Goal: Transaction & Acquisition: Purchase product/service

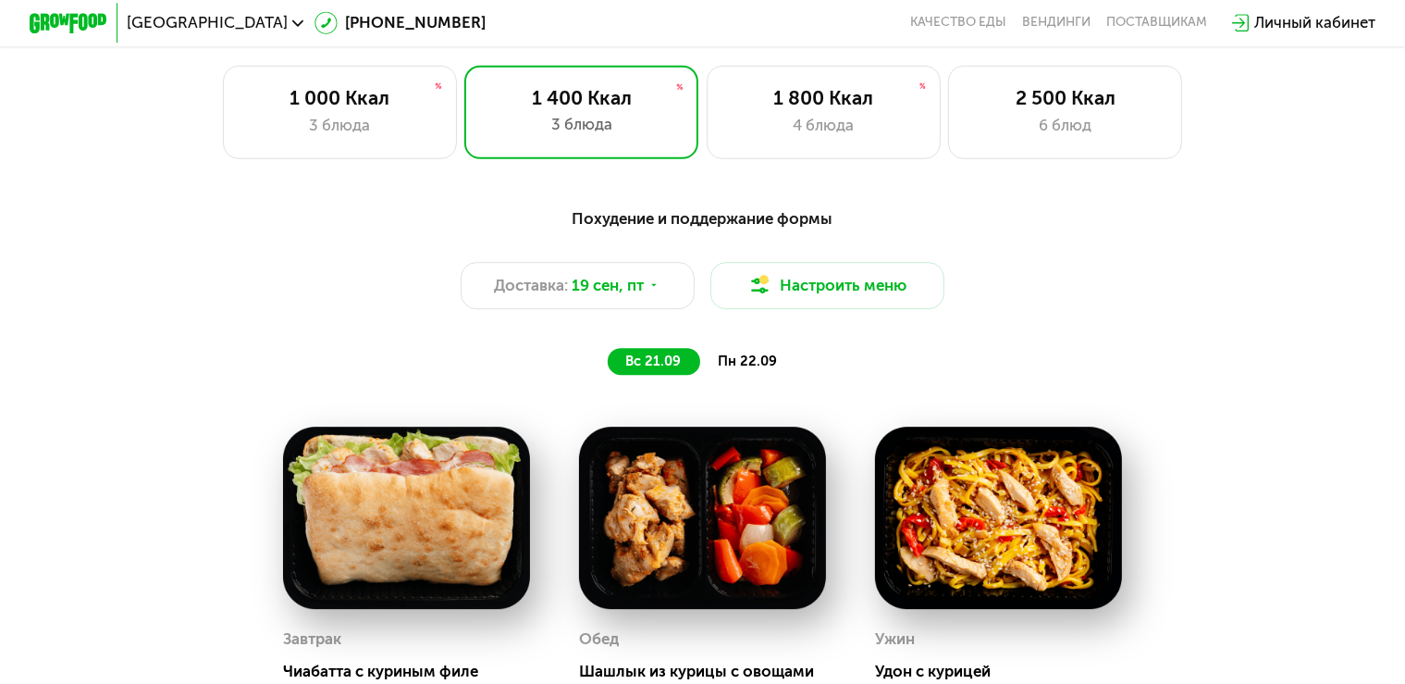
scroll to position [1269, 0]
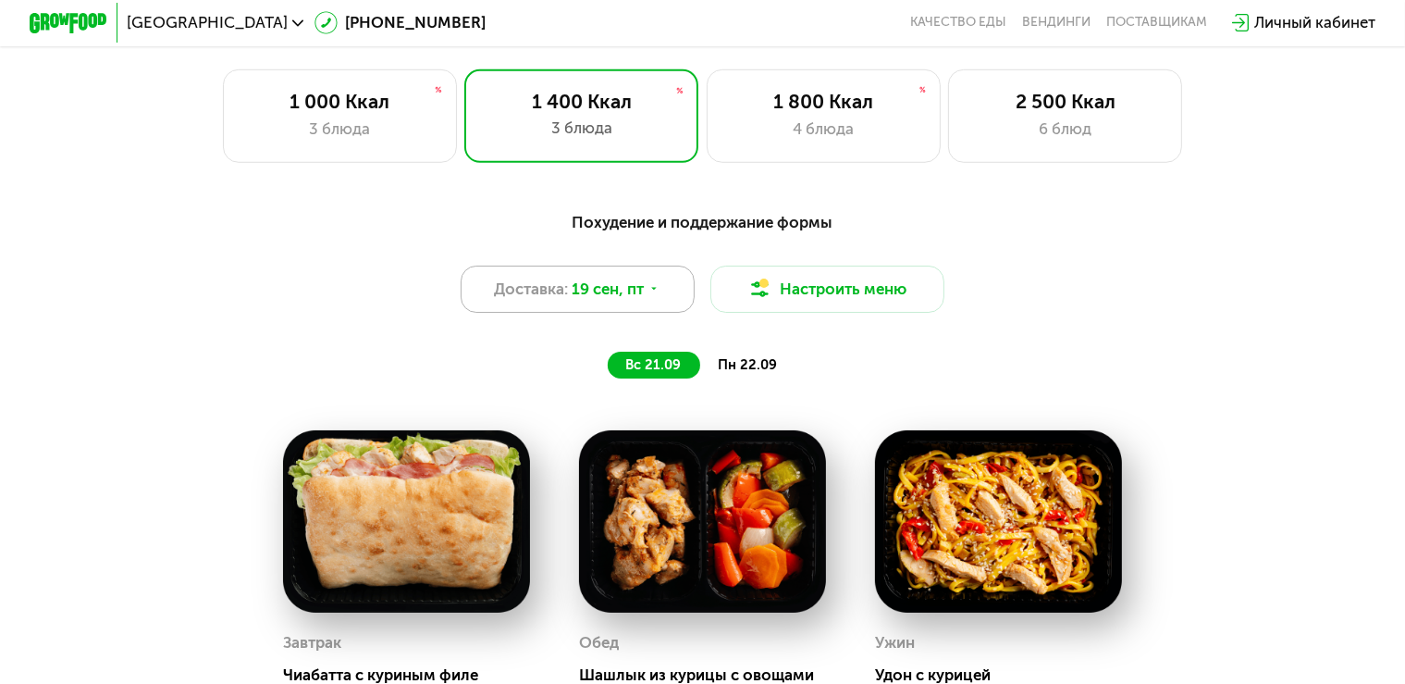
click at [654, 295] on icon at bounding box center [654, 289] width 12 height 12
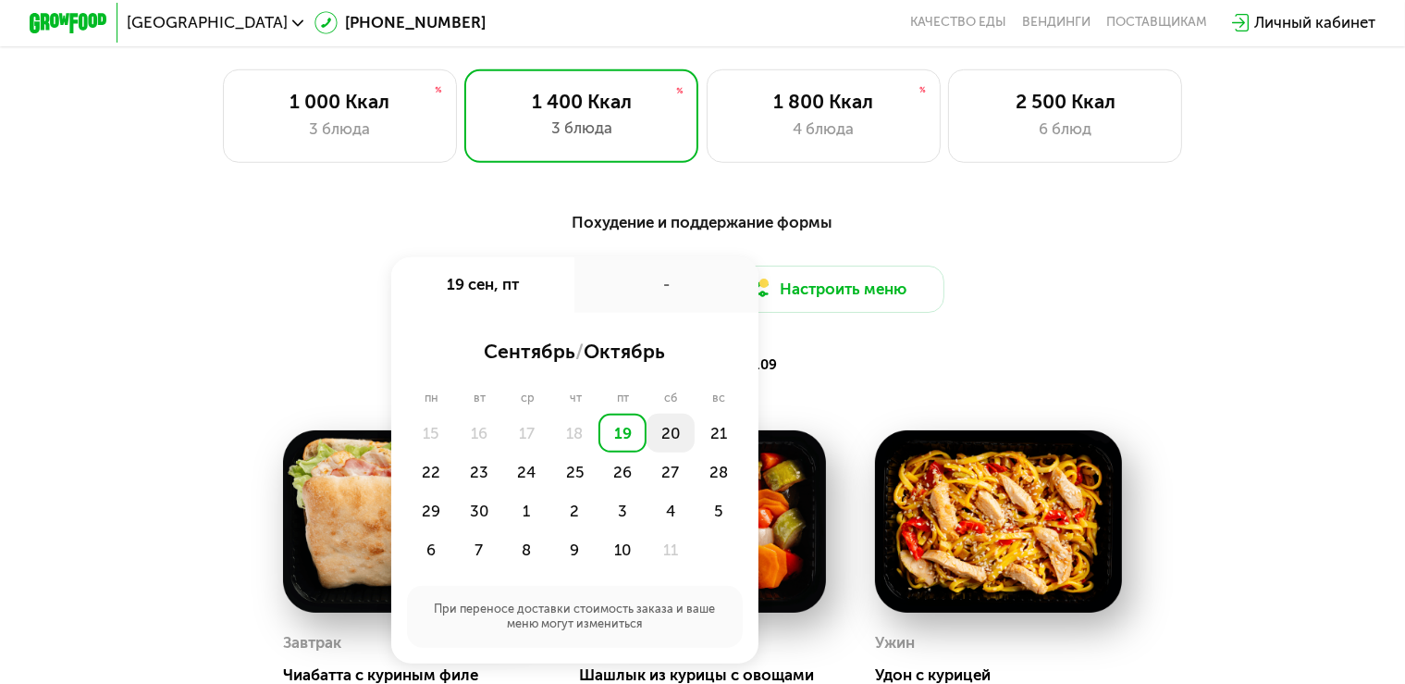
click at [665, 449] on div "20" at bounding box center [671, 432] width 48 height 39
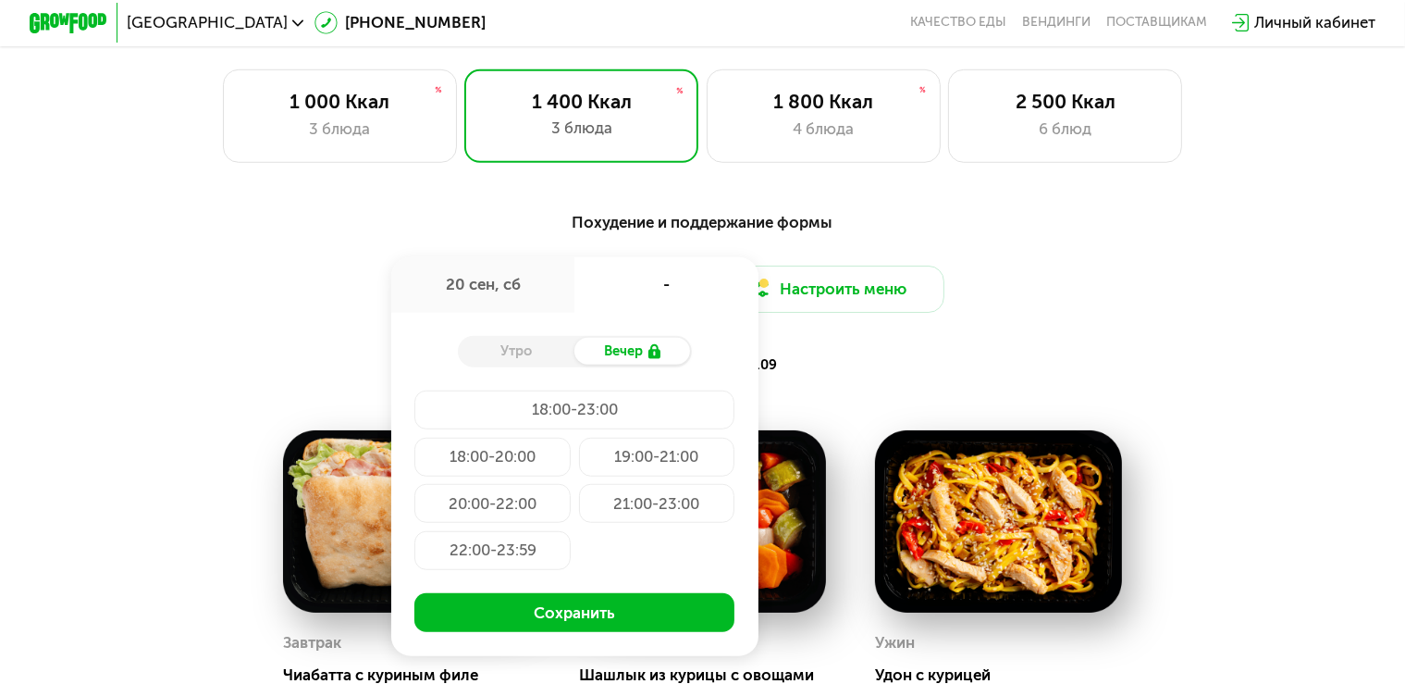
click at [500, 516] on div "20:00-22:00" at bounding box center [492, 503] width 156 height 39
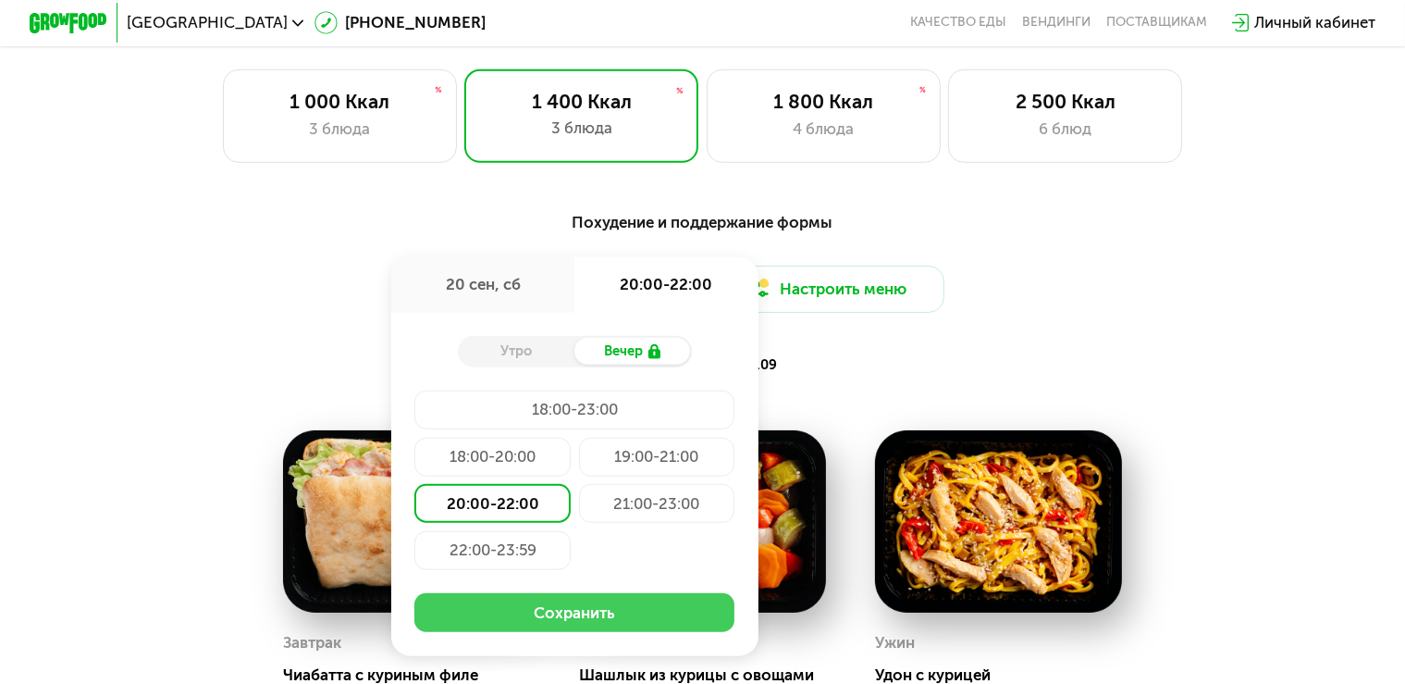
click at [585, 631] on button "Сохранить" at bounding box center [574, 612] width 320 height 39
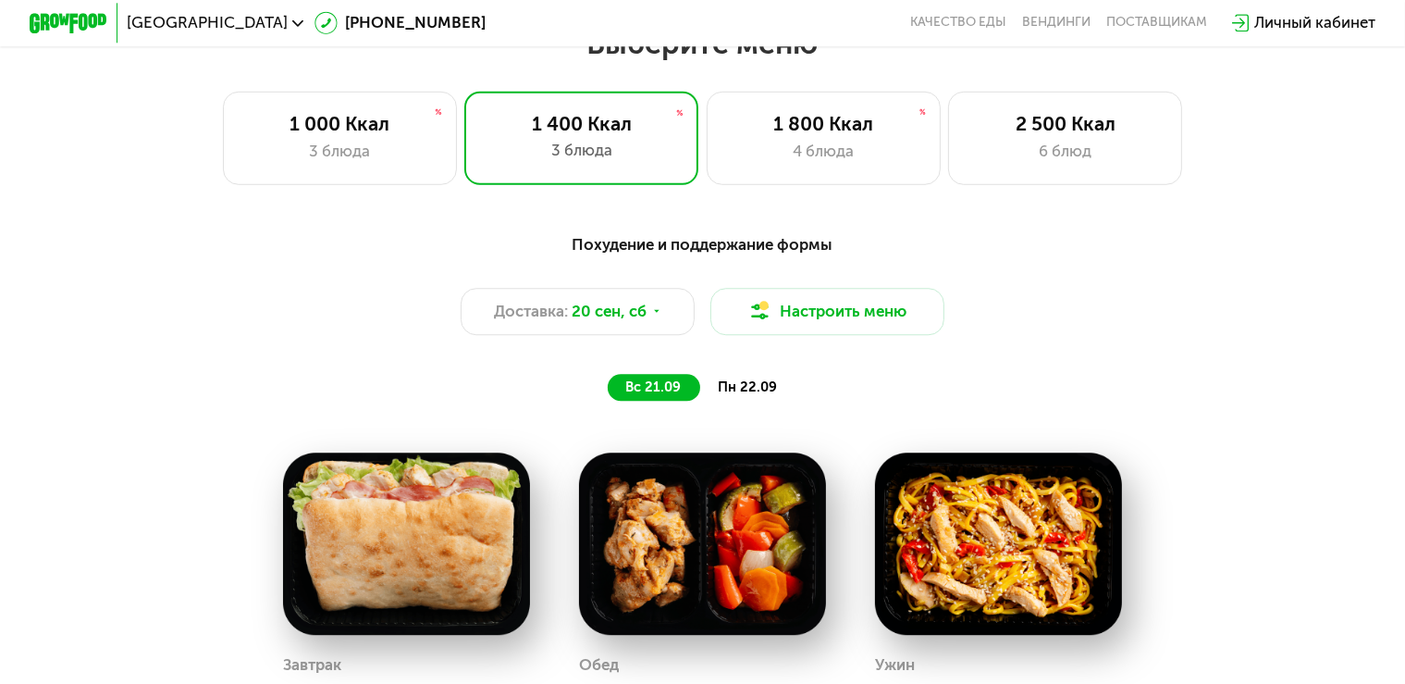
scroll to position [1172, 0]
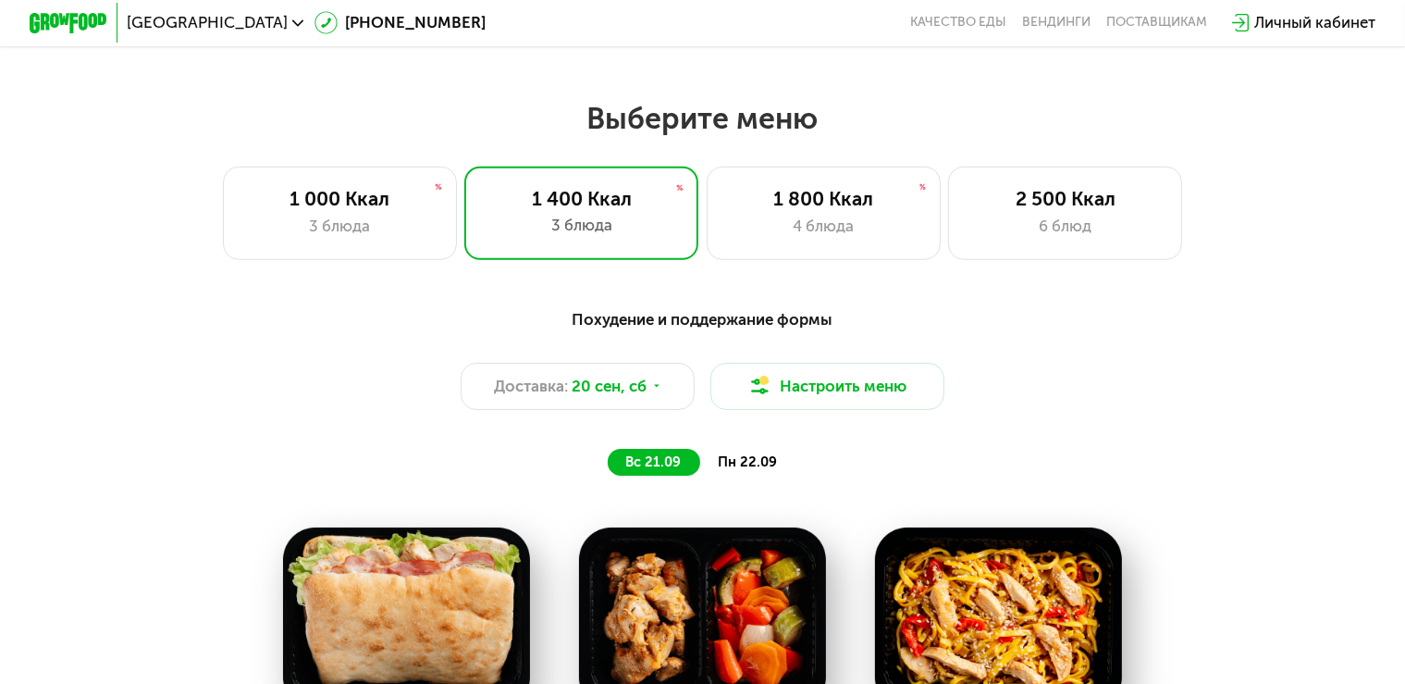
click at [740, 470] on span "пн 22.09" at bounding box center [747, 461] width 59 height 17
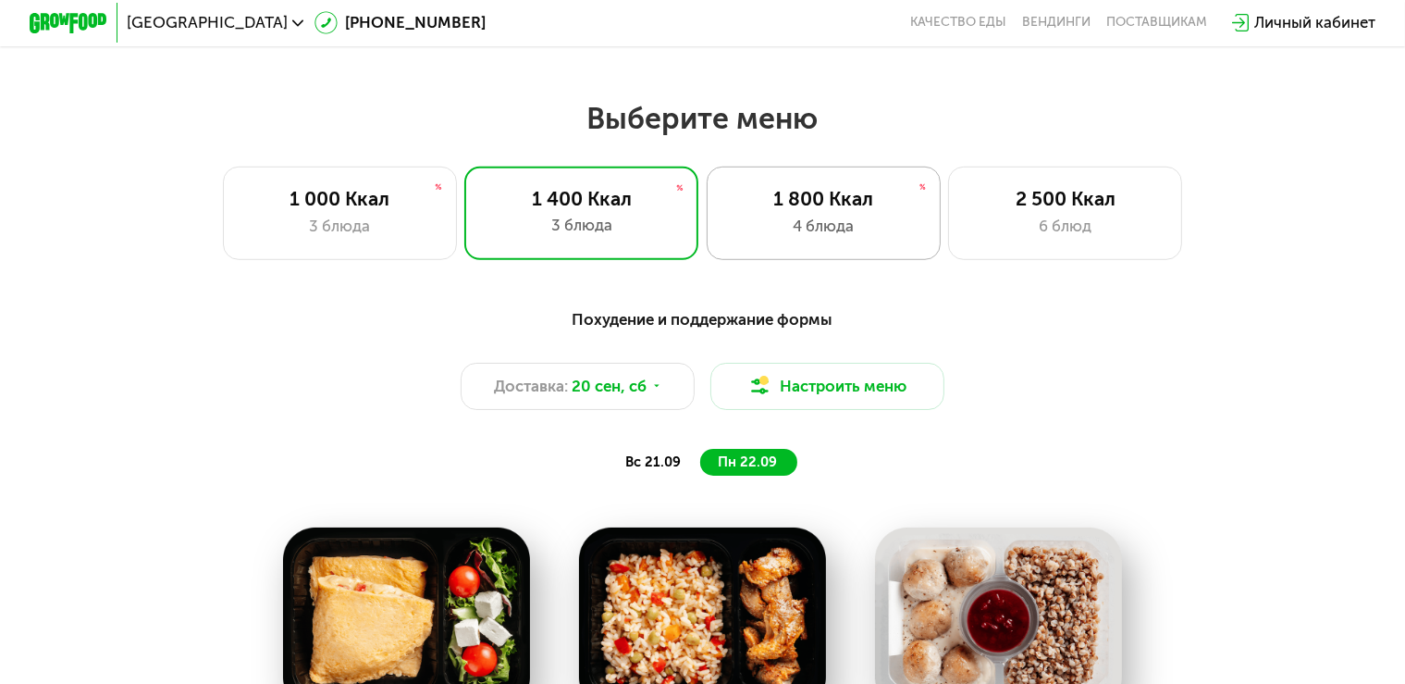
click at [819, 200] on div "1 800 Ккал" at bounding box center [823, 198] width 193 height 23
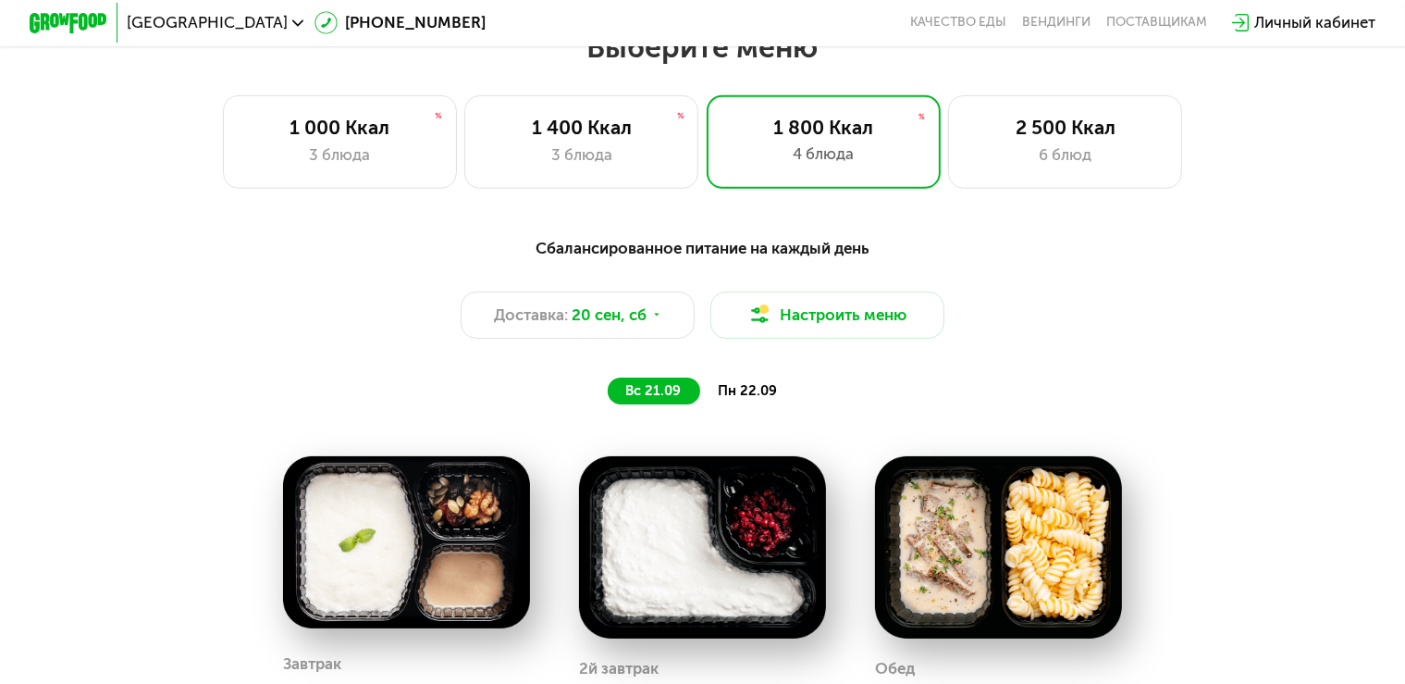
scroll to position [1269, 0]
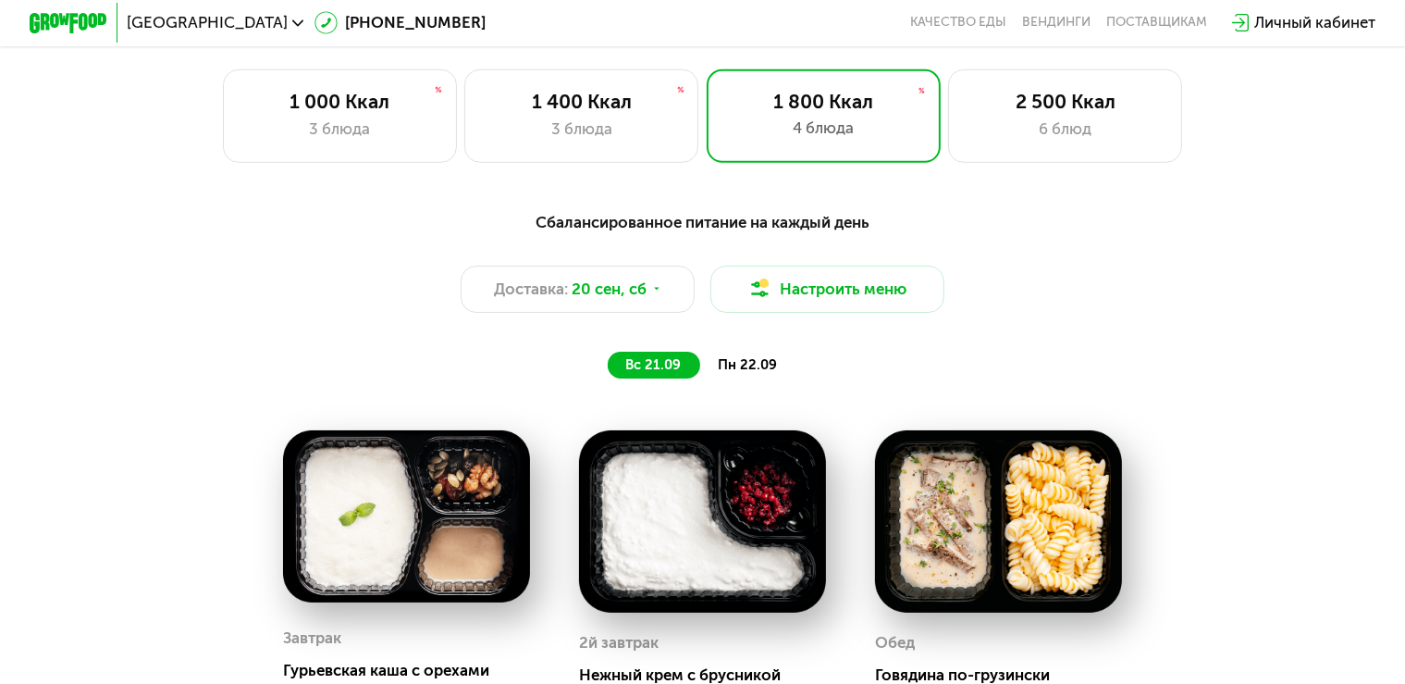
click at [740, 373] on span "пн 22.09" at bounding box center [747, 364] width 59 height 17
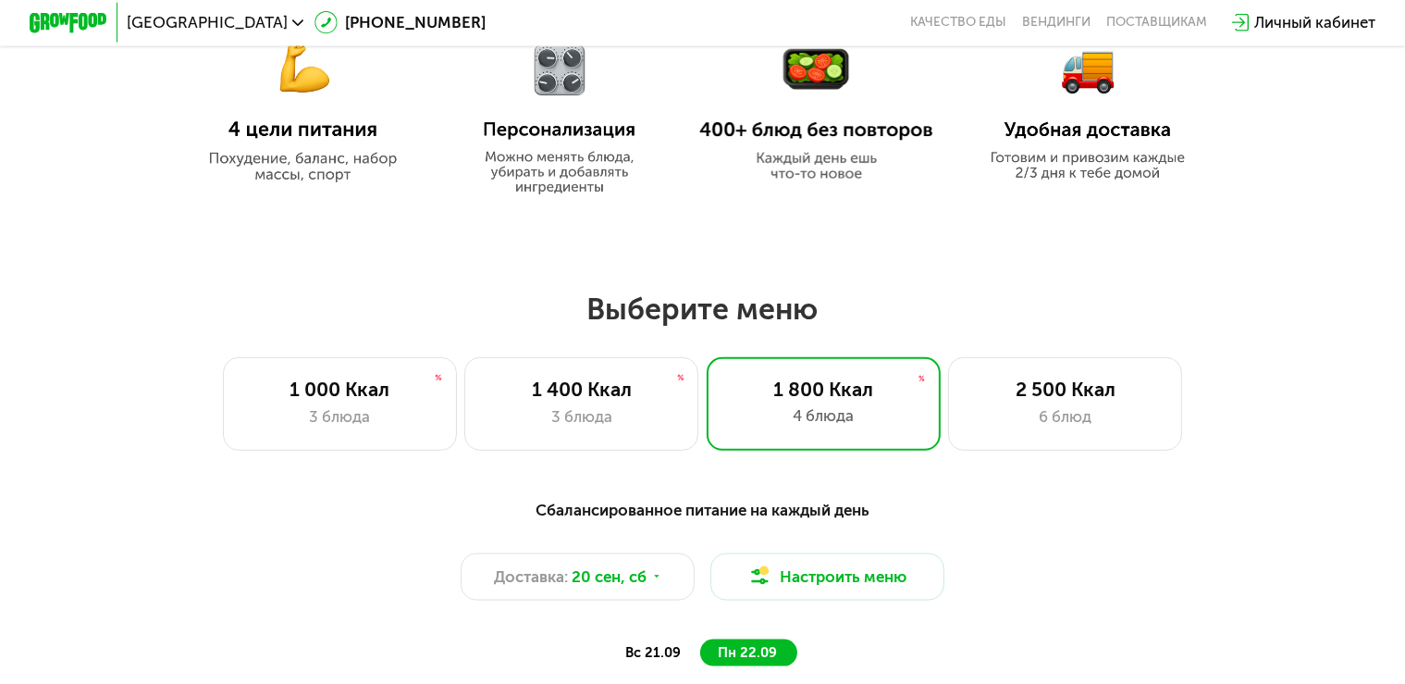
scroll to position [1172, 0]
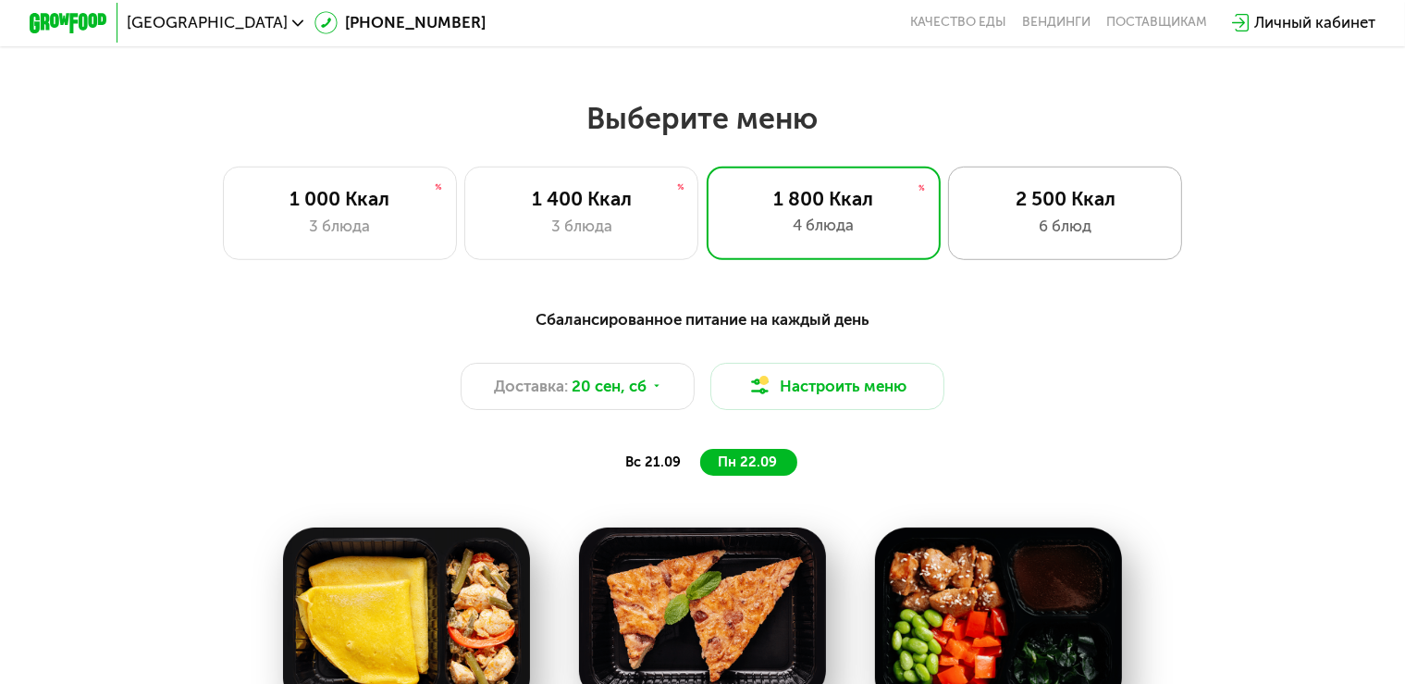
click at [1044, 220] on div "2 500 Ккал 6 блюд" at bounding box center [1065, 212] width 234 height 93
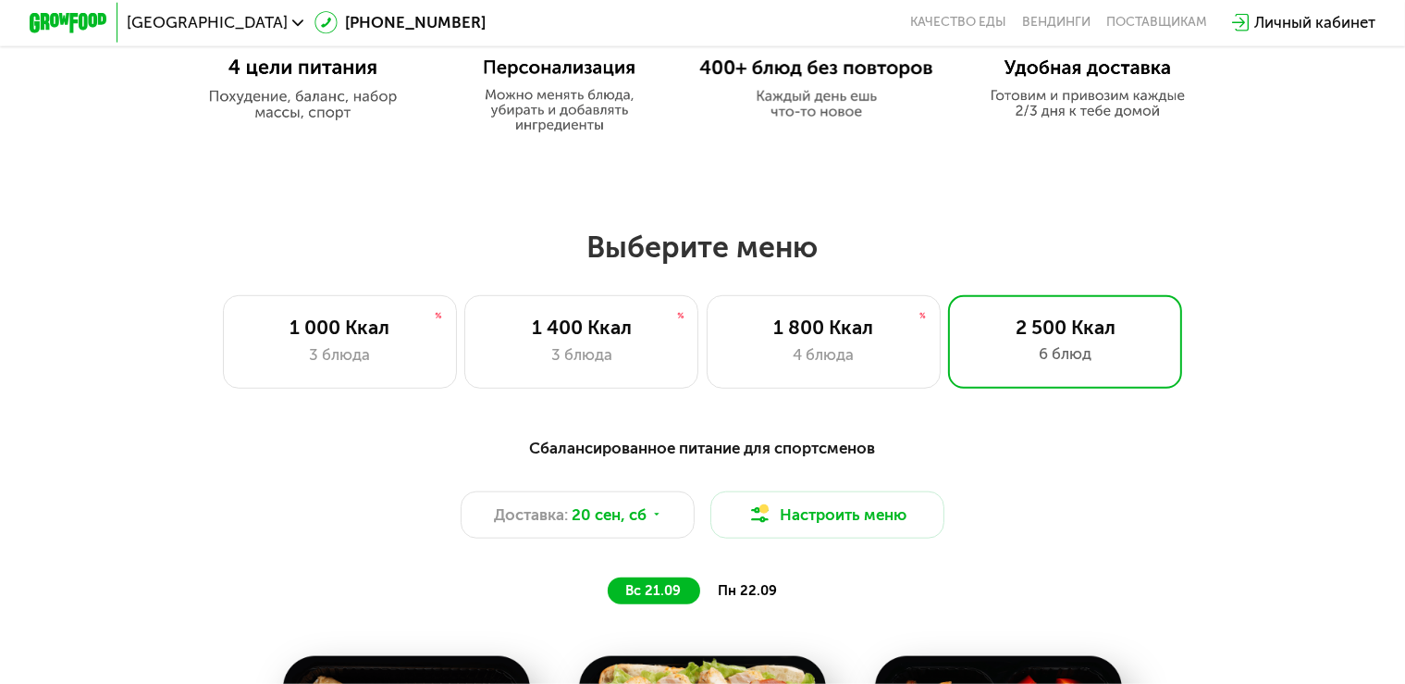
scroll to position [1074, 0]
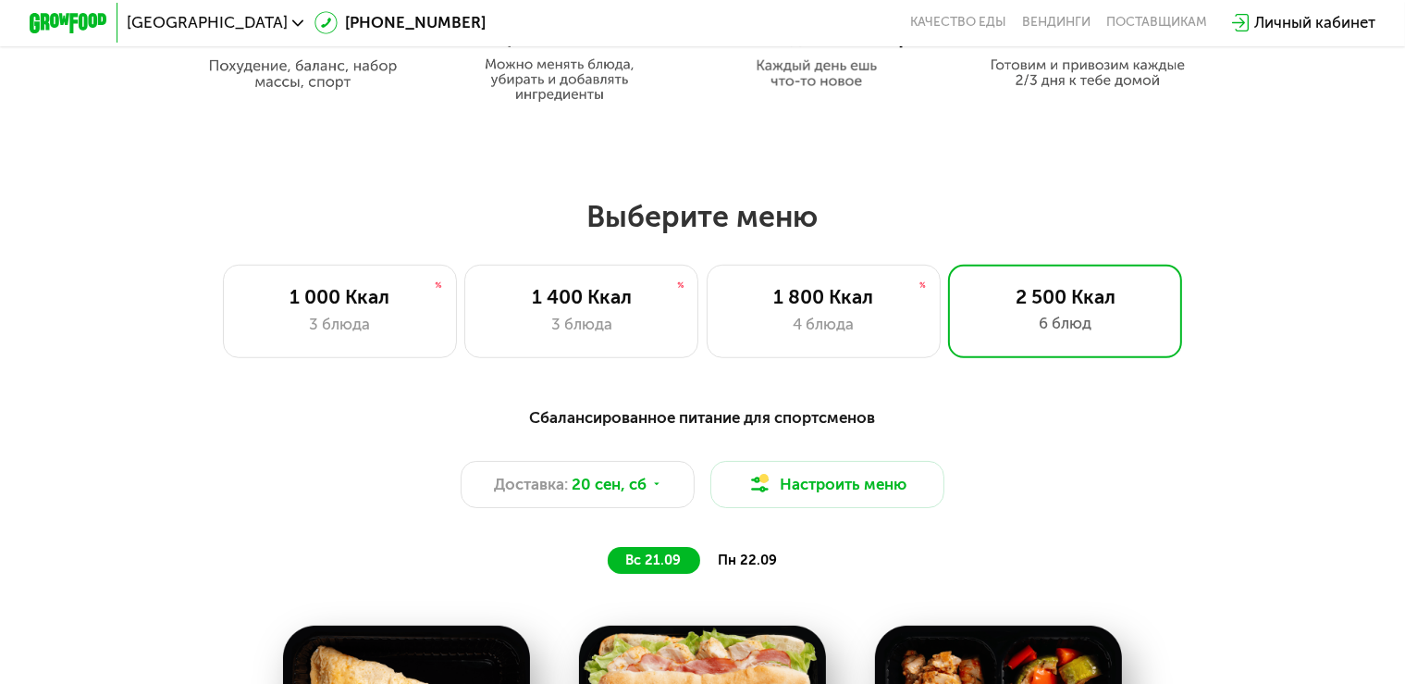
click at [743, 568] on span "пн 22.09" at bounding box center [747, 559] width 59 height 17
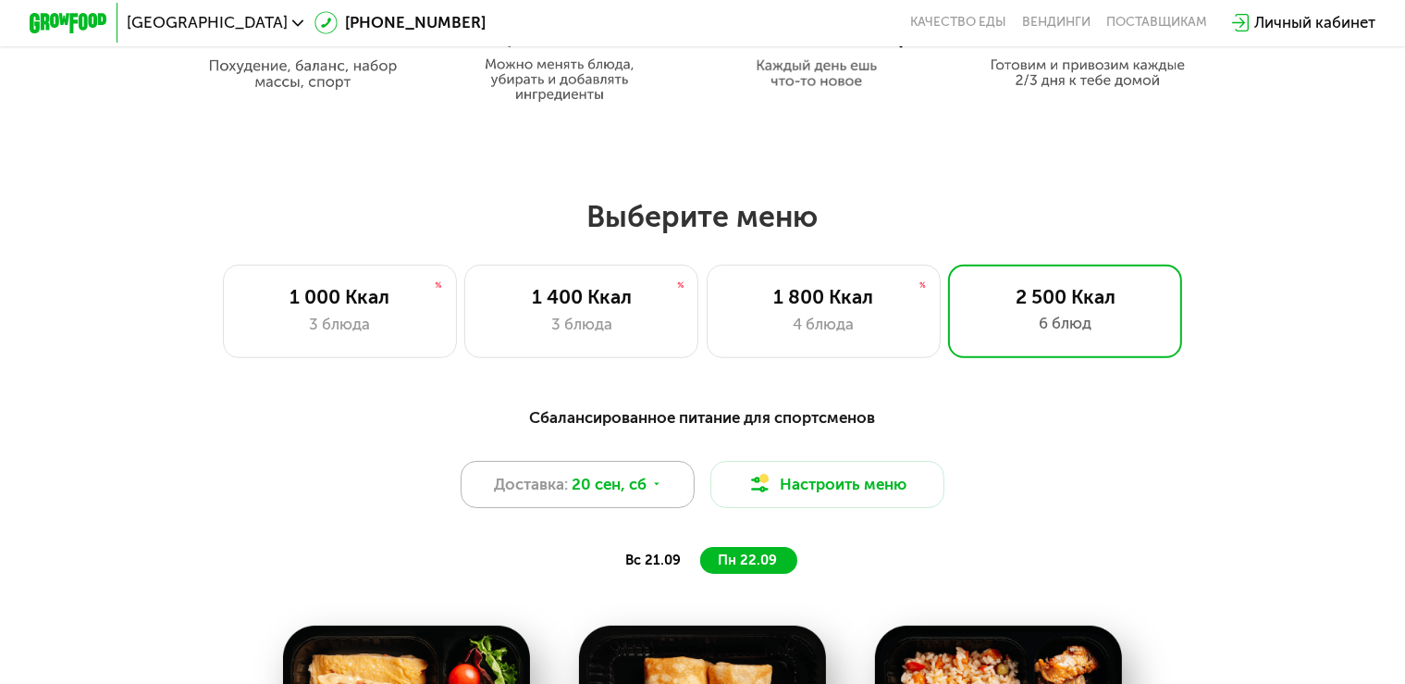
click at [661, 490] on icon at bounding box center [657, 484] width 12 height 12
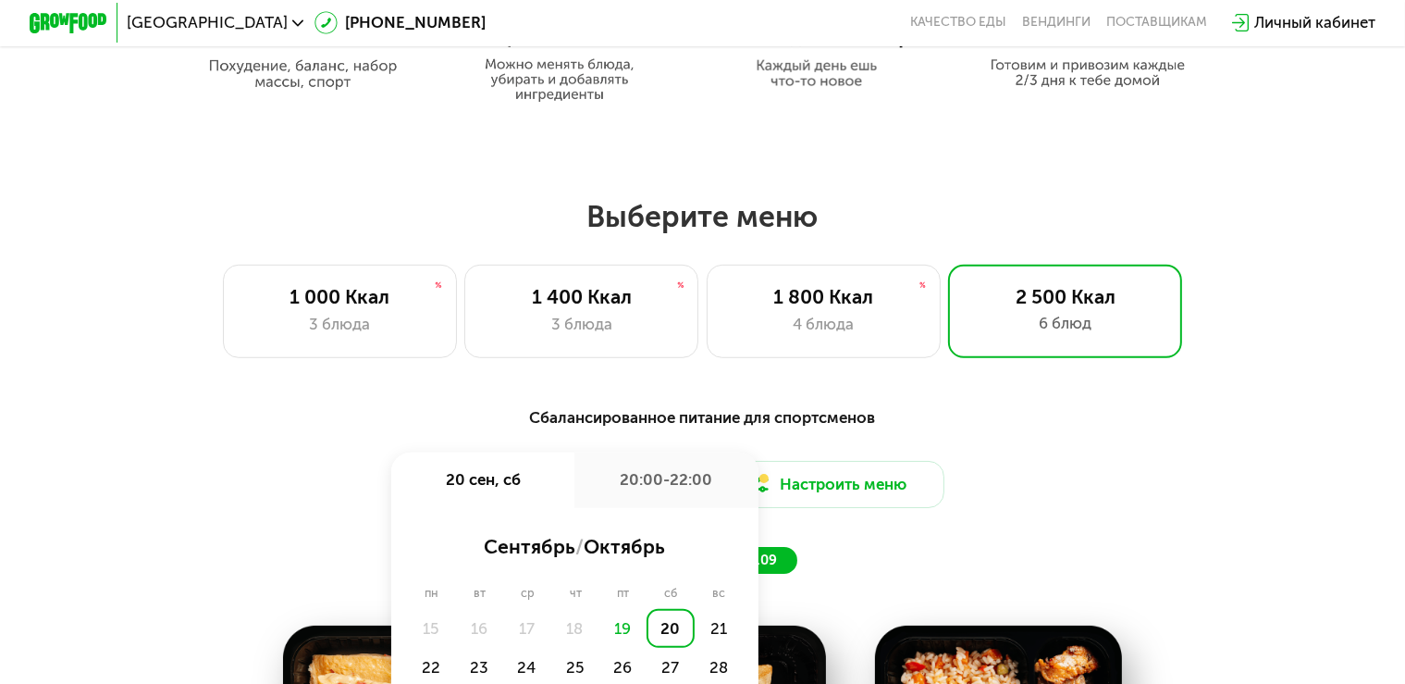
scroll to position [1172, 0]
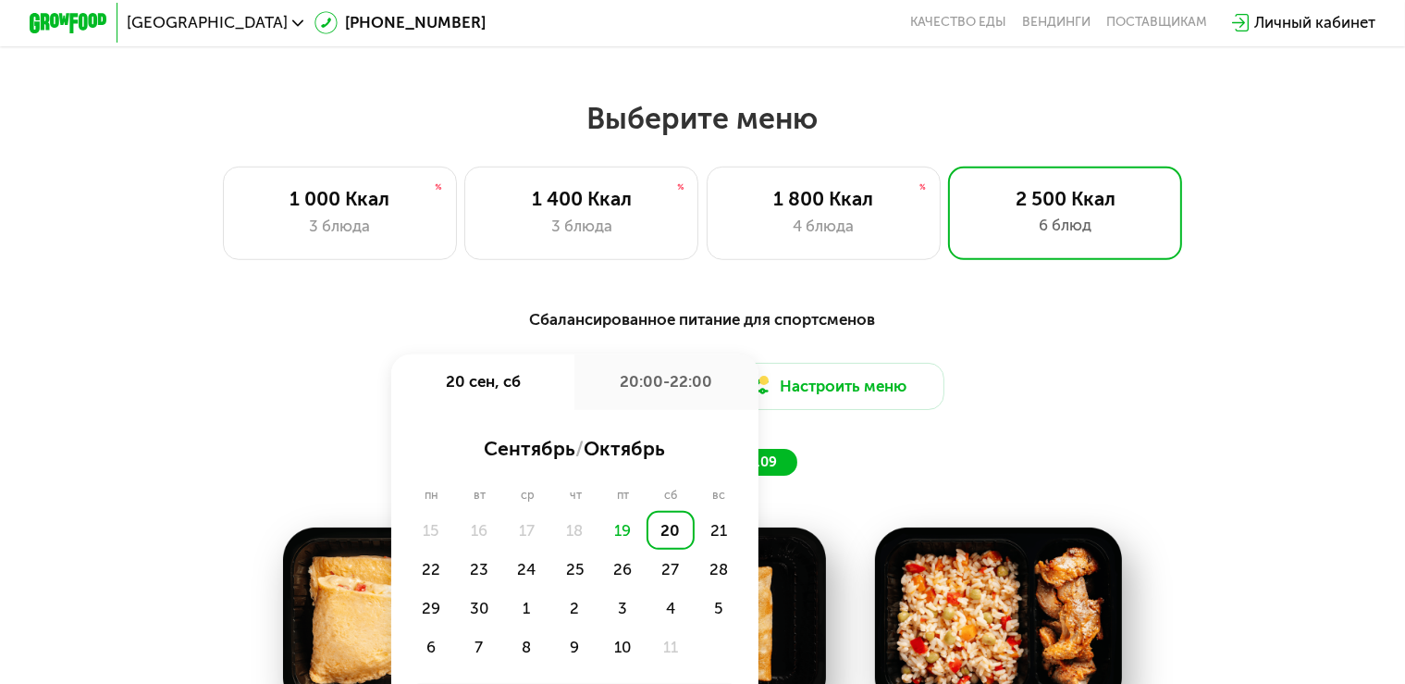
click at [337, 321] on div "Сбалансированное питание для спортсменов" at bounding box center [702, 319] width 1155 height 24
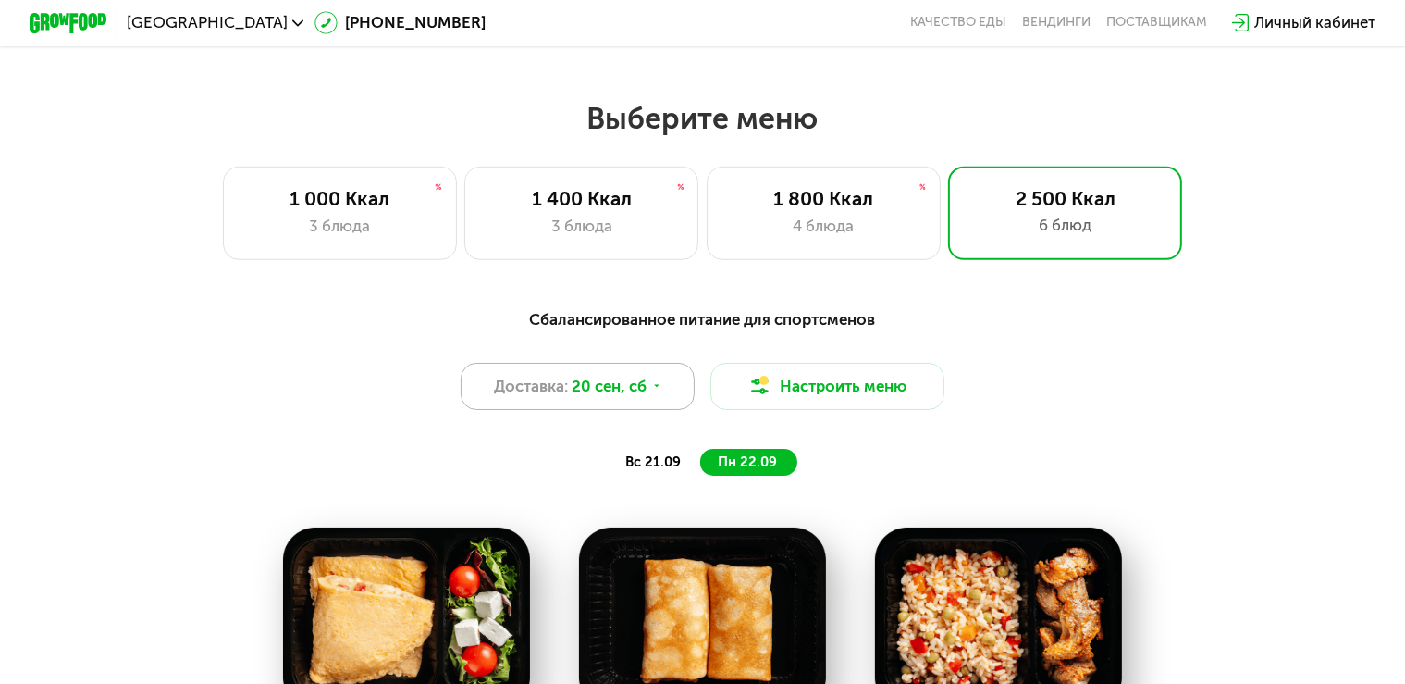
click at [646, 398] on span "20 сен, сб" at bounding box center [609, 386] width 75 height 23
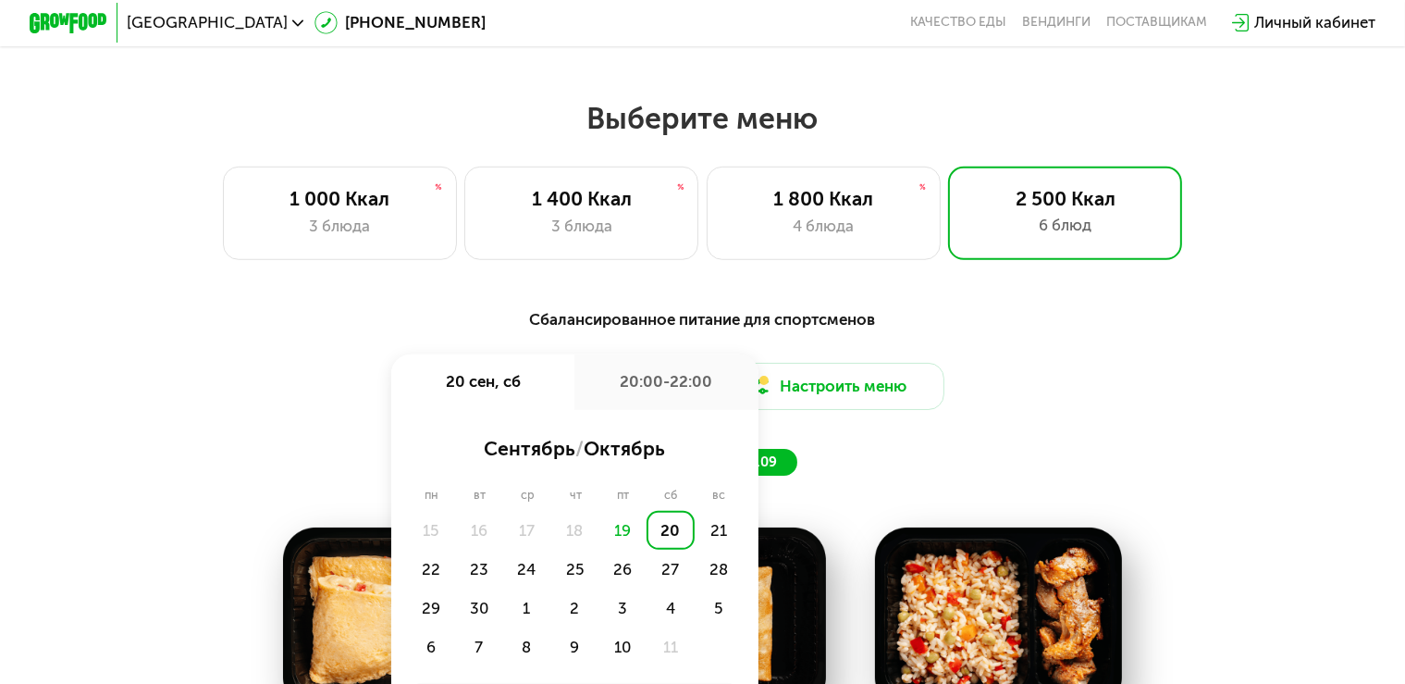
click at [499, 400] on div "20 сен, сб" at bounding box center [482, 381] width 183 height 55
click at [509, 393] on div "20 сен, сб" at bounding box center [482, 381] width 183 height 55
drag, startPoint x: 1069, startPoint y: 422, endPoint x: 1056, endPoint y: 421, distance: 13.0
click at [1068, 422] on div "Сбалансированное питание для спортсменов Доставка: 20 сен, сб 20 сен, сб 20:00-…" at bounding box center [702, 391] width 1155 height 168
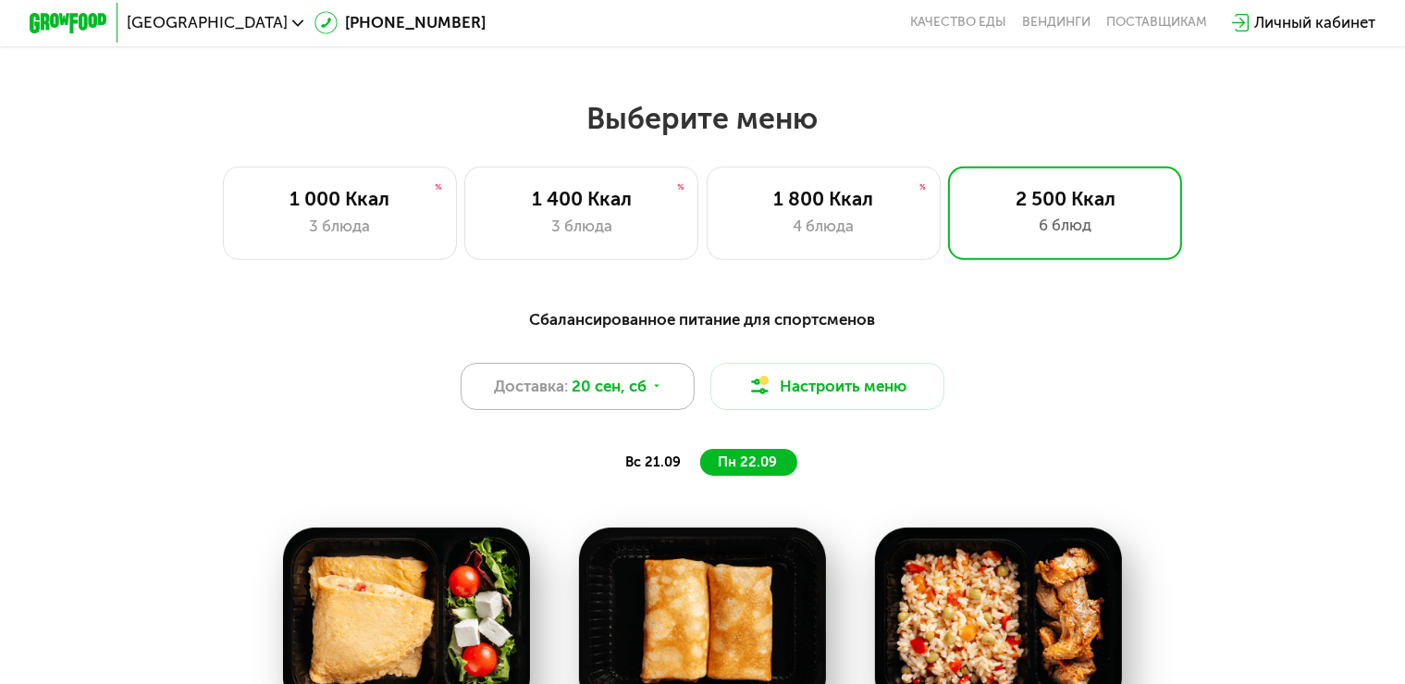
click at [641, 398] on span "20 сен, сб" at bounding box center [609, 386] width 75 height 23
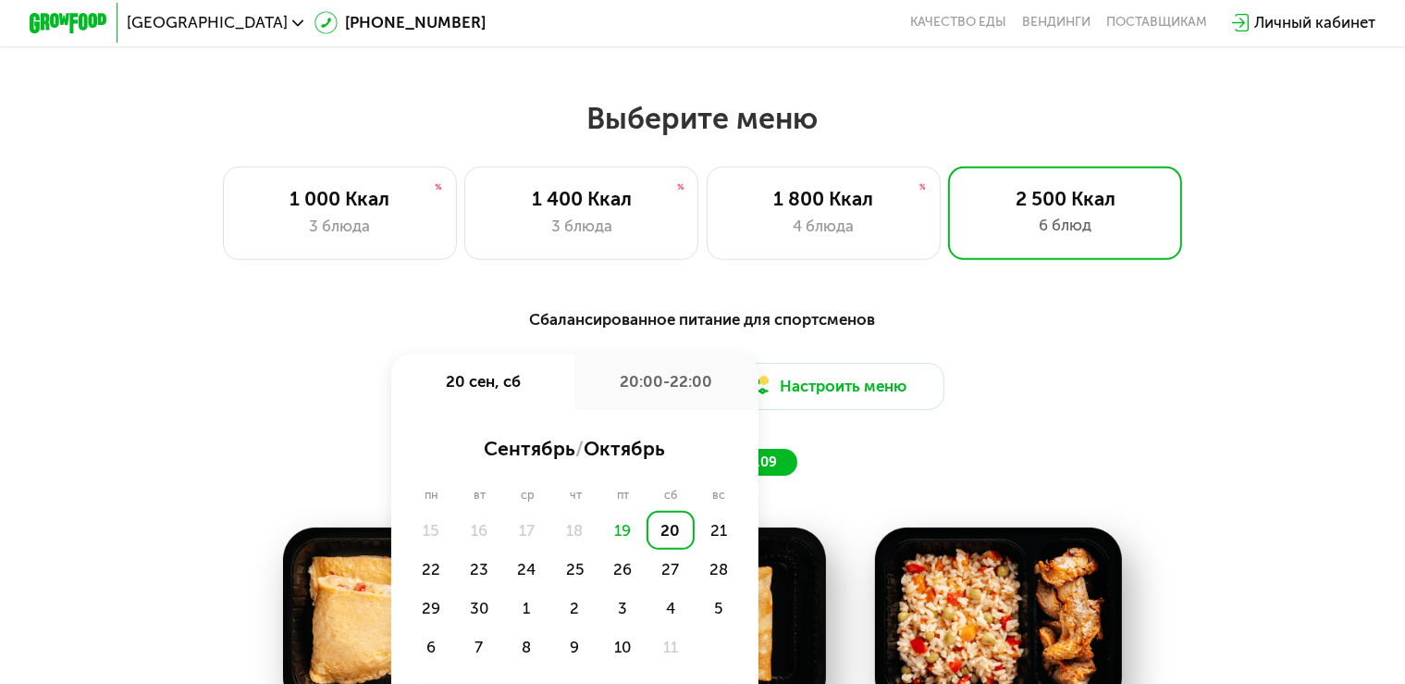
click at [660, 547] on div "20" at bounding box center [671, 530] width 48 height 39
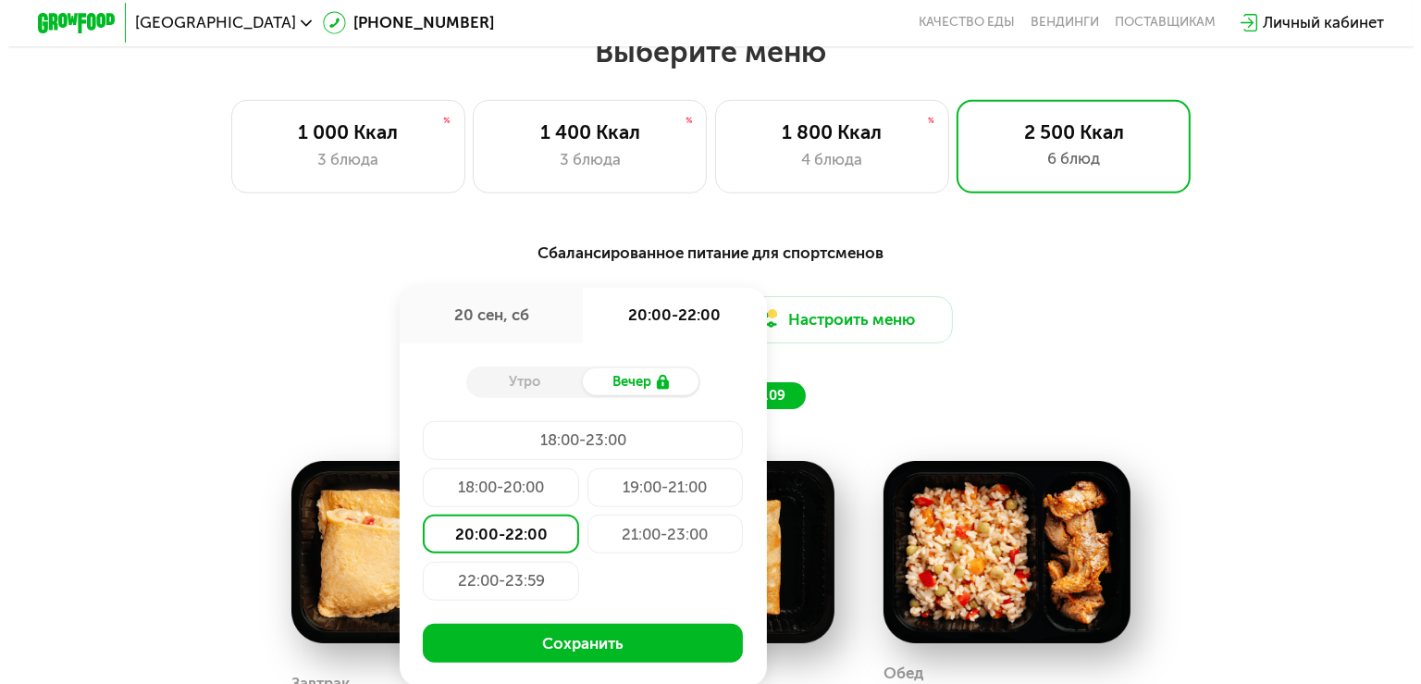
scroll to position [1269, 0]
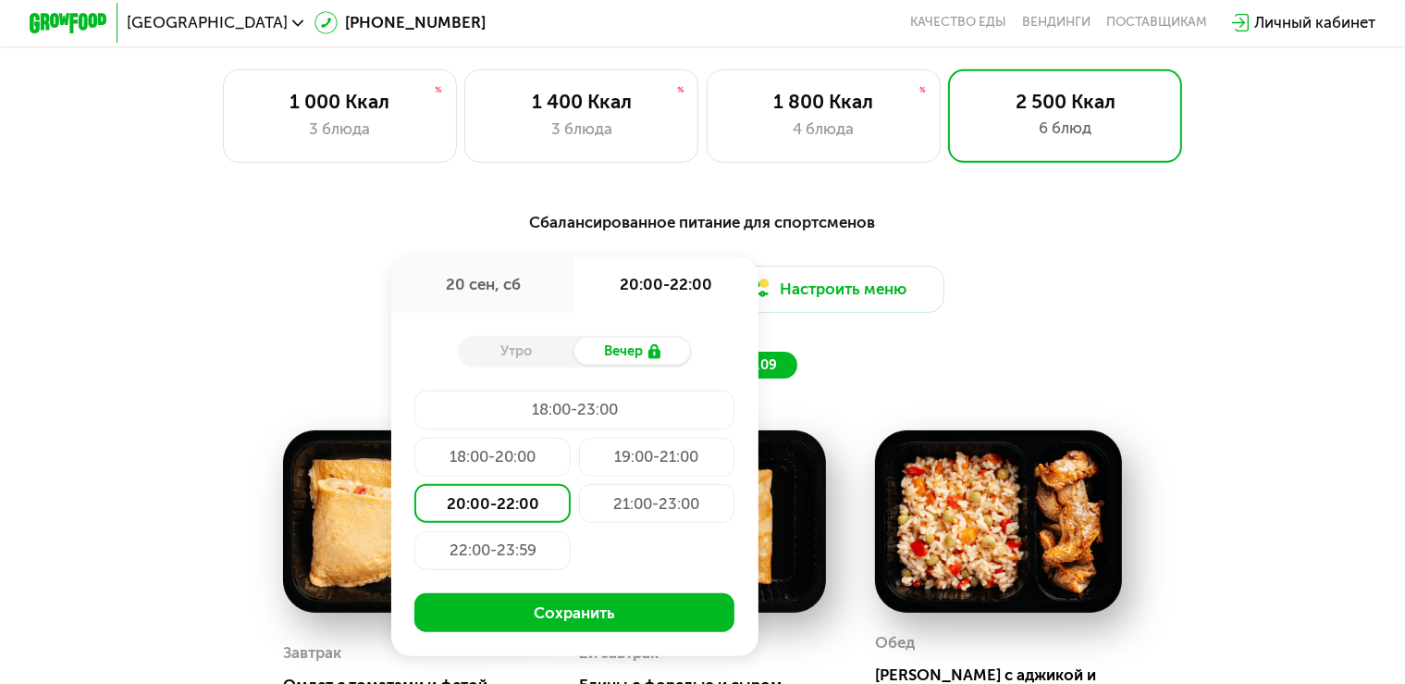
click at [509, 506] on div "20:00-22:00" at bounding box center [492, 503] width 156 height 39
click at [494, 564] on div "22:00-23:59" at bounding box center [492, 550] width 156 height 39
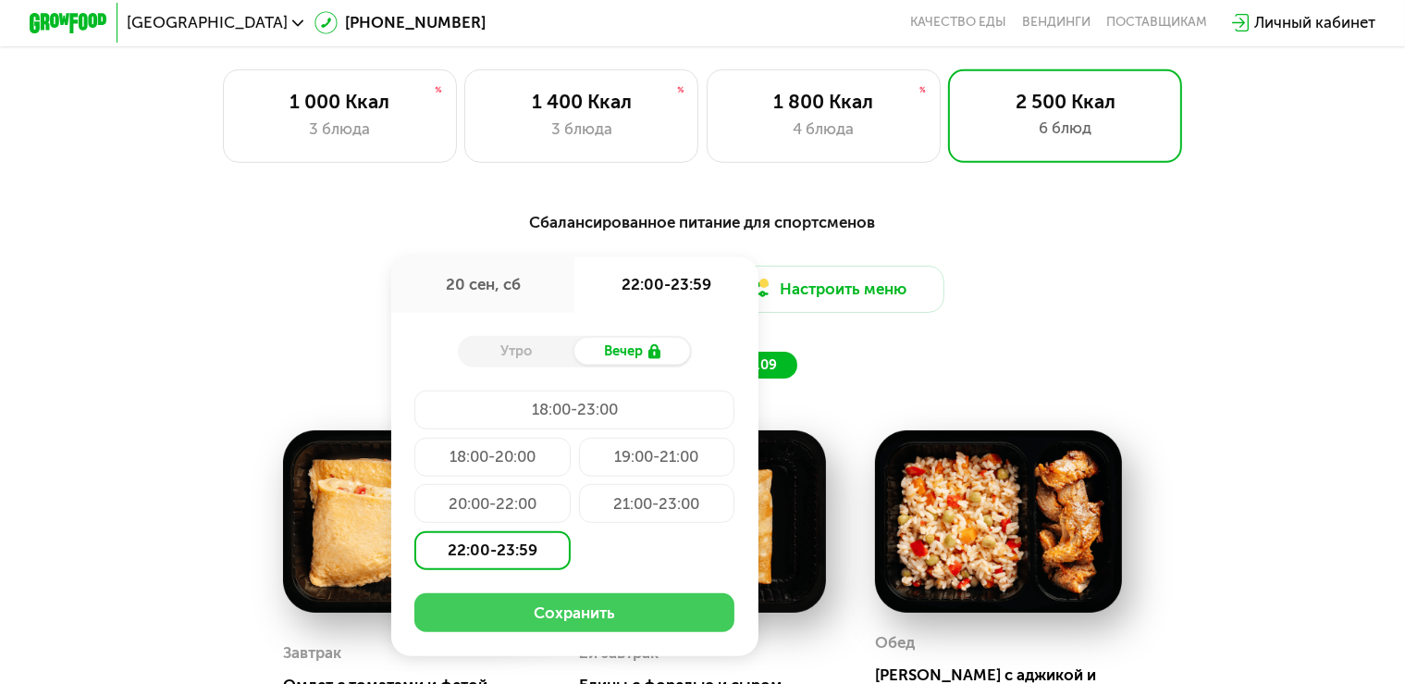
click at [555, 627] on button "Сохранить" at bounding box center [574, 612] width 320 height 39
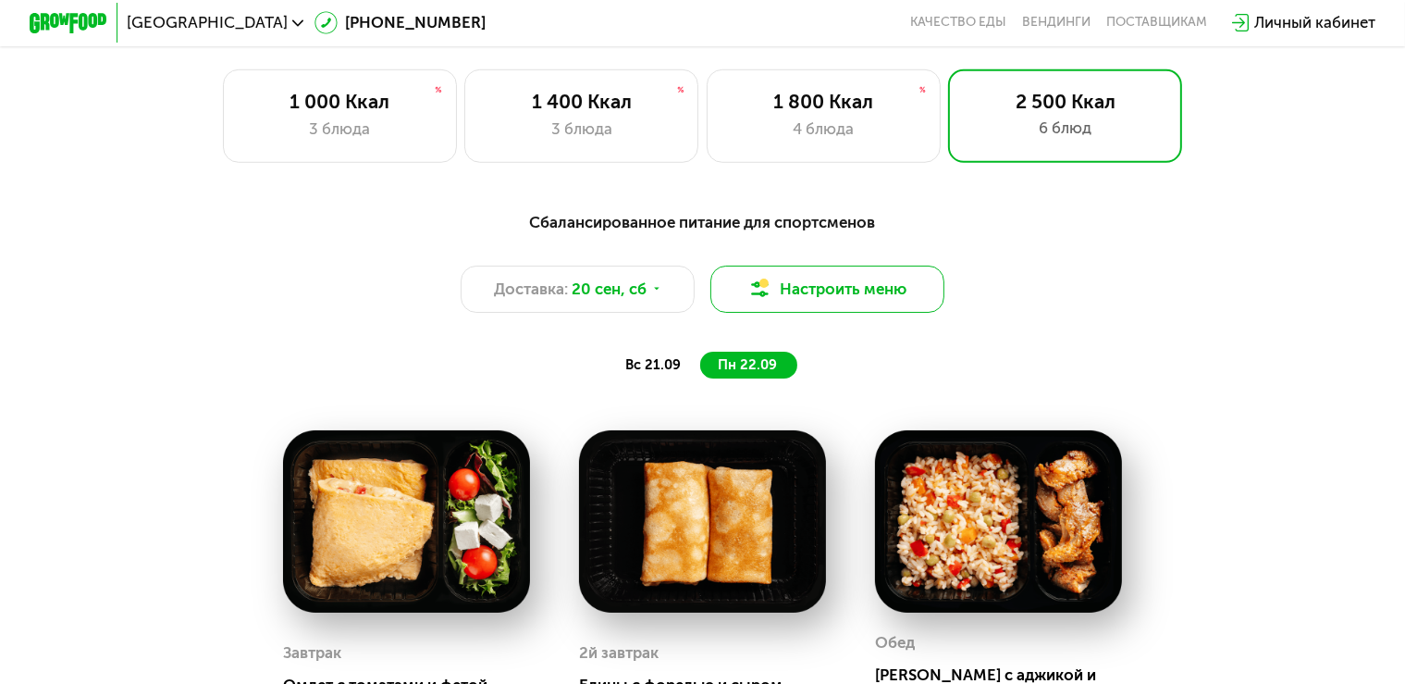
click at [850, 295] on button "Настроить меню" at bounding box center [827, 288] width 234 height 47
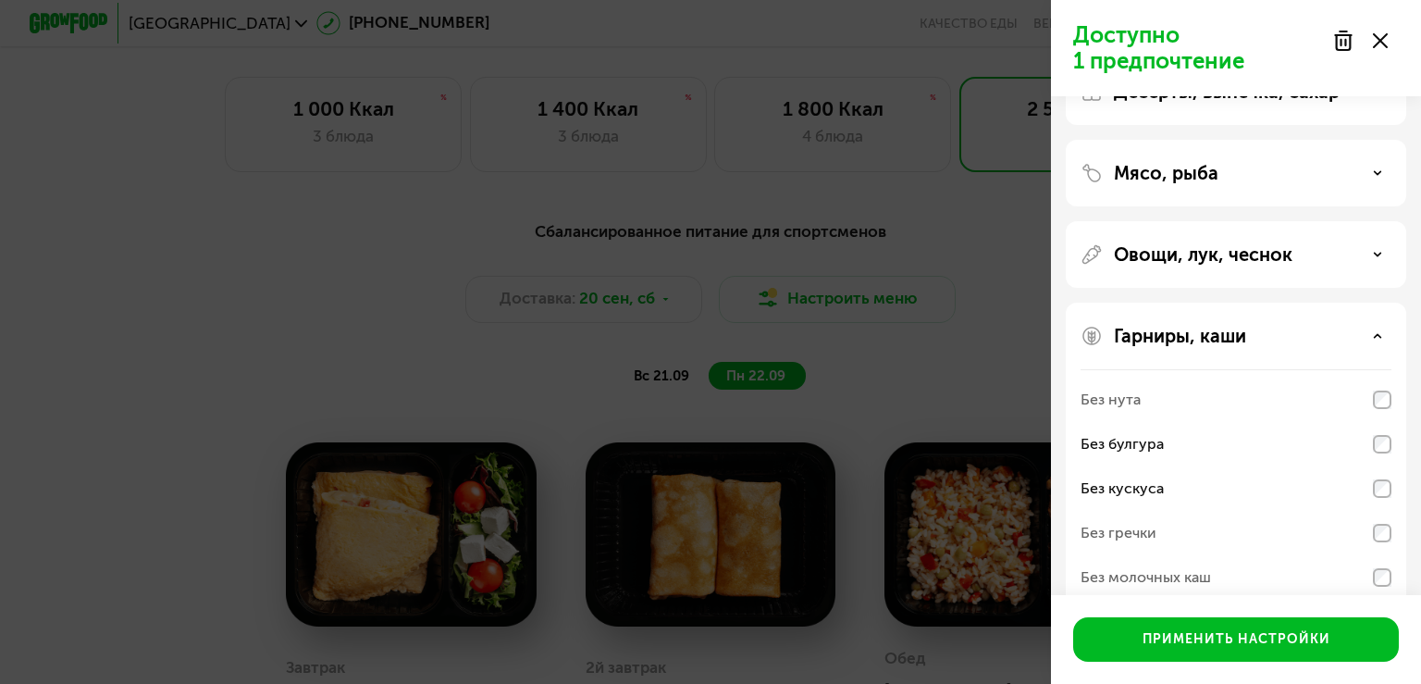
scroll to position [164, 0]
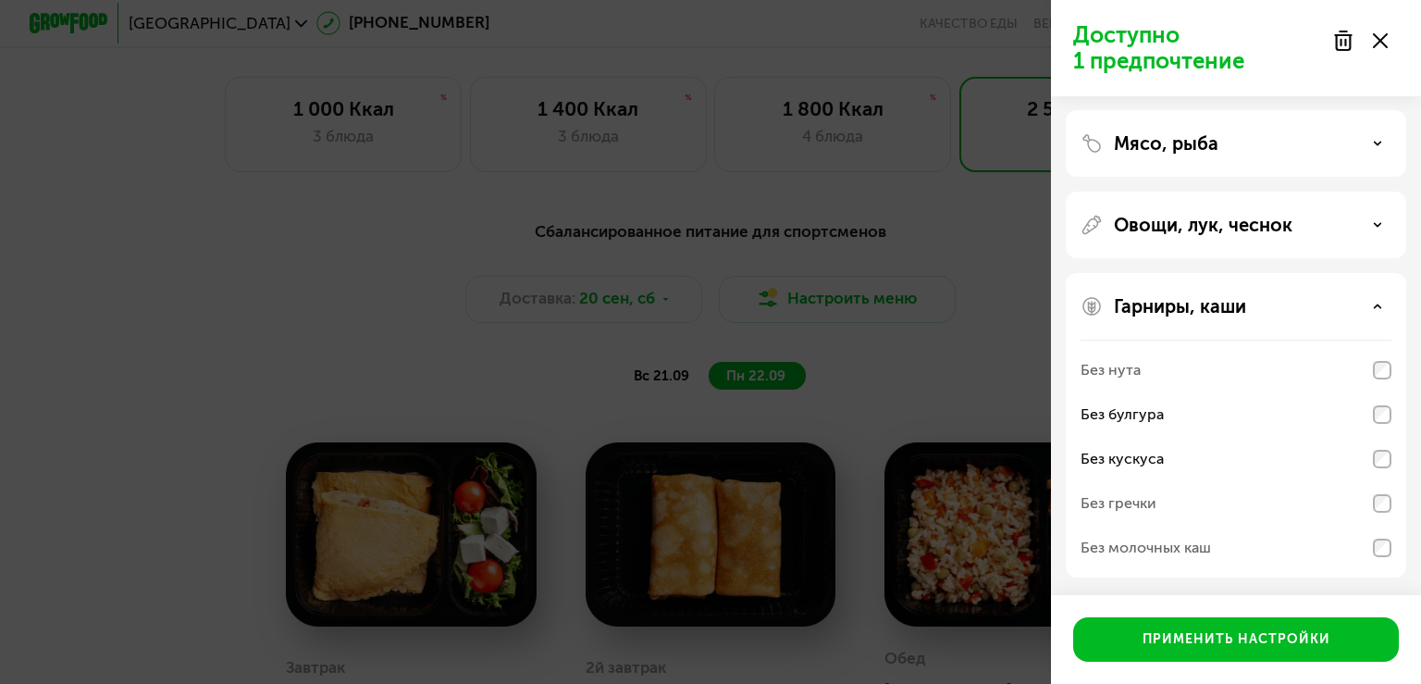
click at [1379, 41] on use at bounding box center [1380, 40] width 15 height 15
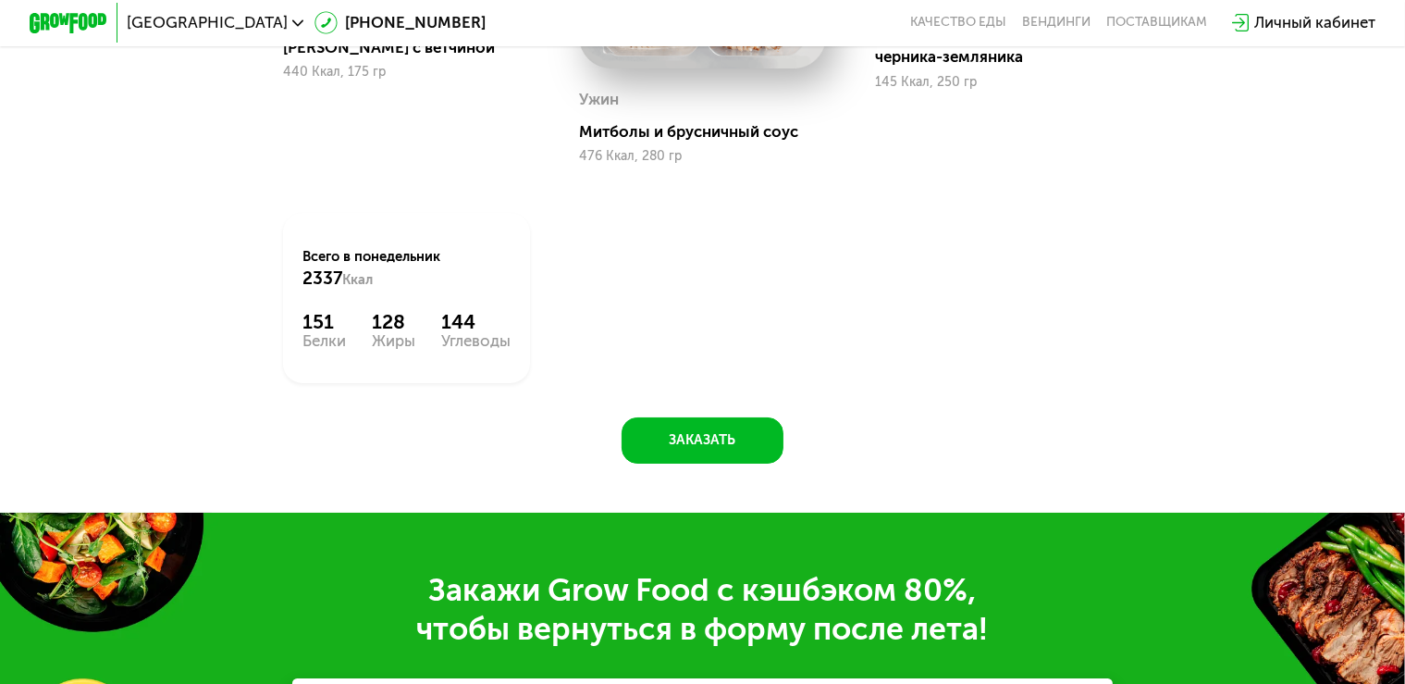
scroll to position [2149, 0]
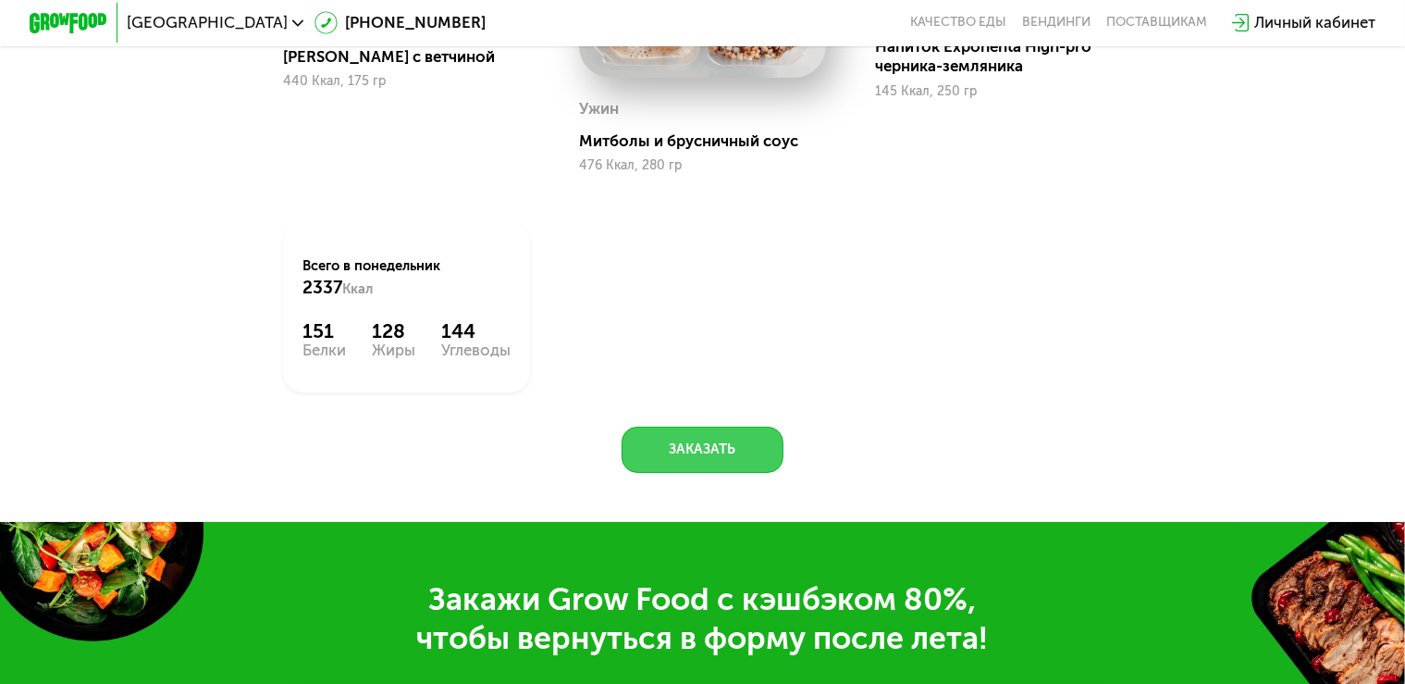
click at [698, 468] on button "Заказать" at bounding box center [703, 449] width 162 height 47
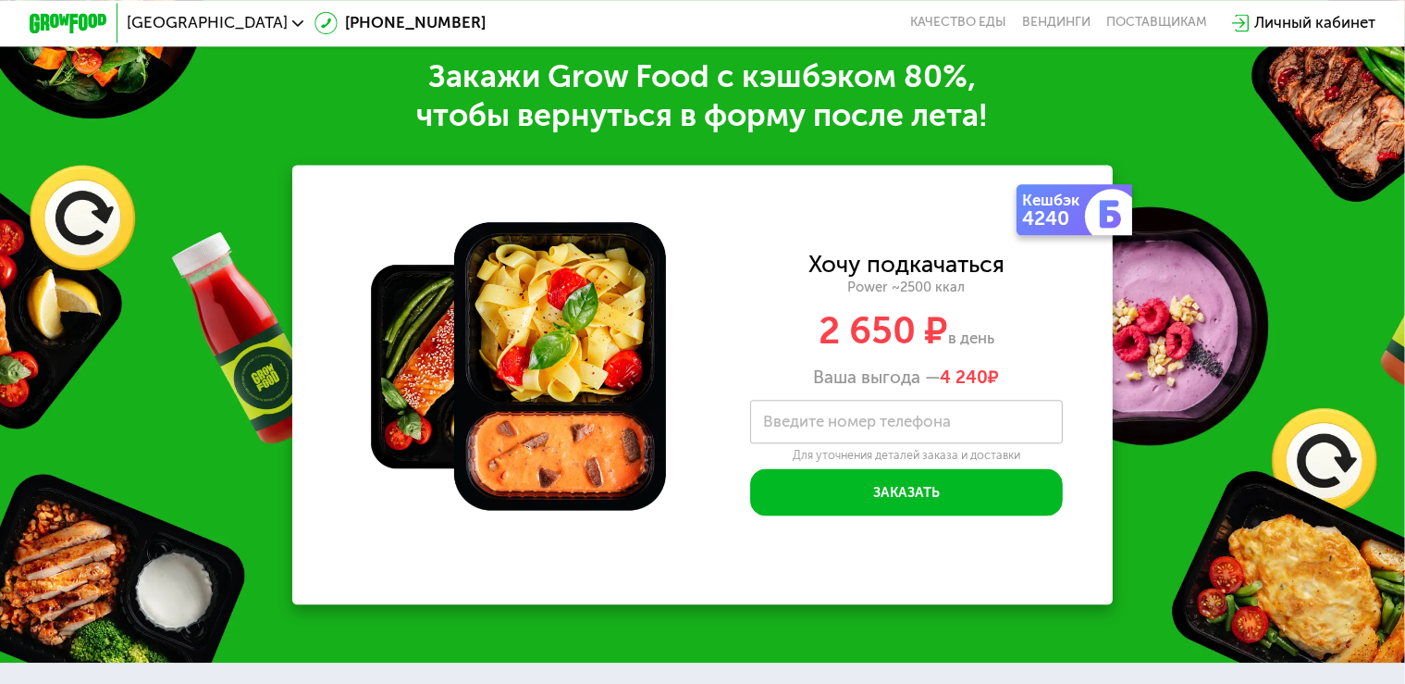
scroll to position [2692, 0]
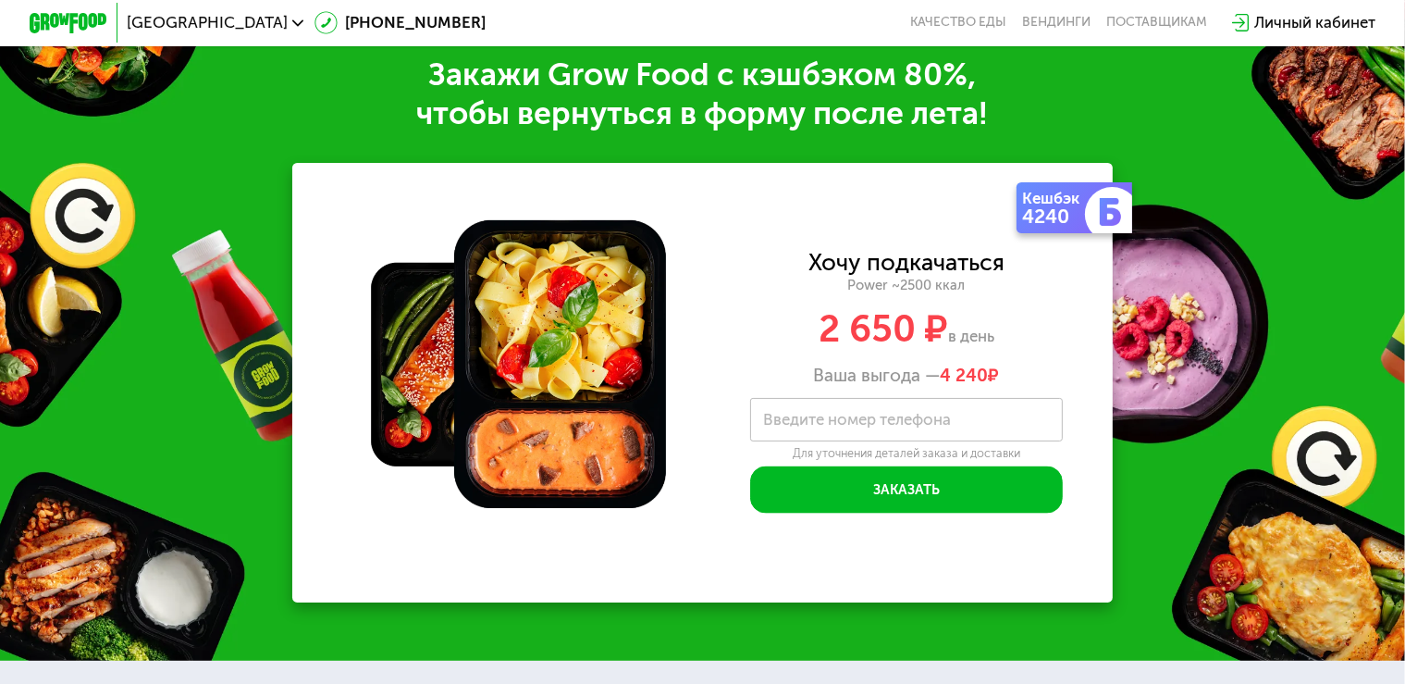
click at [799, 425] on label "Введите номер телефона" at bounding box center [857, 419] width 188 height 11
click at [799, 429] on input "Введите номер телефона" at bounding box center [906, 419] width 313 height 43
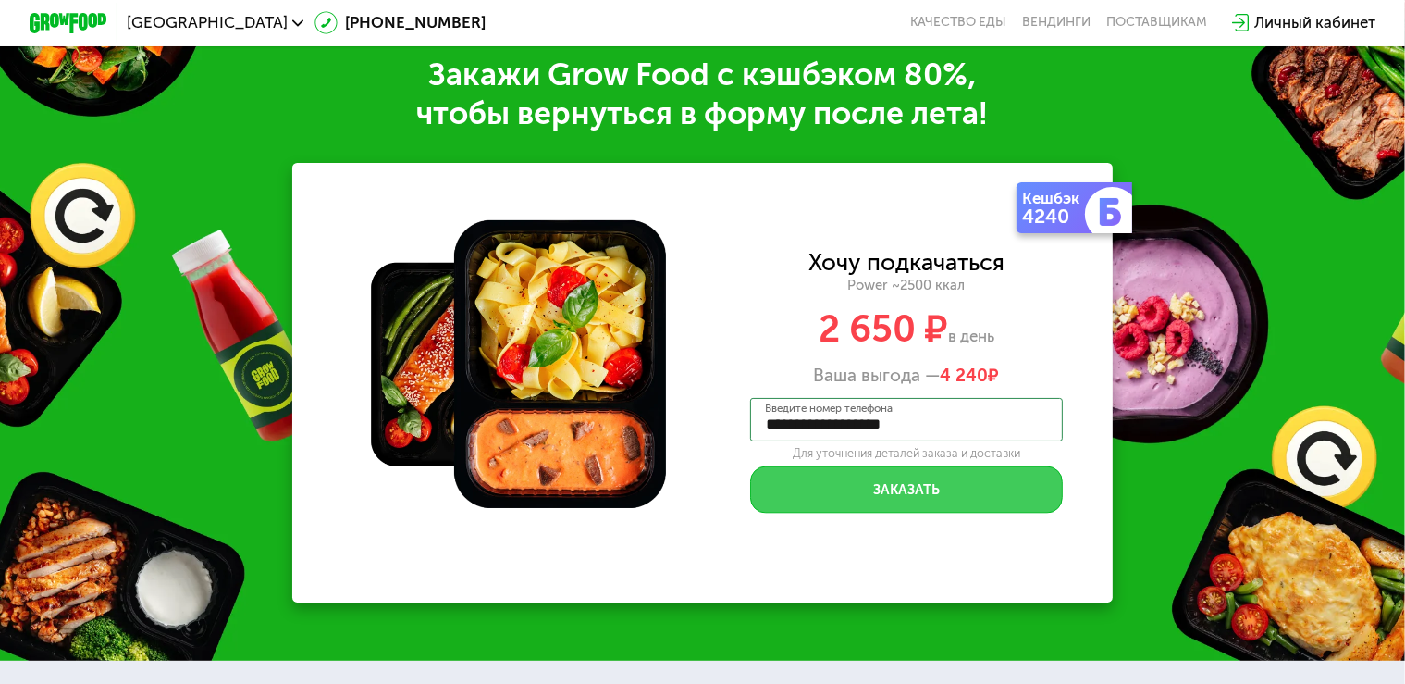
type input "**********"
click at [878, 500] on button "Заказать" at bounding box center [906, 489] width 313 height 47
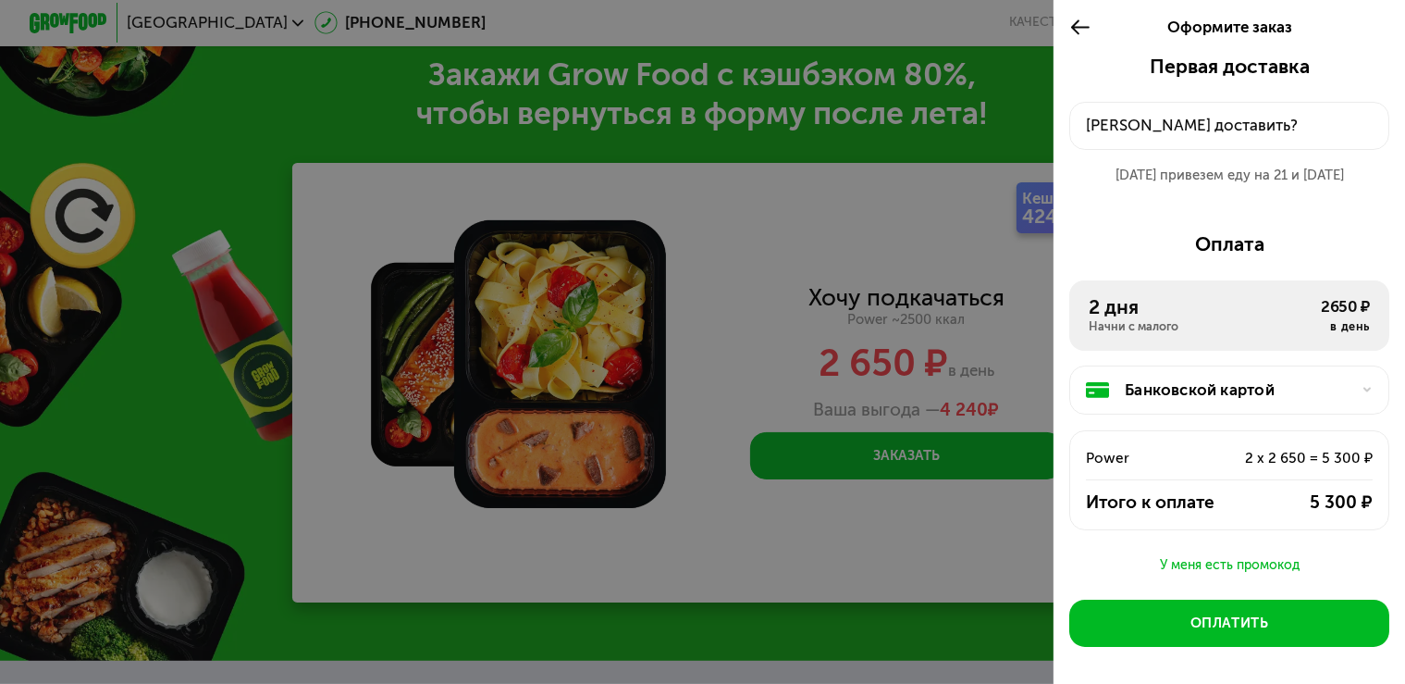
click at [1122, 134] on div "Куда доставить?" at bounding box center [1229, 125] width 287 height 23
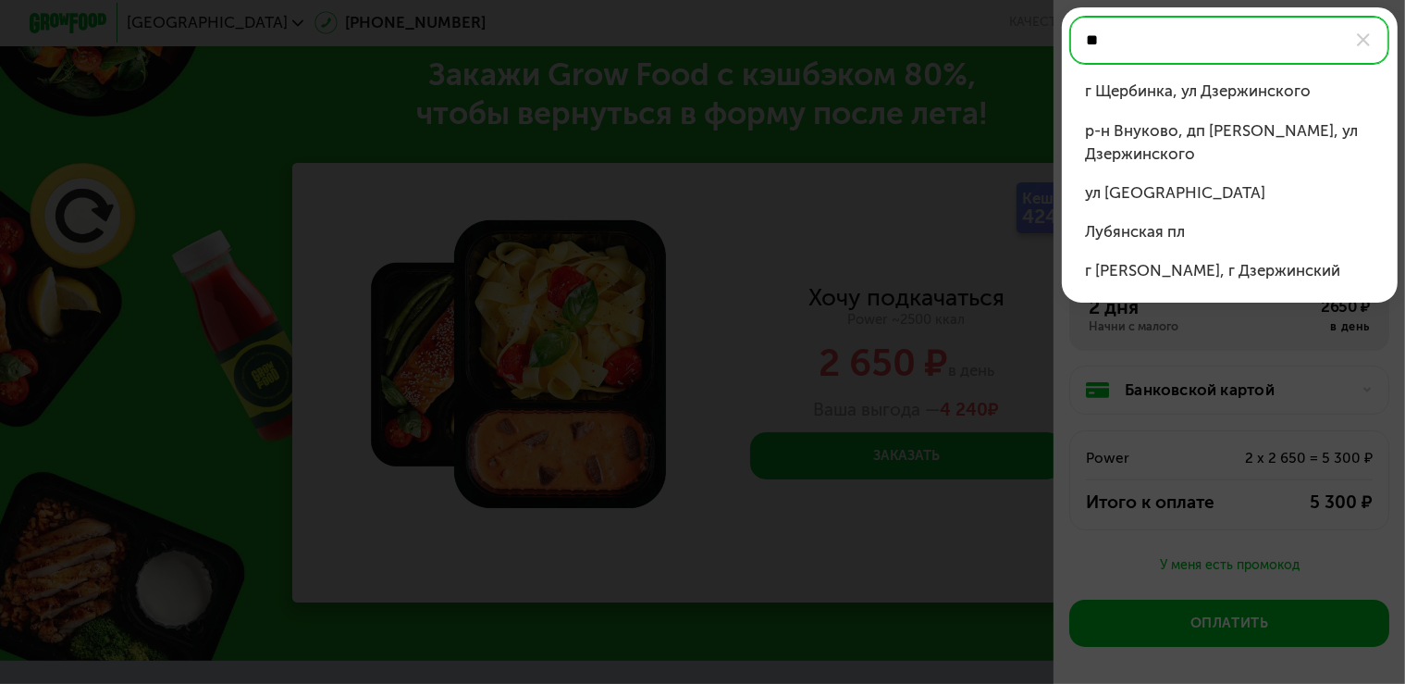
type input "*"
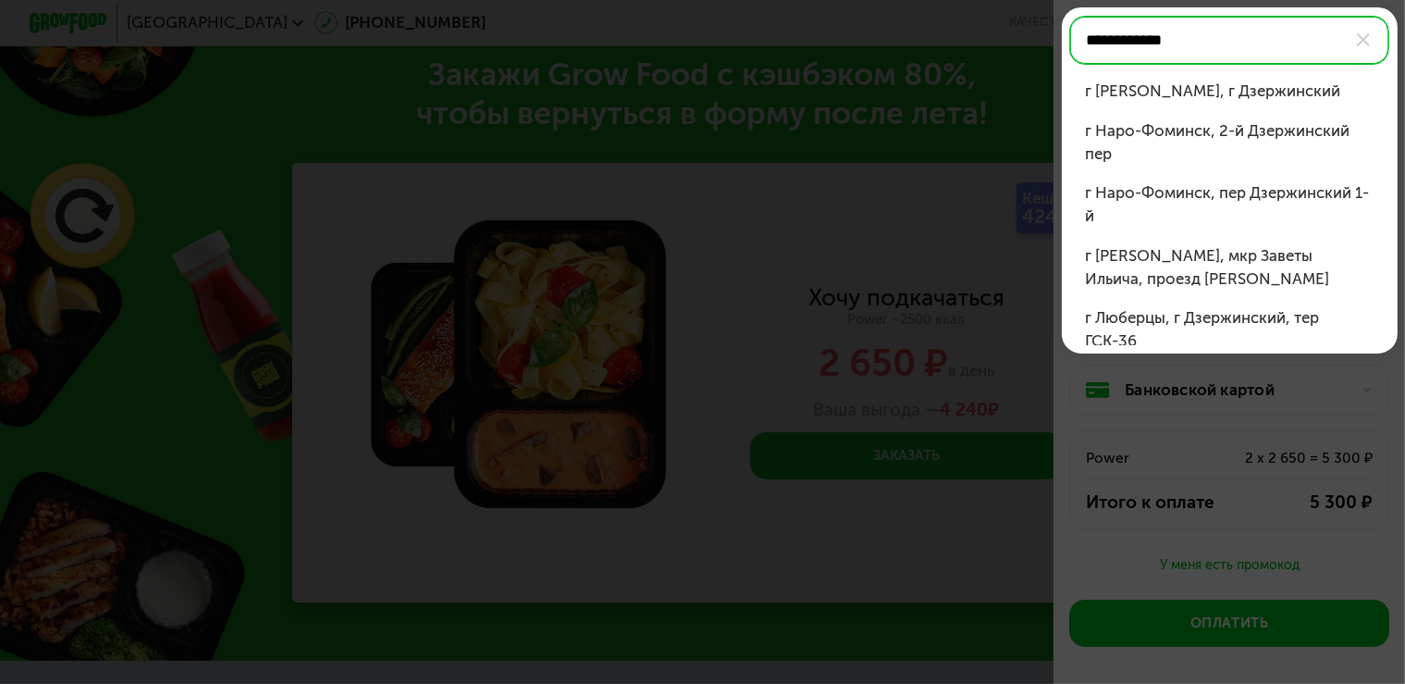
click at [1139, 93] on div "г Люберцы, г Дзержинский" at bounding box center [1229, 91] width 289 height 23
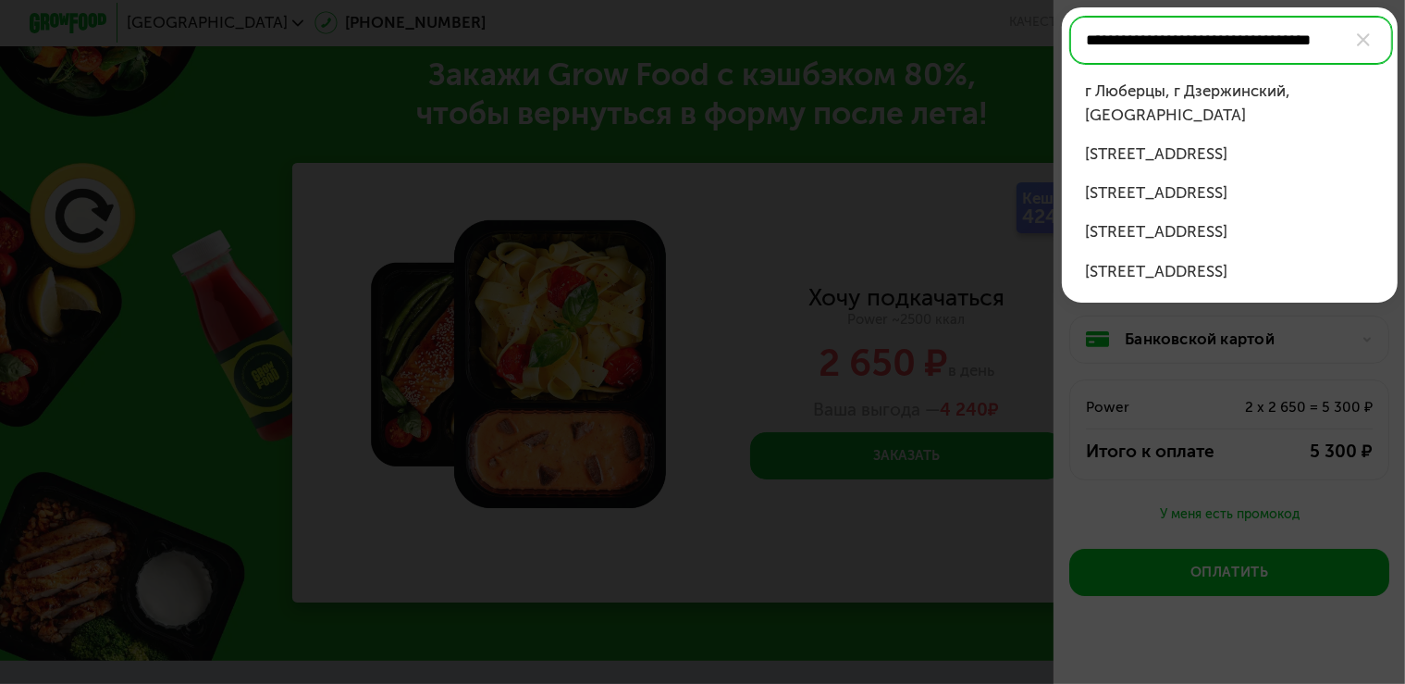
scroll to position [0, 22]
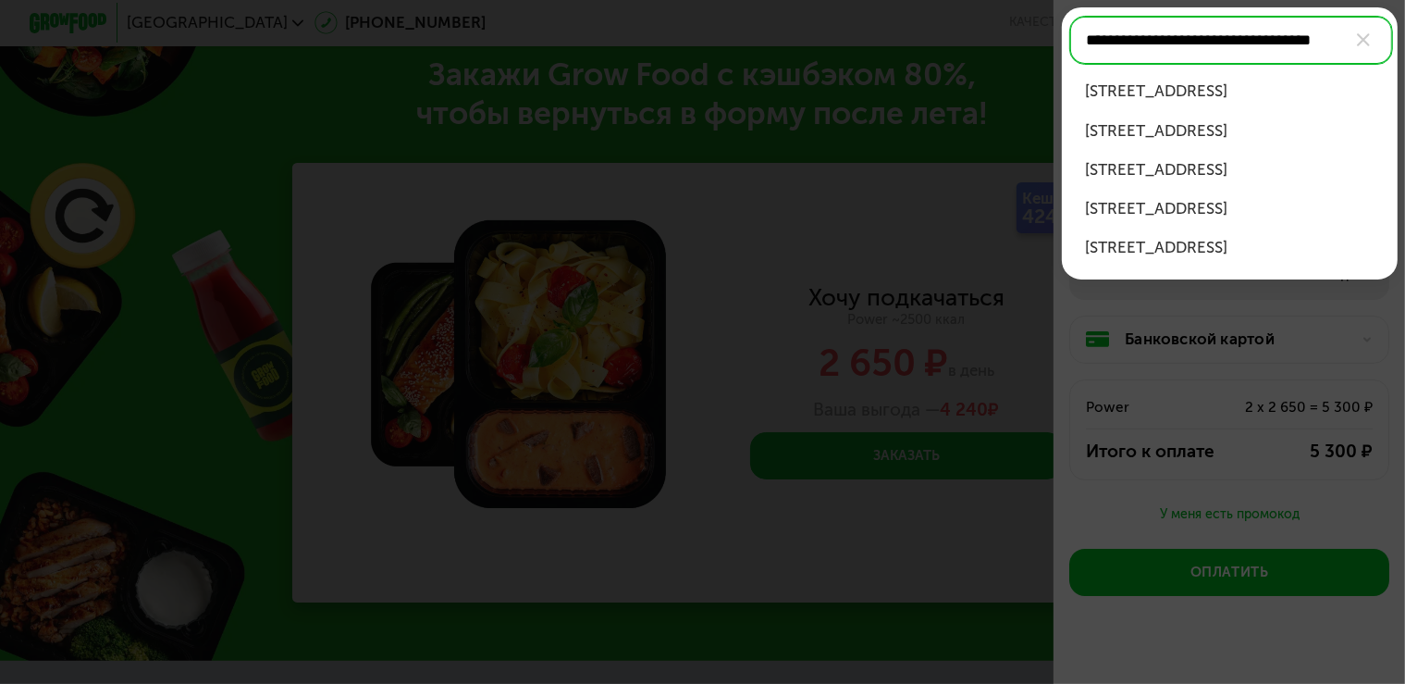
click at [1161, 103] on div "г Люберцы, г Дзержинский, ул Лесная, д 21" at bounding box center [1229, 91] width 289 height 23
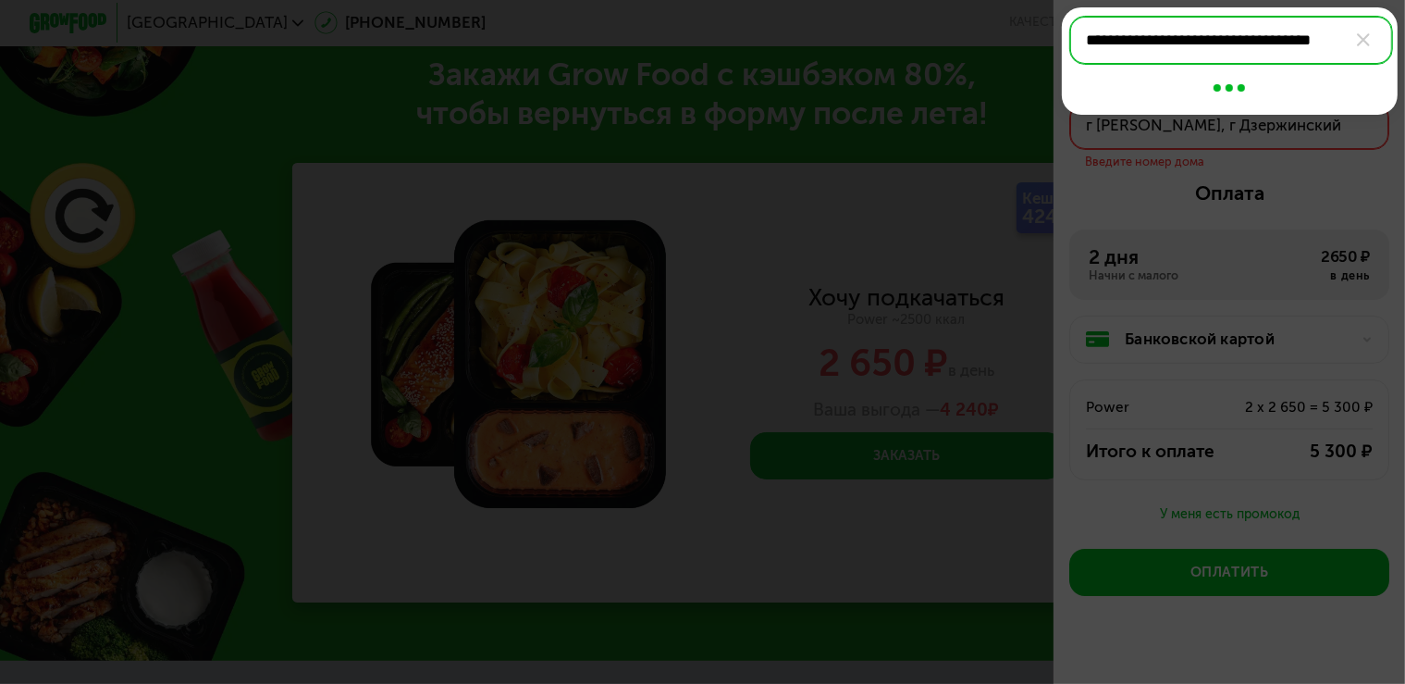
type input "**********"
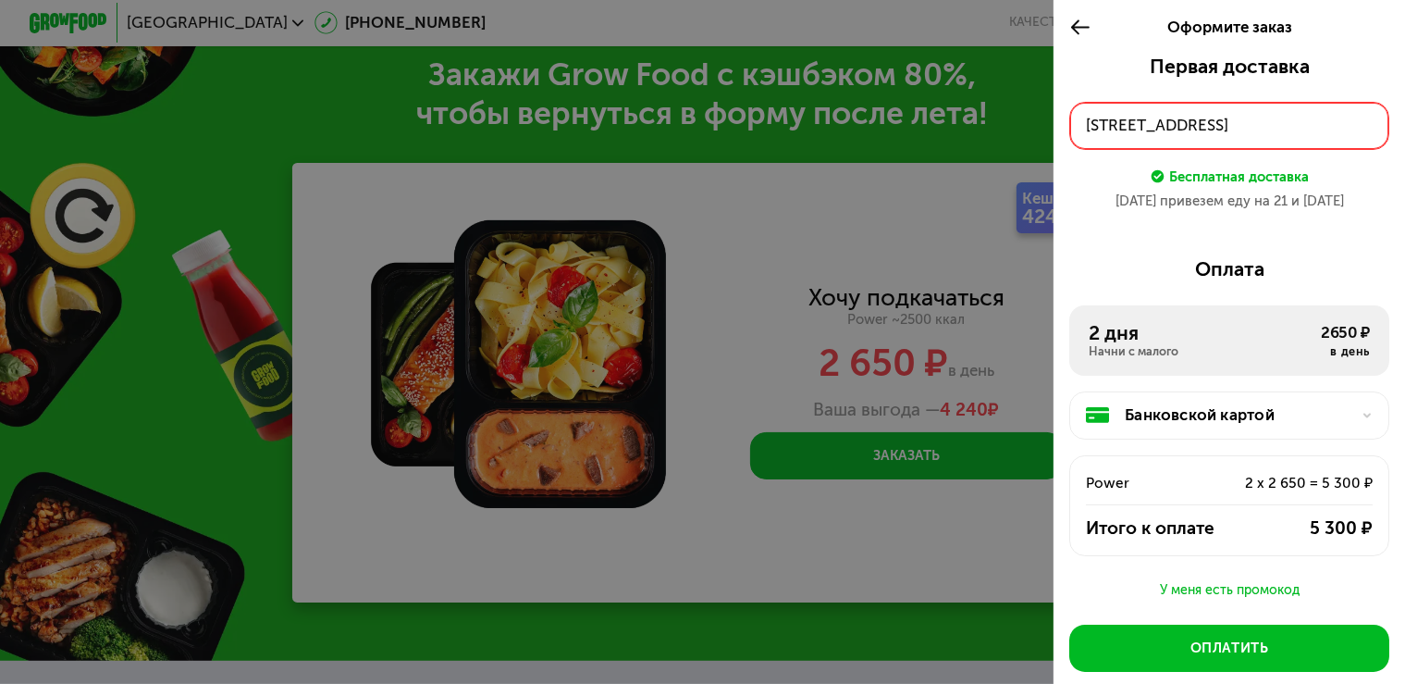
click at [1350, 126] on div "г Люберцы, г Дзержинский, ул Лесная, д 21" at bounding box center [1229, 125] width 287 height 23
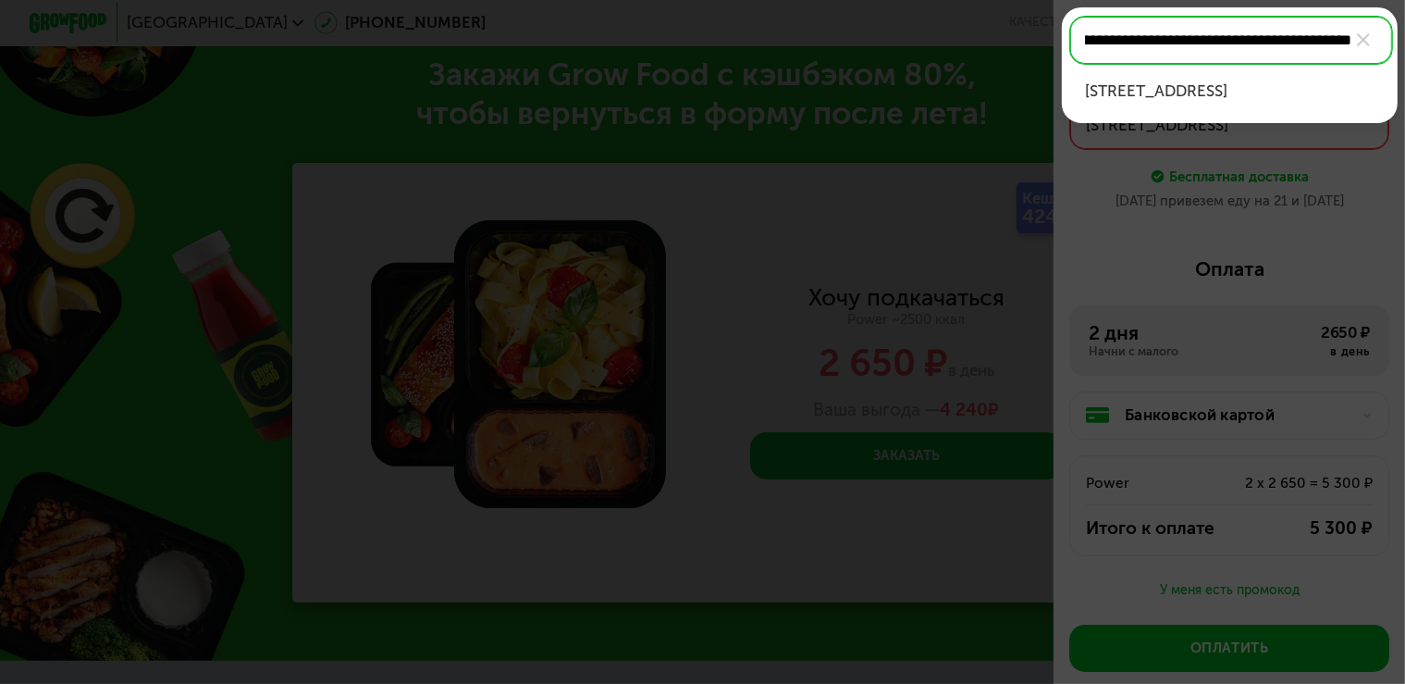
scroll to position [0, 109]
click at [1230, 103] on div "г Люберцы, г Дзержинский, ул Лесная, д 21, кв 114" at bounding box center [1229, 91] width 289 height 23
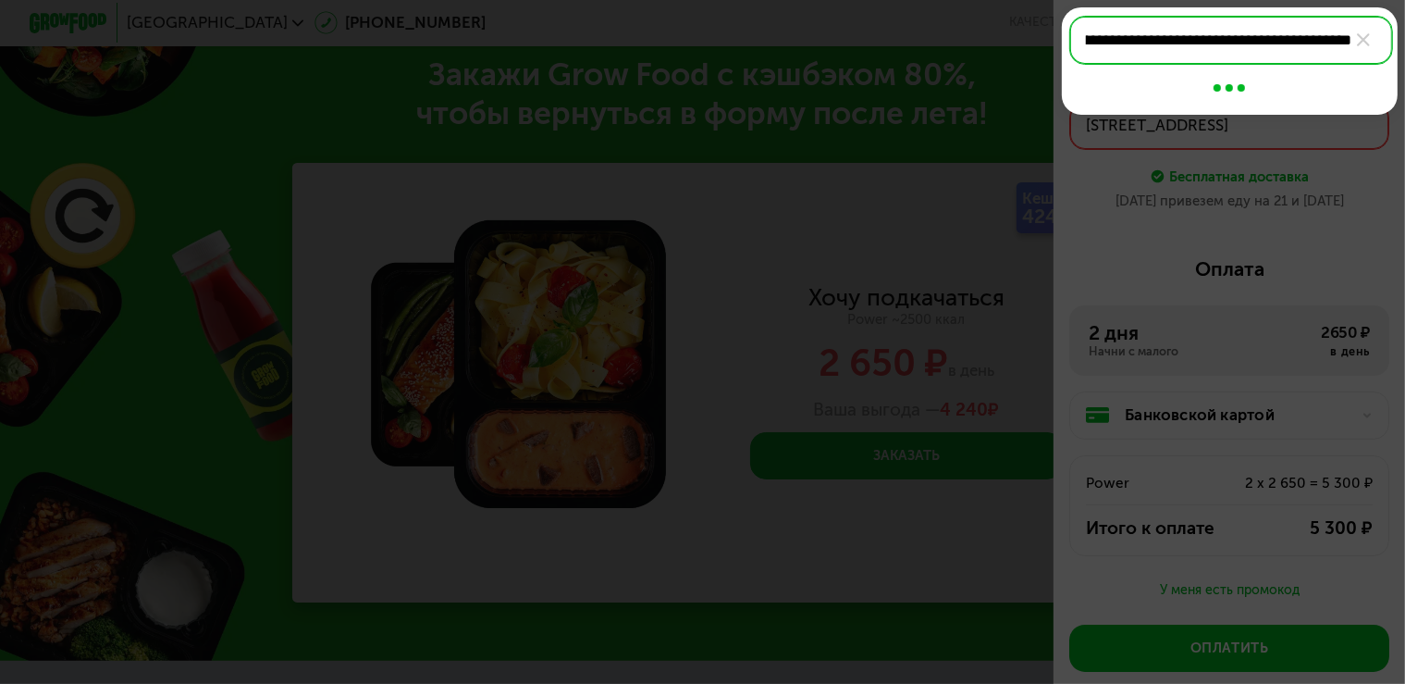
type input "**********"
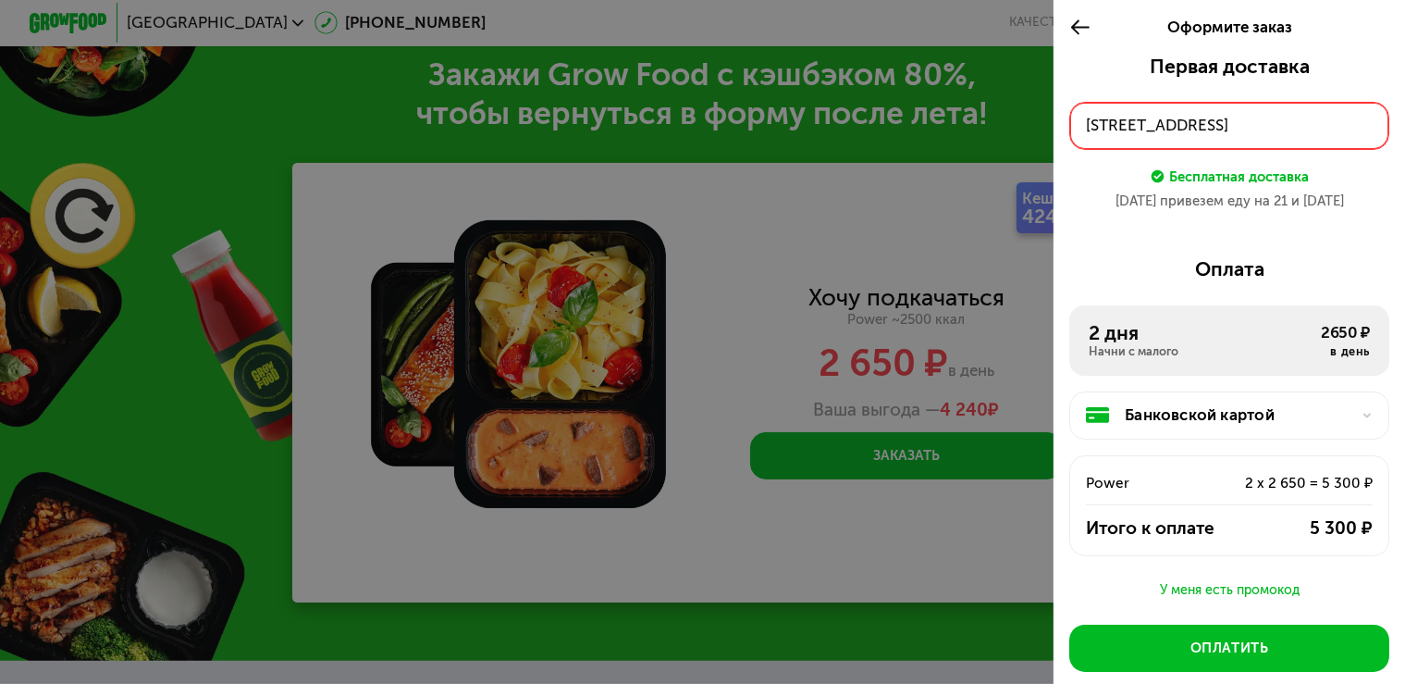
click at [1201, 132] on div "г Люберцы, г Дзержинский, ул Лесная, д 21, кв 114" at bounding box center [1229, 125] width 287 height 23
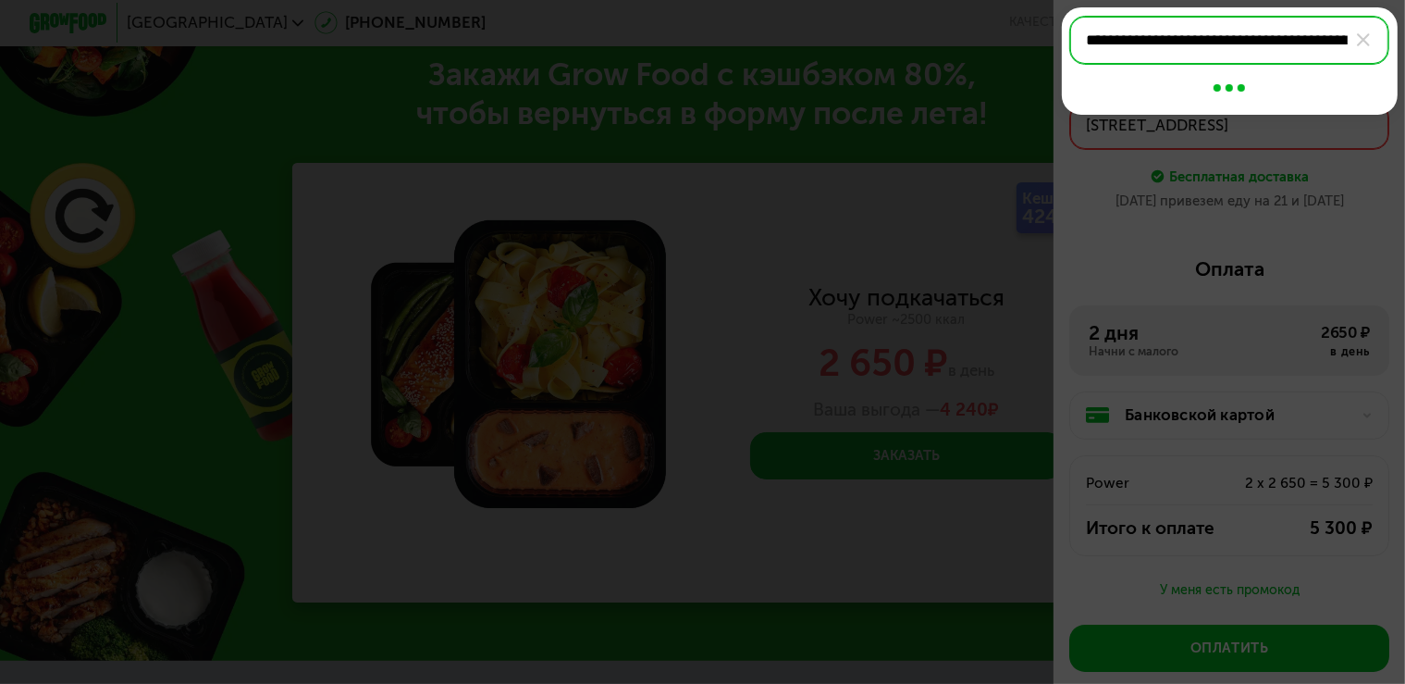
scroll to position [0, 117]
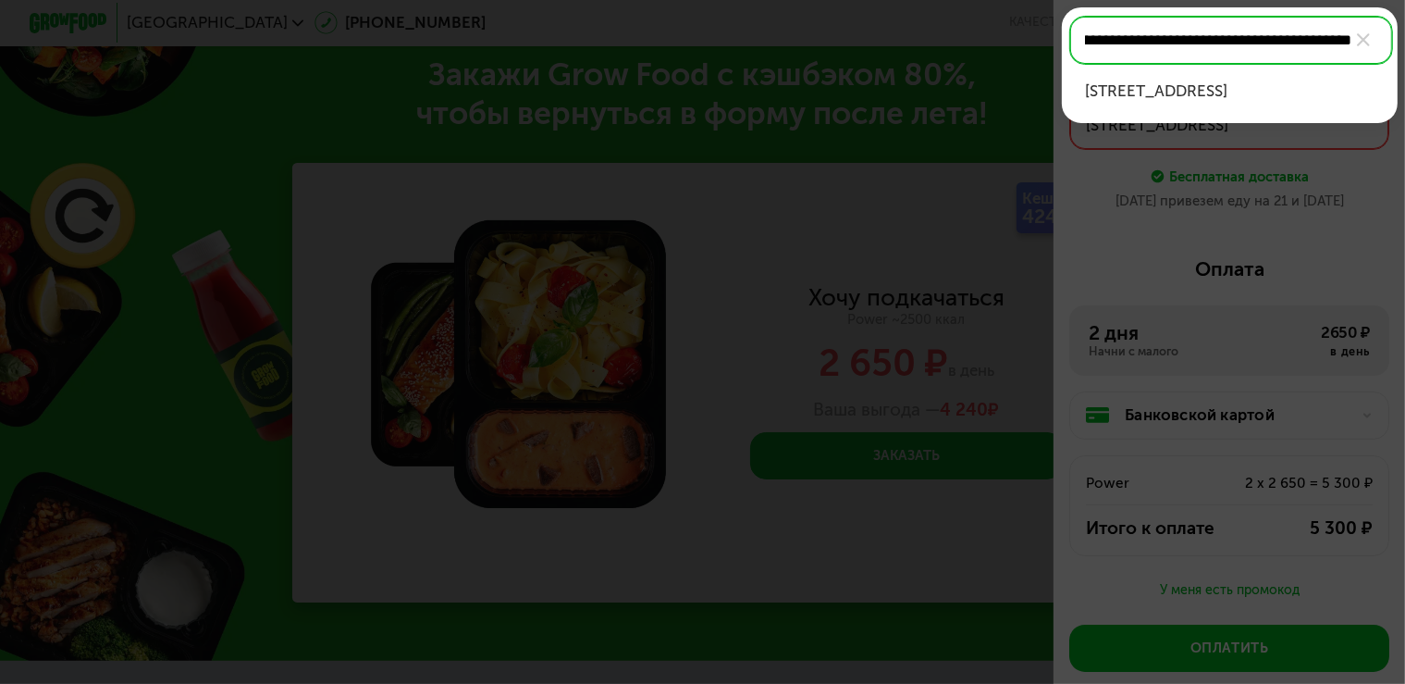
click at [1299, 199] on div at bounding box center [702, 342] width 1405 height 684
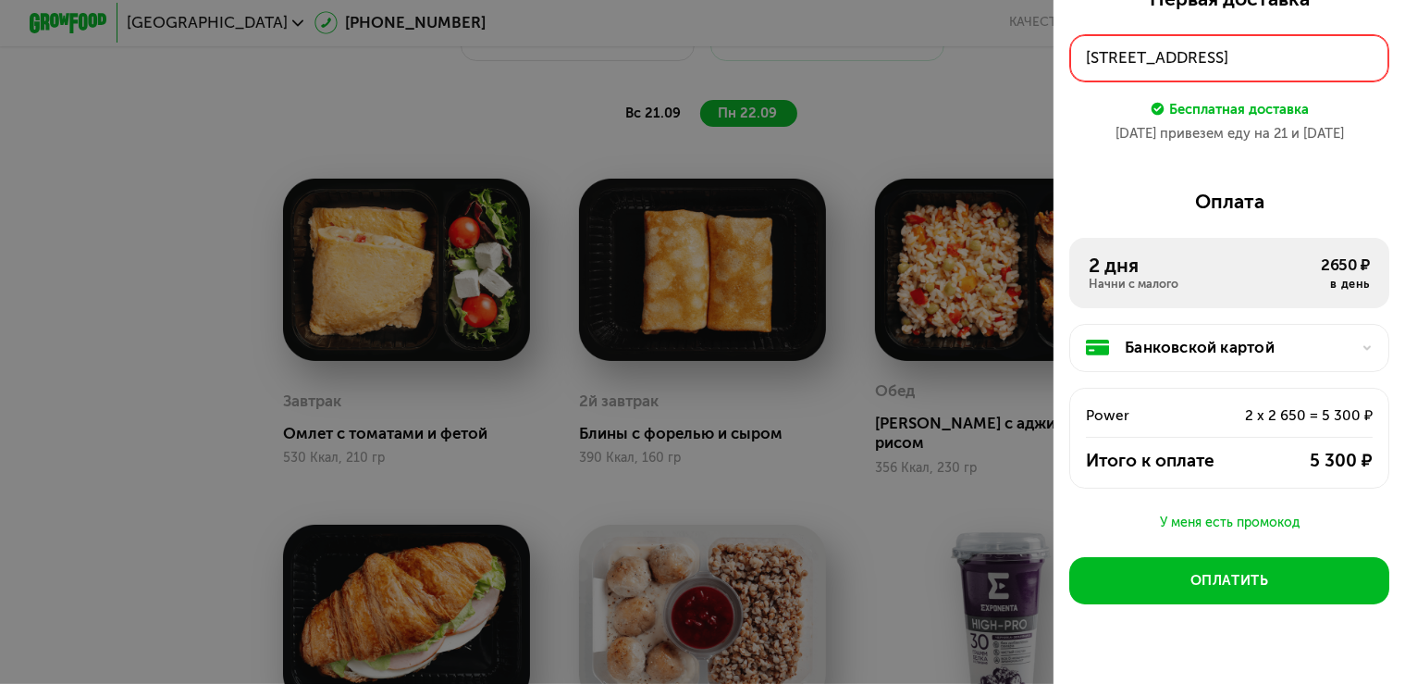
scroll to position [108, 0]
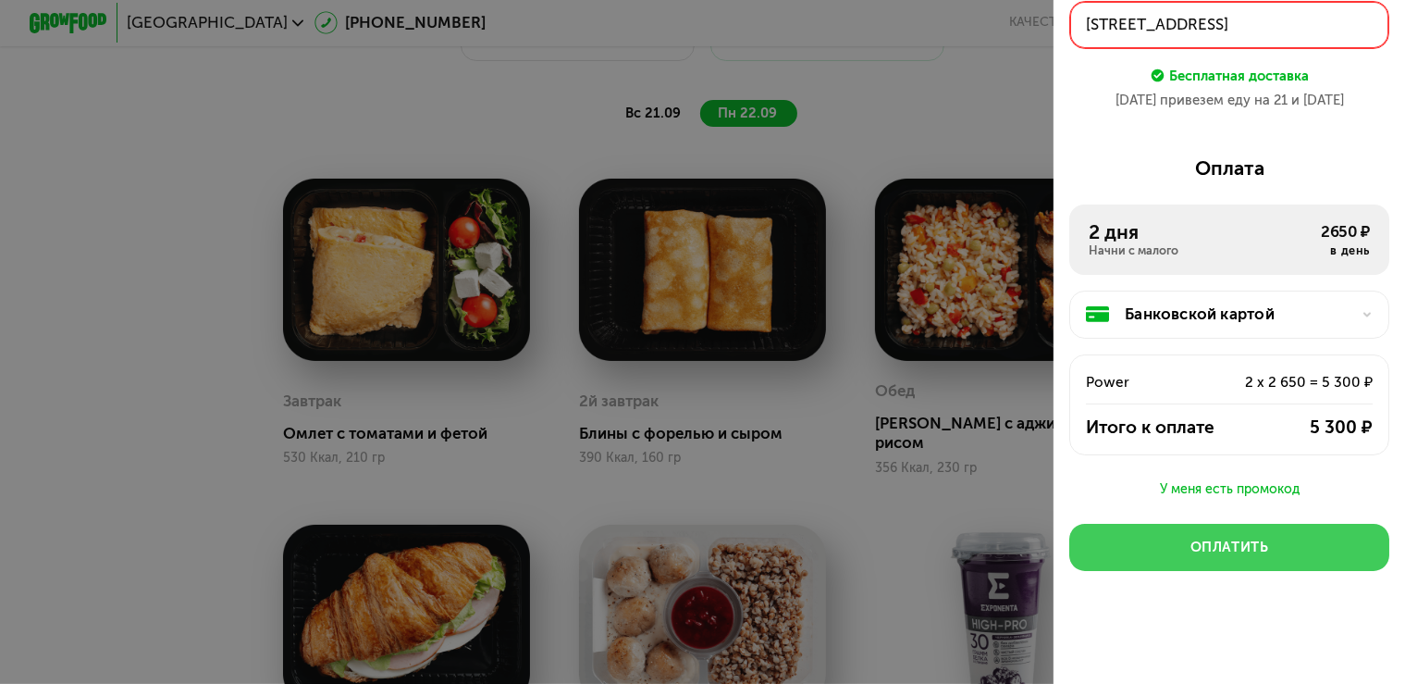
click at [1224, 543] on div "Оплатить" at bounding box center [1229, 546] width 79 height 19
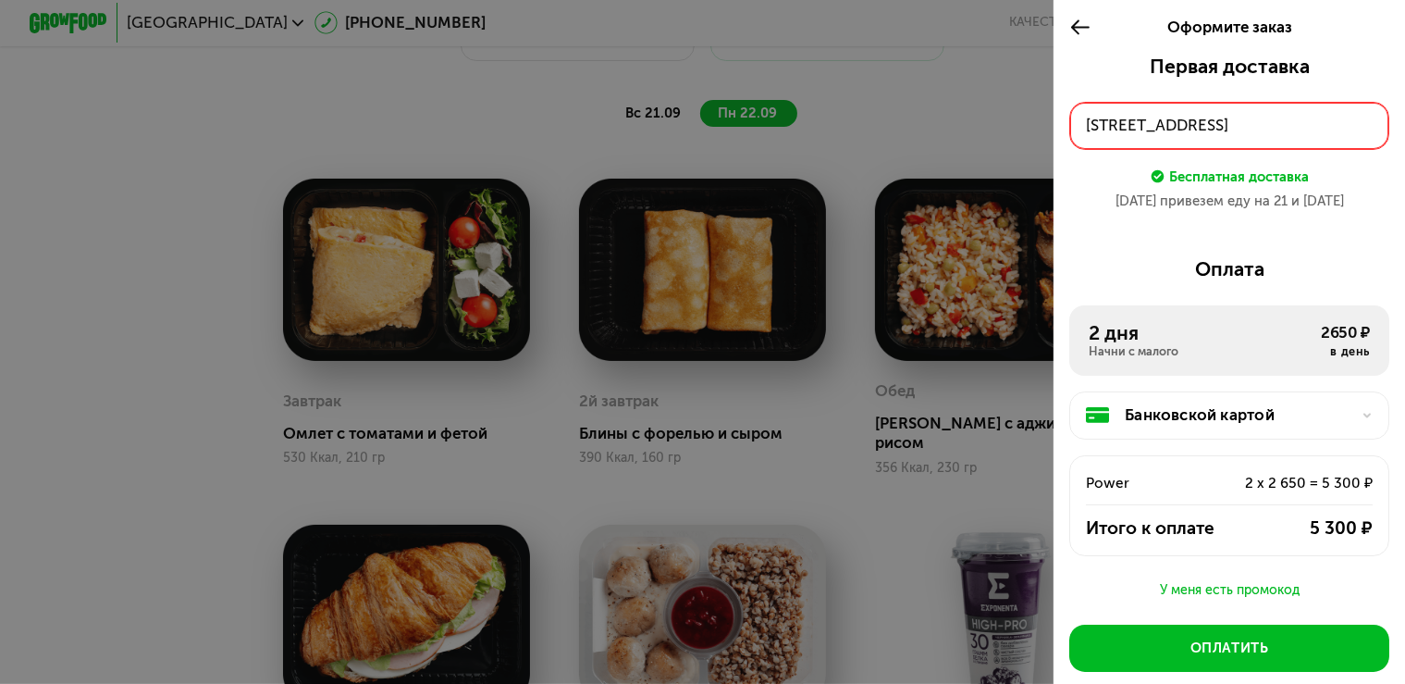
click at [1199, 131] on div "г Люберцы, г Дзержинский, ул Лесная, д 21, кв 114" at bounding box center [1229, 125] width 287 height 23
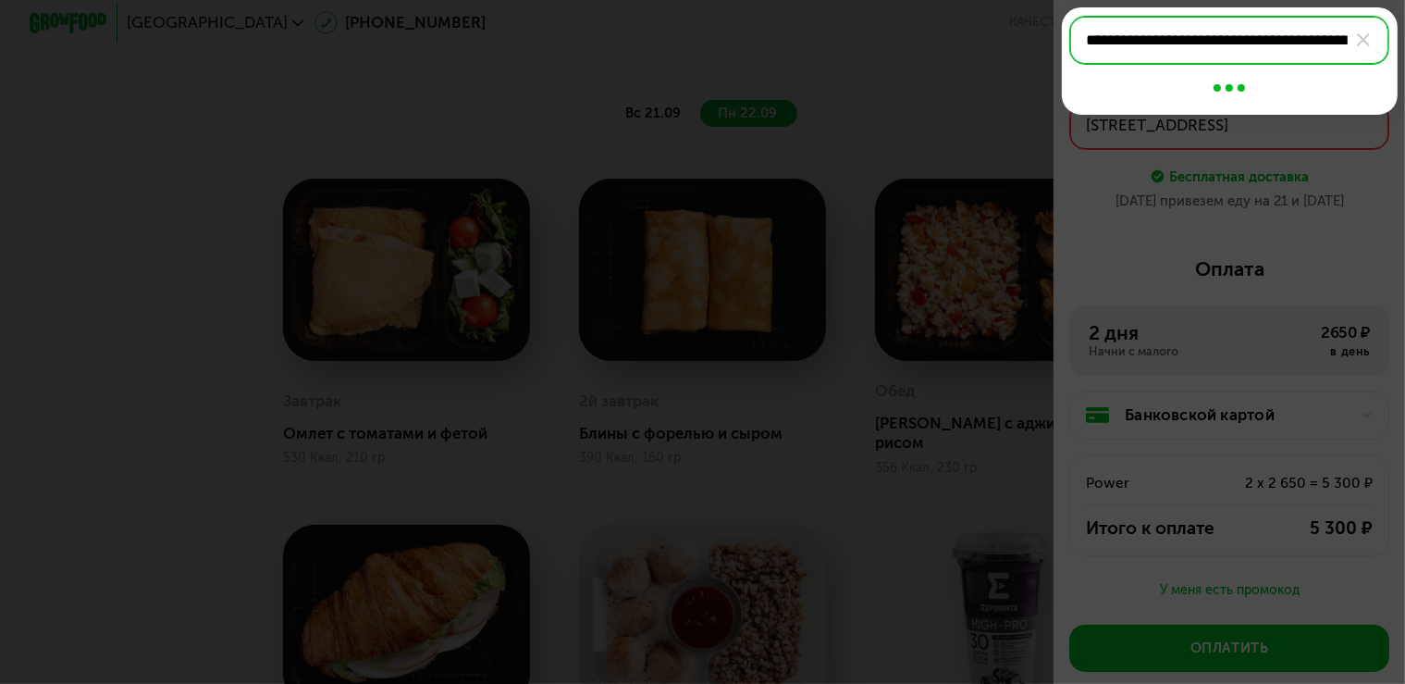
scroll to position [0, 117]
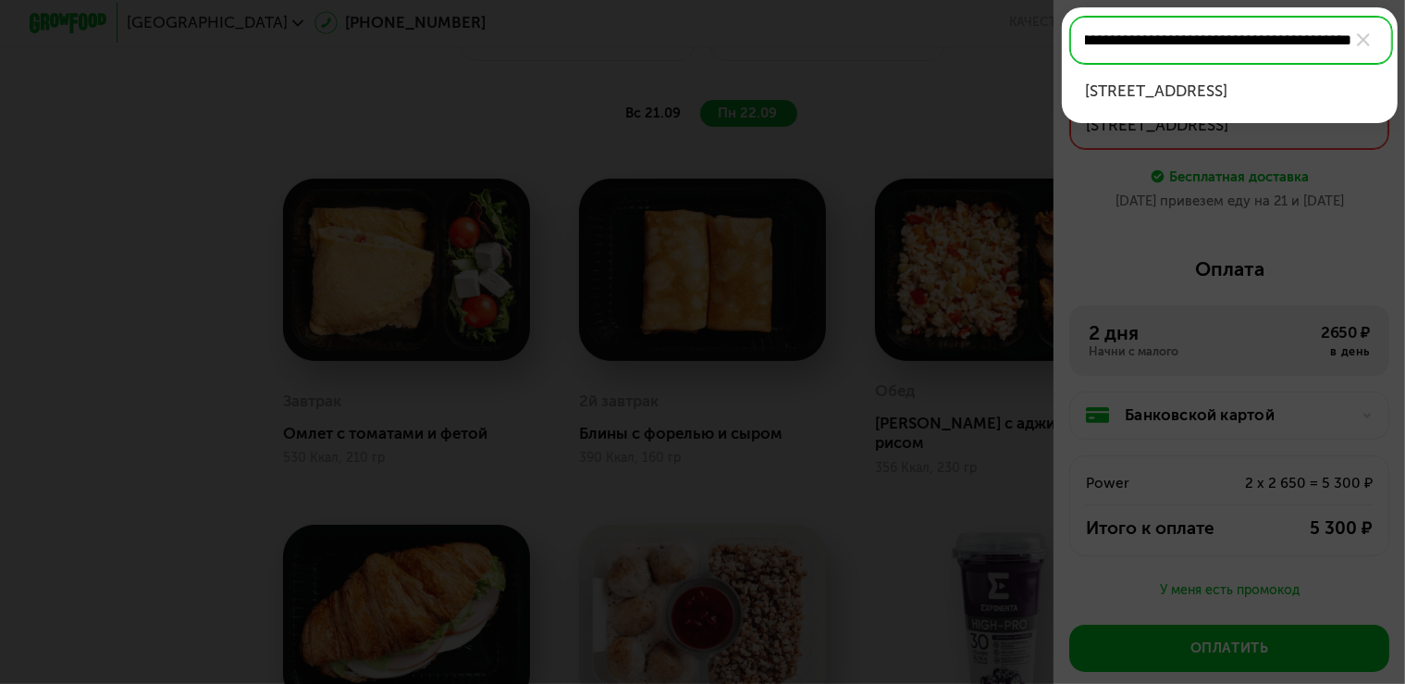
click at [1152, 103] on div "г Люберцы, г Дзержинский, ул Лесная, д 21, кв 114" at bounding box center [1229, 91] width 289 height 23
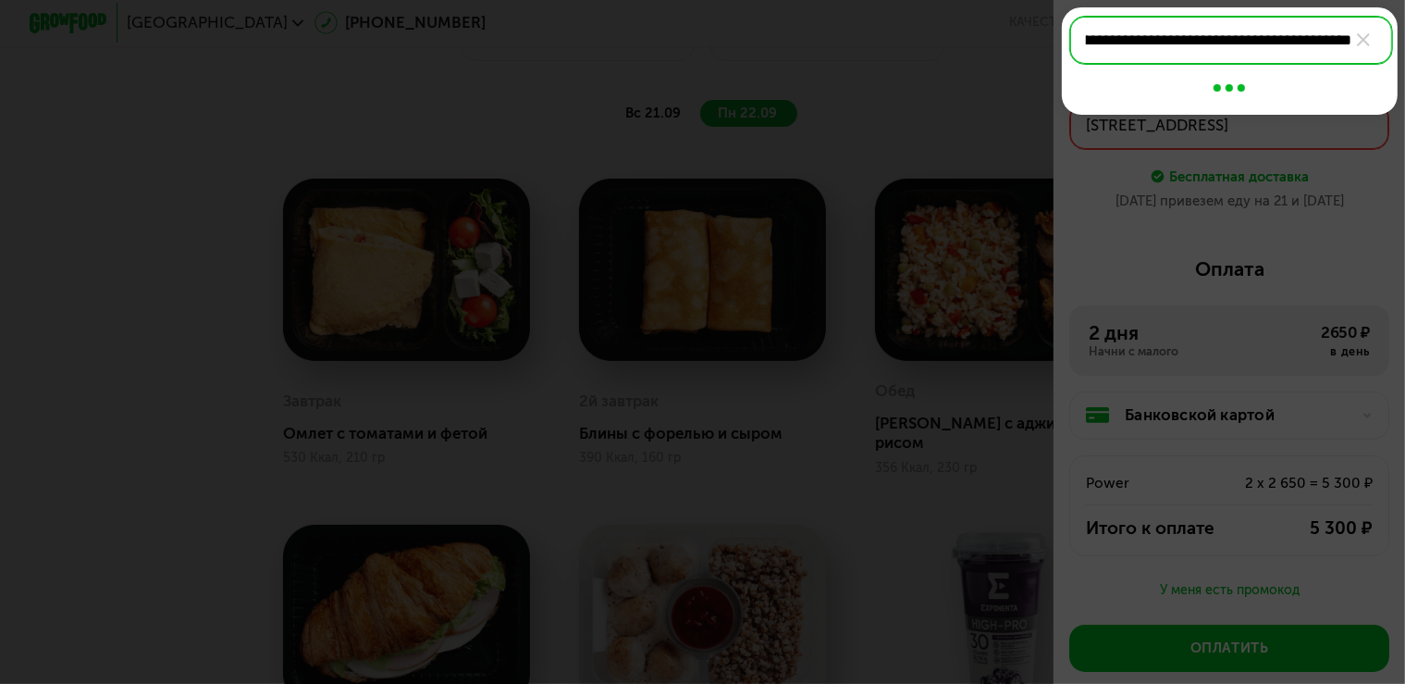
type input "**********"
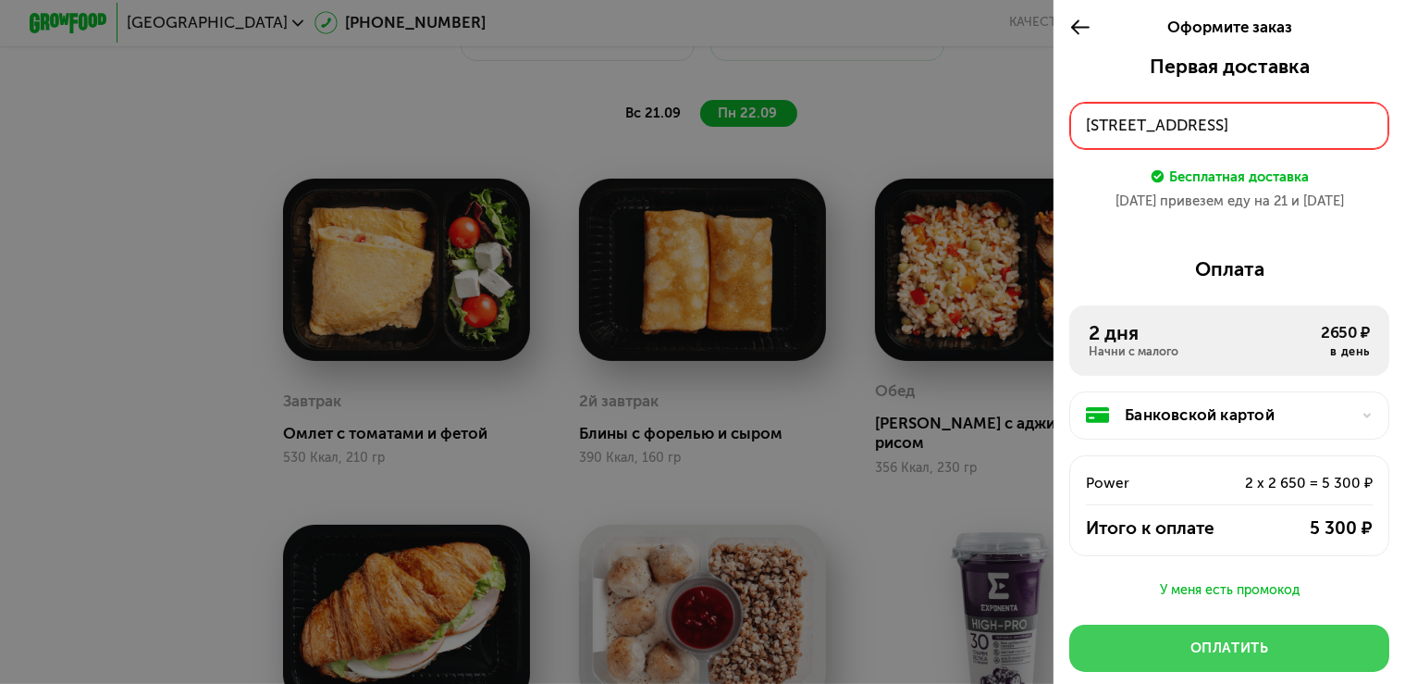
click at [1226, 646] on div "Оплатить" at bounding box center [1229, 647] width 79 height 19
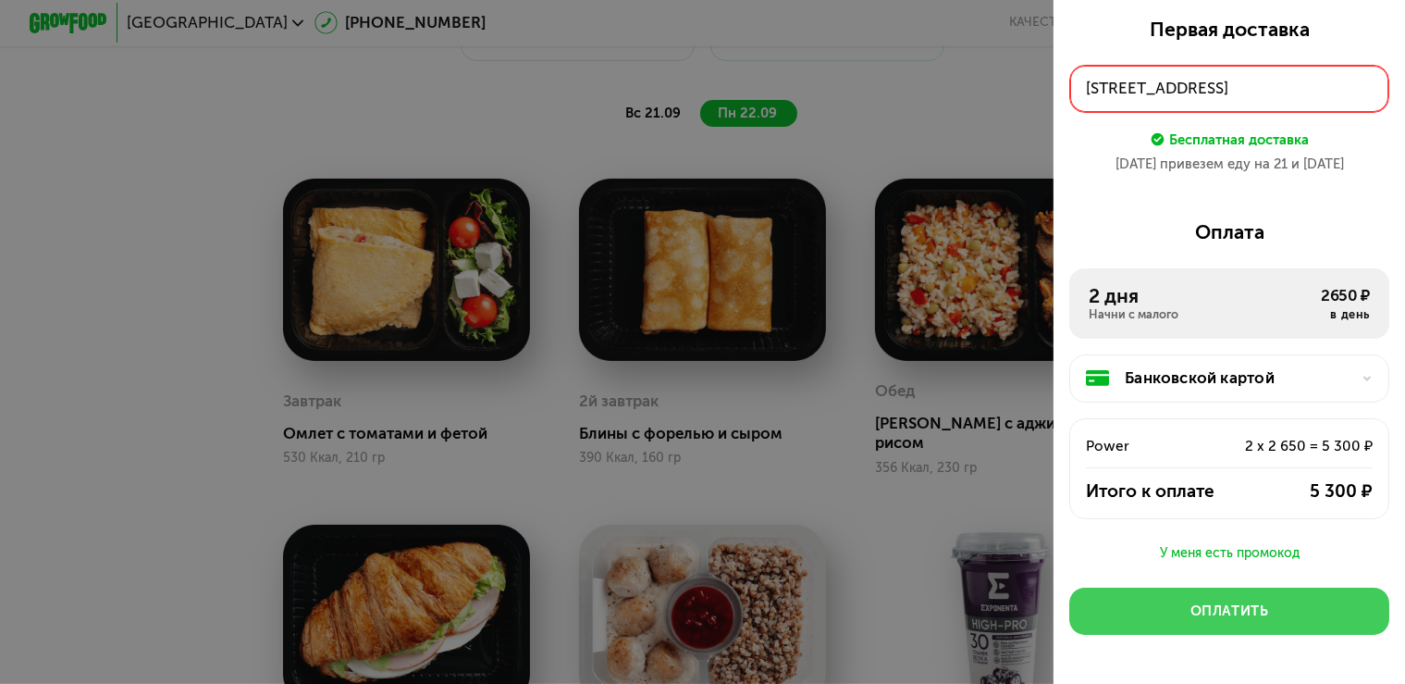
scroll to position [0, 0]
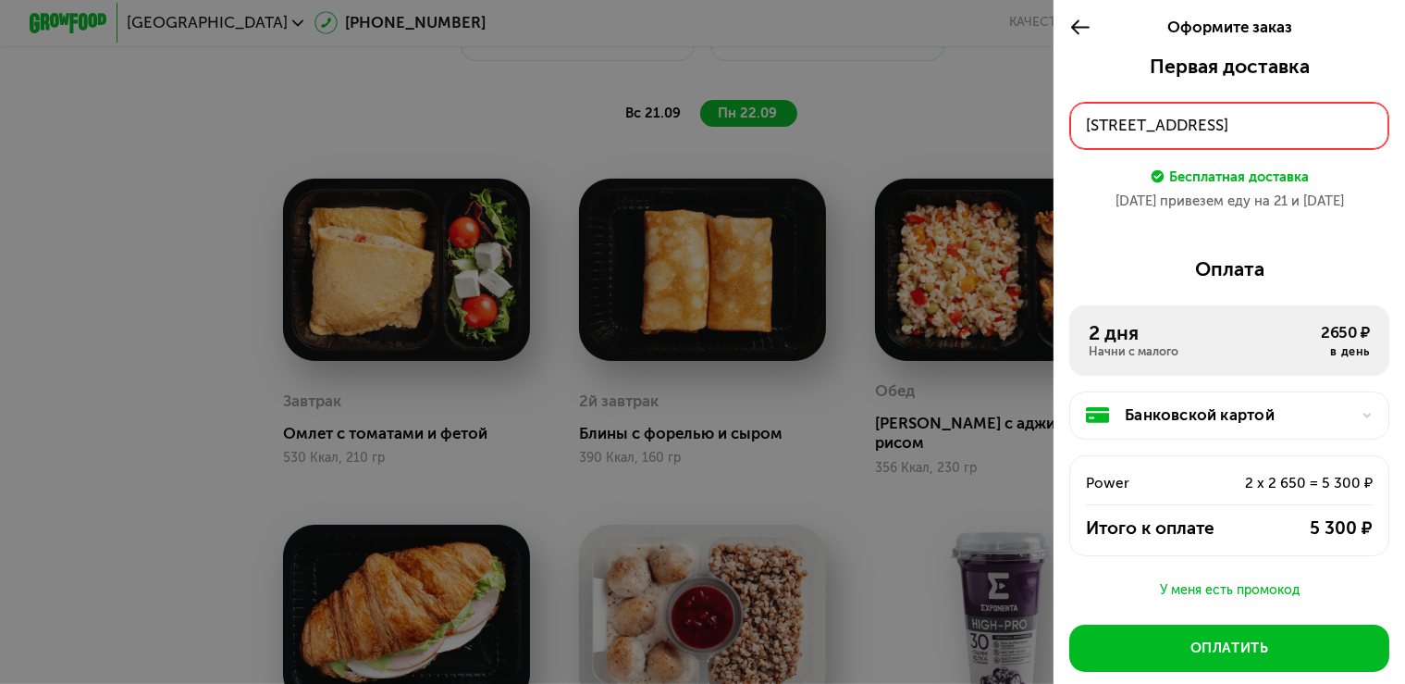
click at [1180, 127] on div "г Люберцы, г Дзержинский, ул Лесная, д 21, кв 114" at bounding box center [1229, 125] width 287 height 23
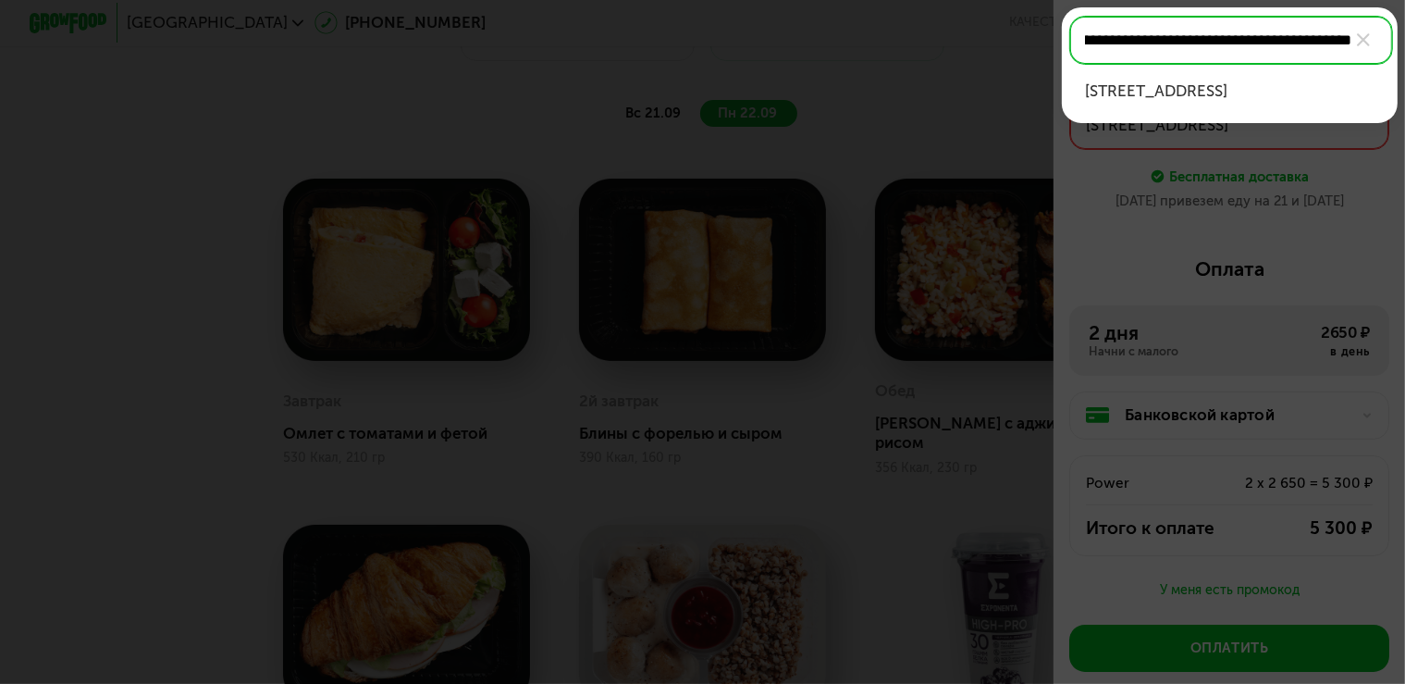
scroll to position [0, 114]
type input "**********"
click at [1147, 103] on div "г Люберцы, г Дзержинский, ул Лесная, д 21, кв 114" at bounding box center [1229, 91] width 289 height 23
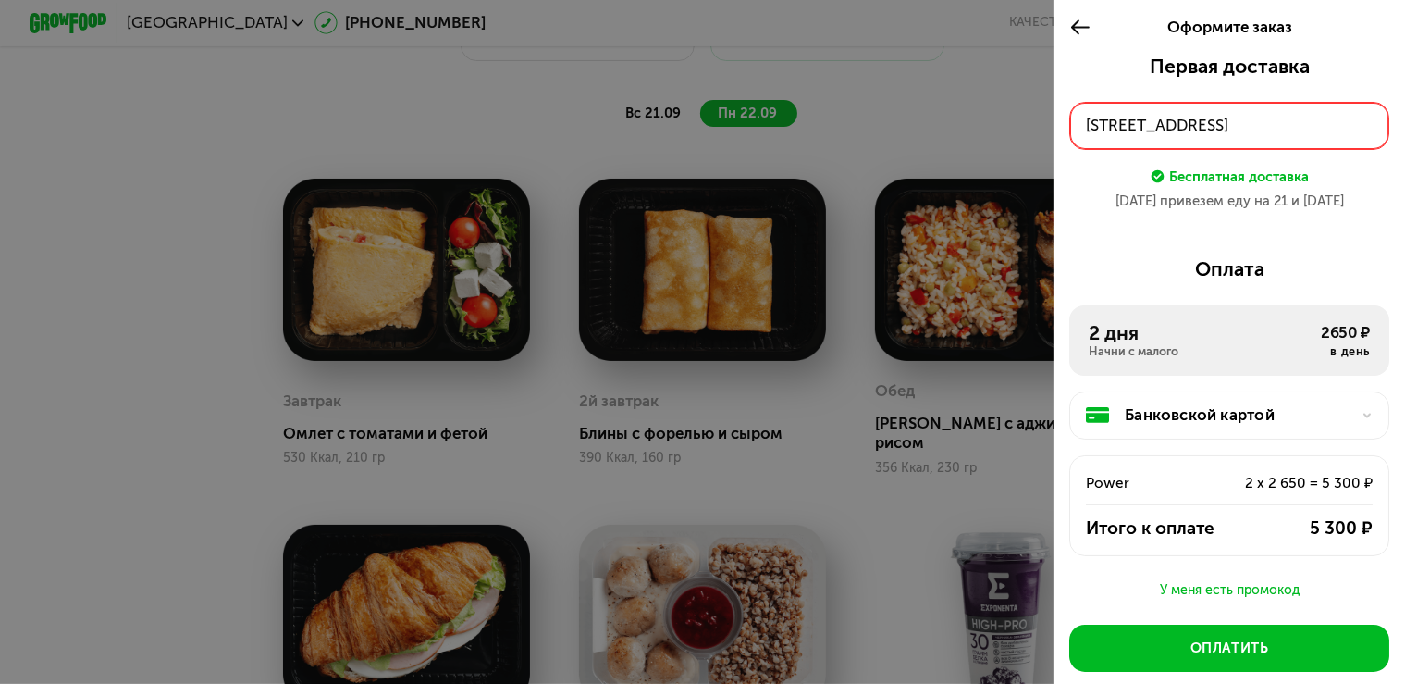
click at [1101, 131] on div "г Люберцы, г Дзержинский, ул Лесная, д 21, кв 114" at bounding box center [1229, 125] width 287 height 23
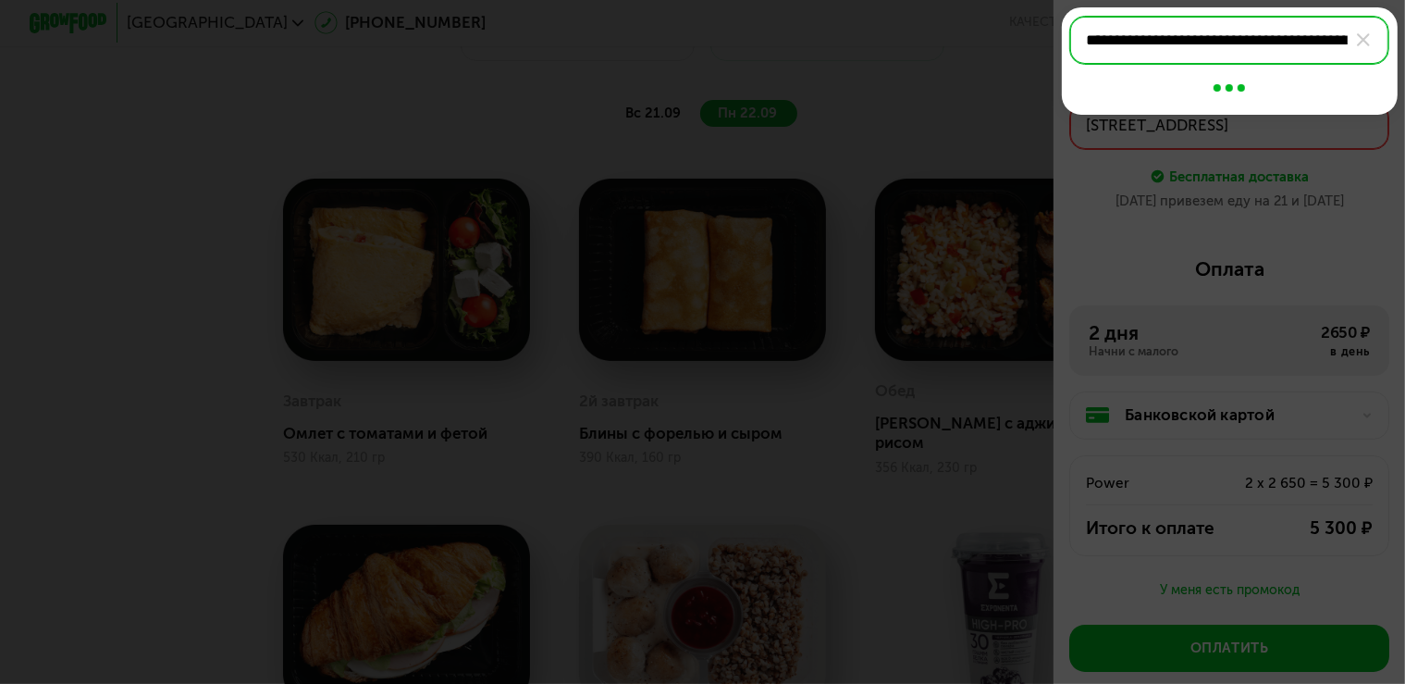
scroll to position [0, 117]
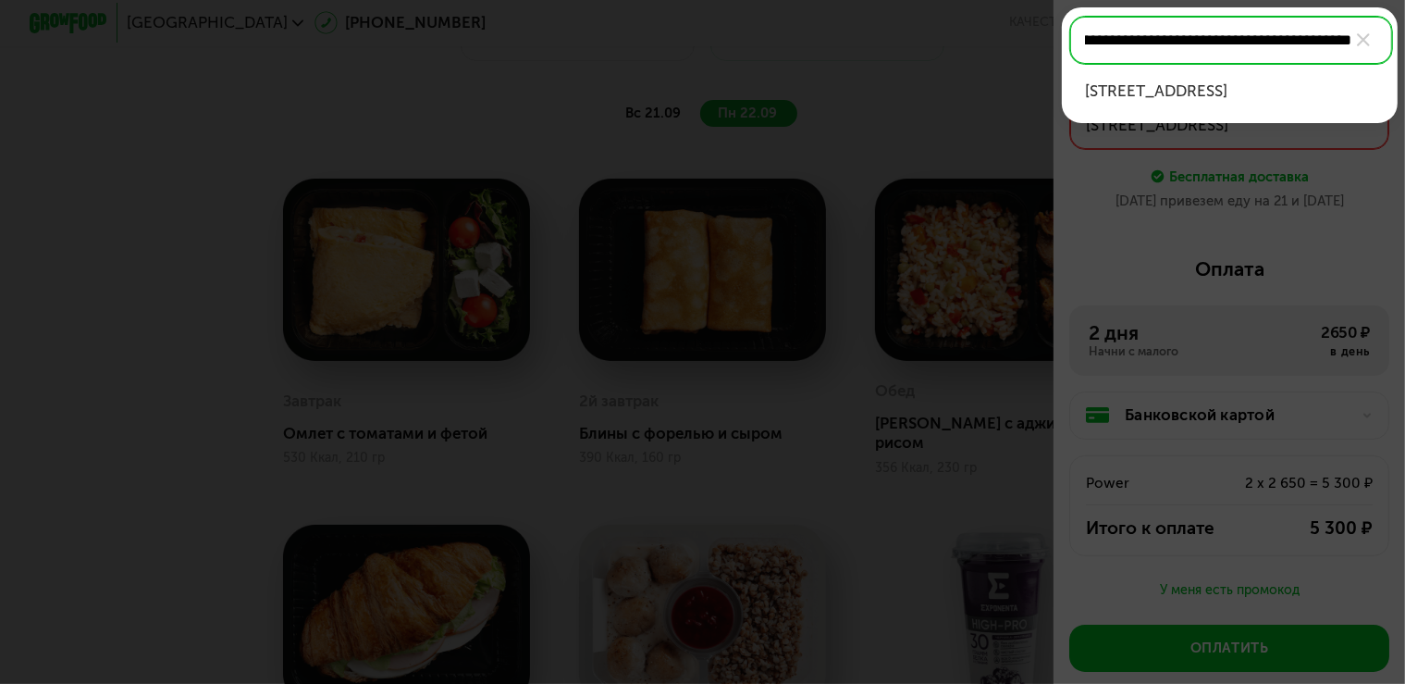
click at [1365, 40] on img at bounding box center [1363, 39] width 13 height 13
click at [1365, 40] on input "**********" at bounding box center [1231, 40] width 324 height 49
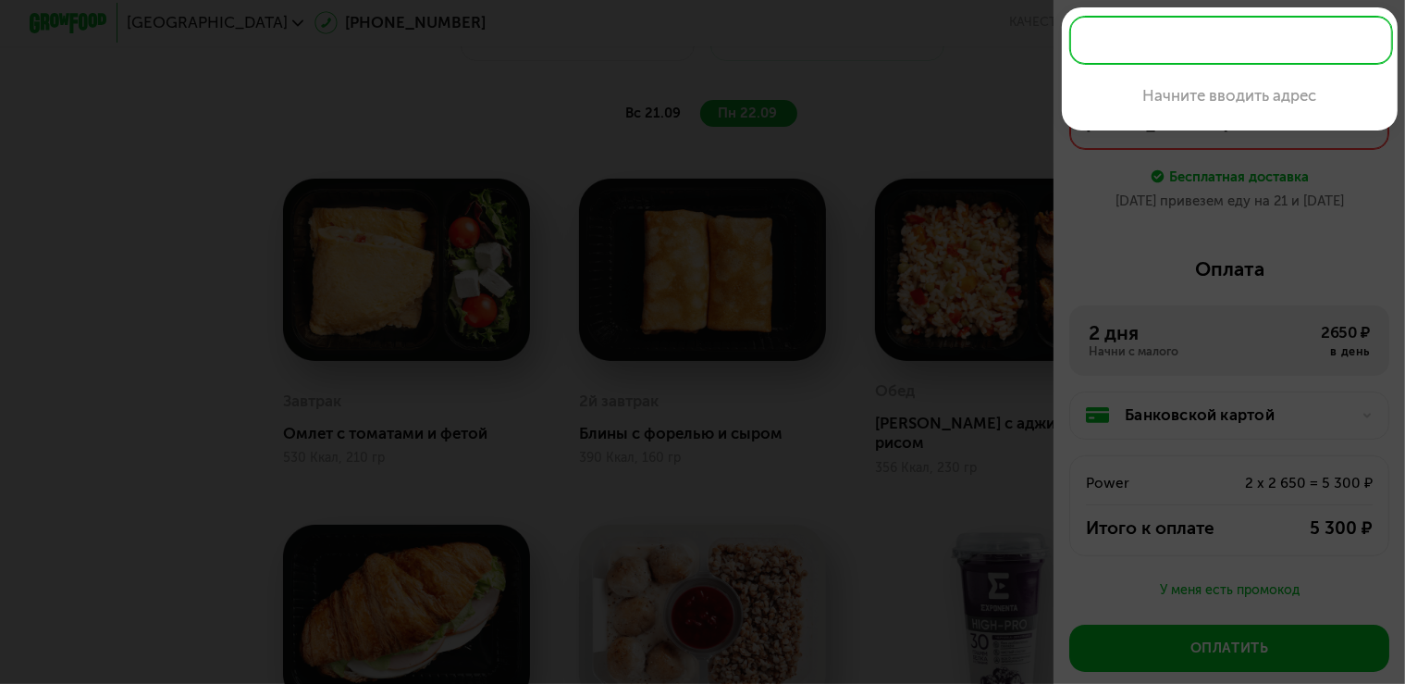
scroll to position [0, 0]
click at [1153, 47] on input "text" at bounding box center [1231, 40] width 324 height 49
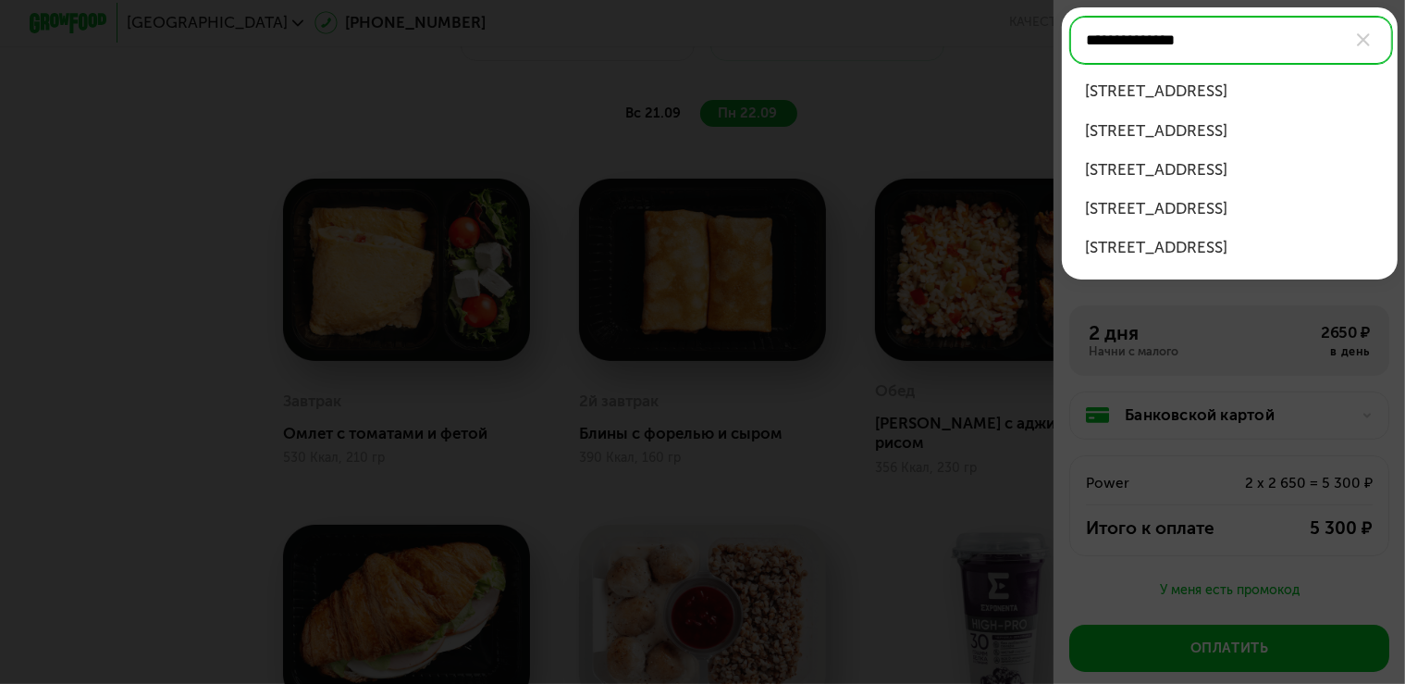
click at [1130, 94] on div "г Люберцы, г Дзержинский, ул Лесная, д 21" at bounding box center [1229, 91] width 289 height 23
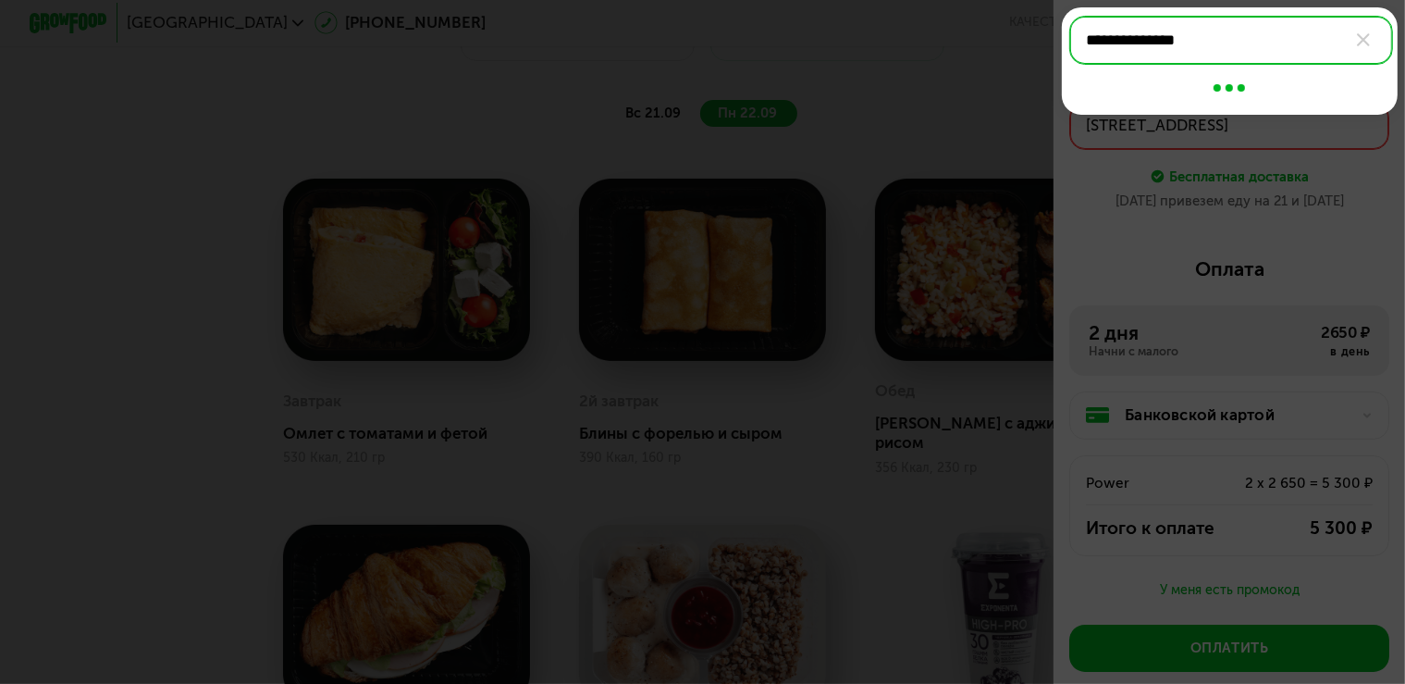
type input "**********"
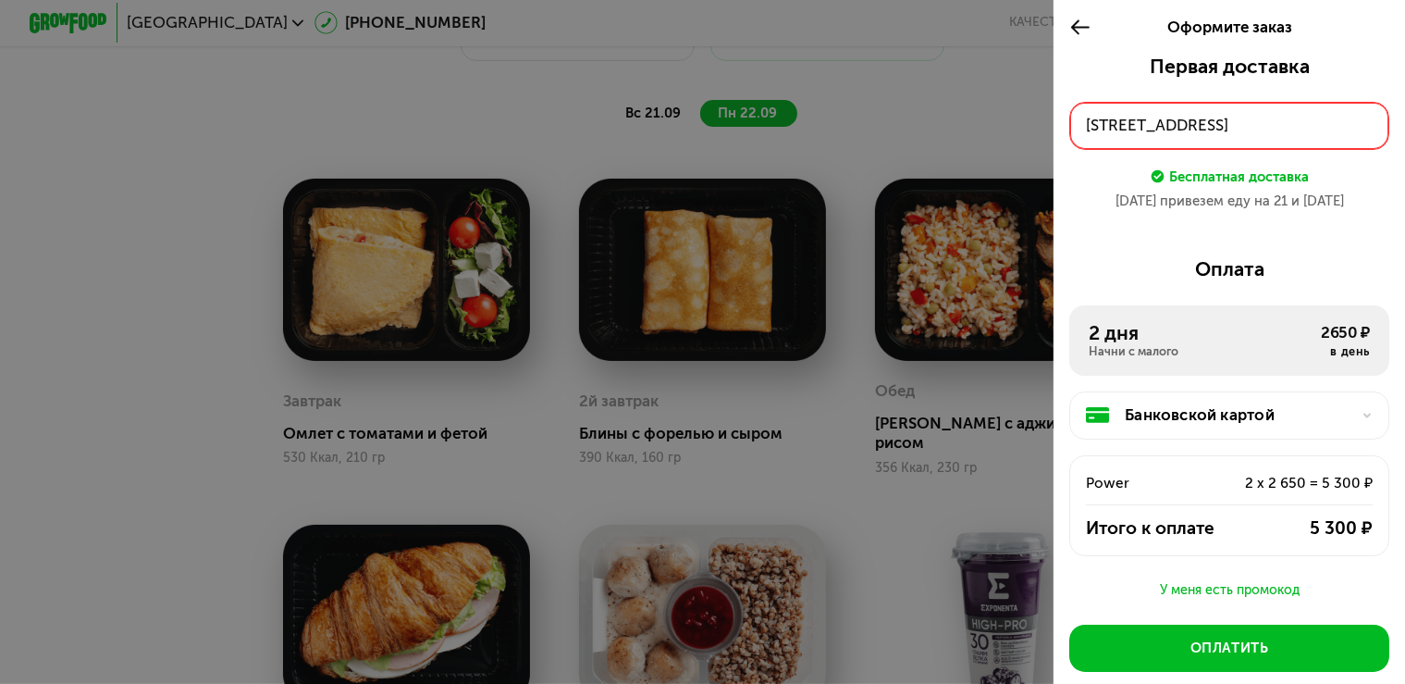
click at [1326, 135] on div "г Люберцы, г Дзержинский, ул Лесная, д 21" at bounding box center [1229, 125] width 287 height 23
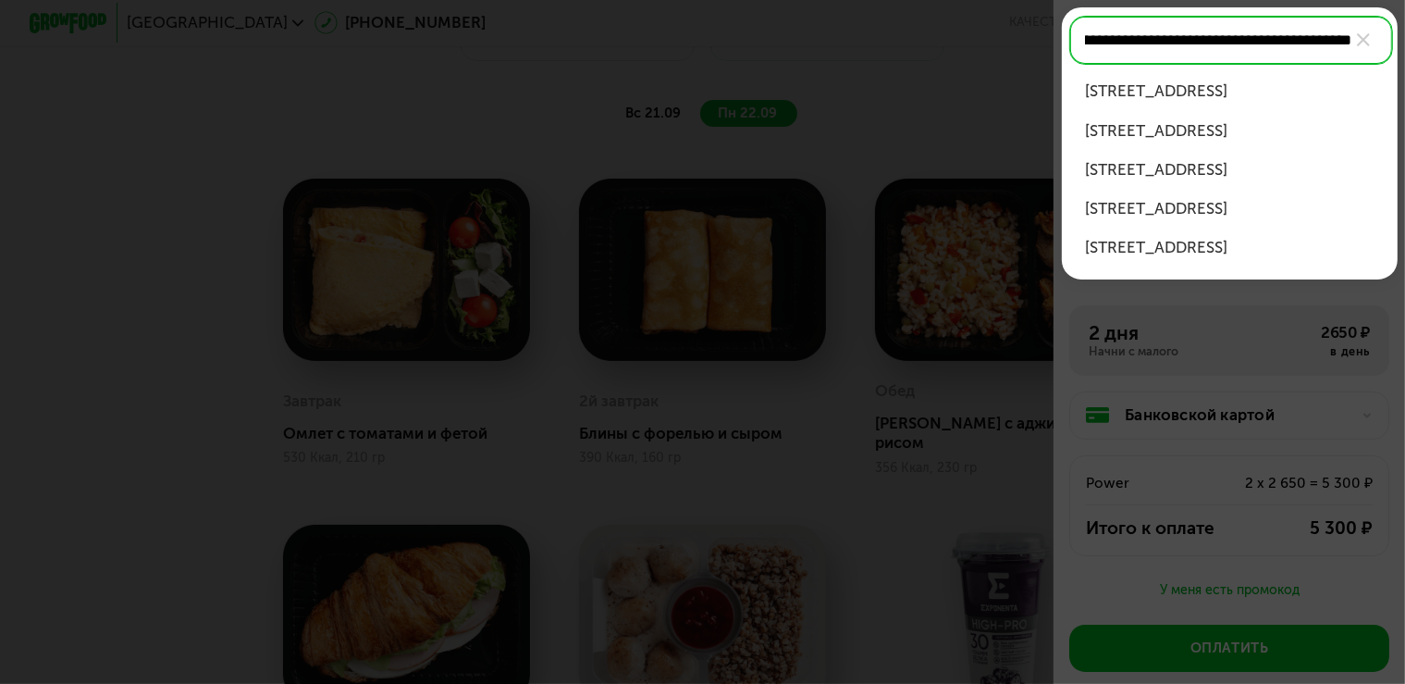
scroll to position [0, 109]
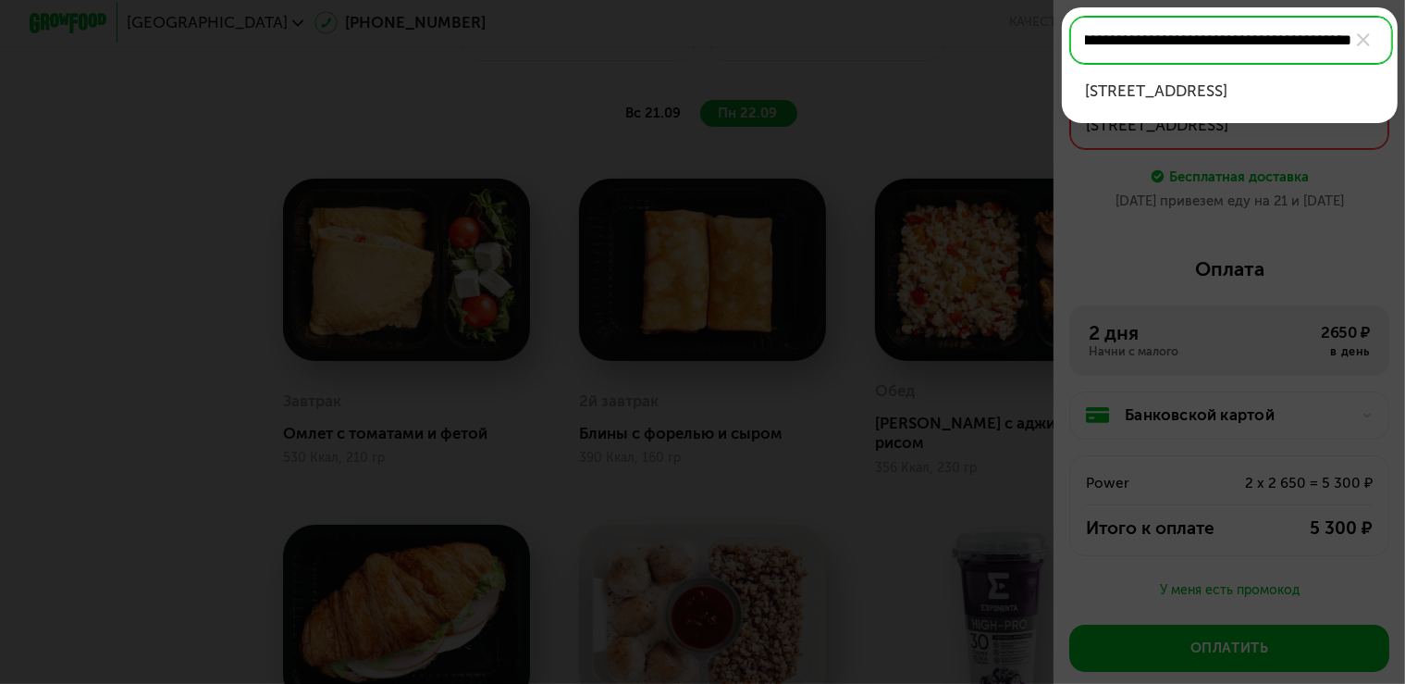
click at [1177, 103] on div "г Люберцы, г Дзержинский, ул Лесная, д 21, кв 114" at bounding box center [1229, 91] width 289 height 23
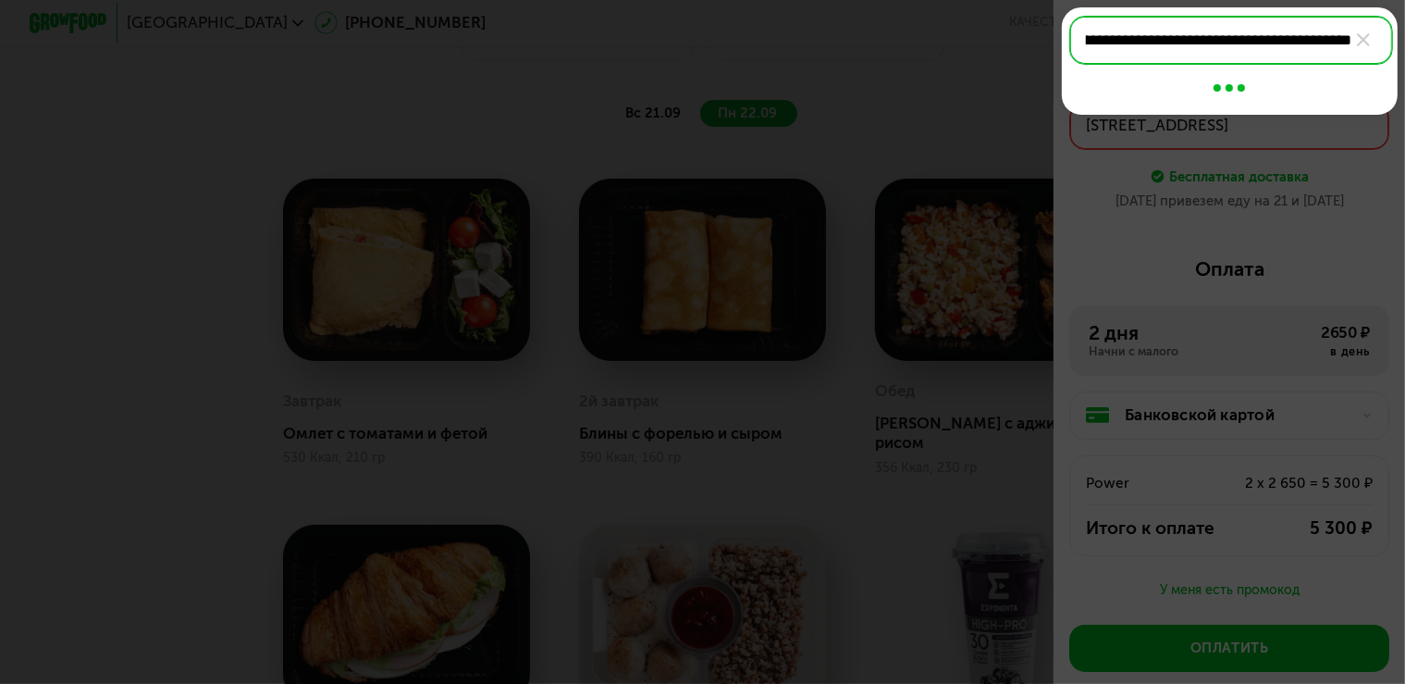
type input "**********"
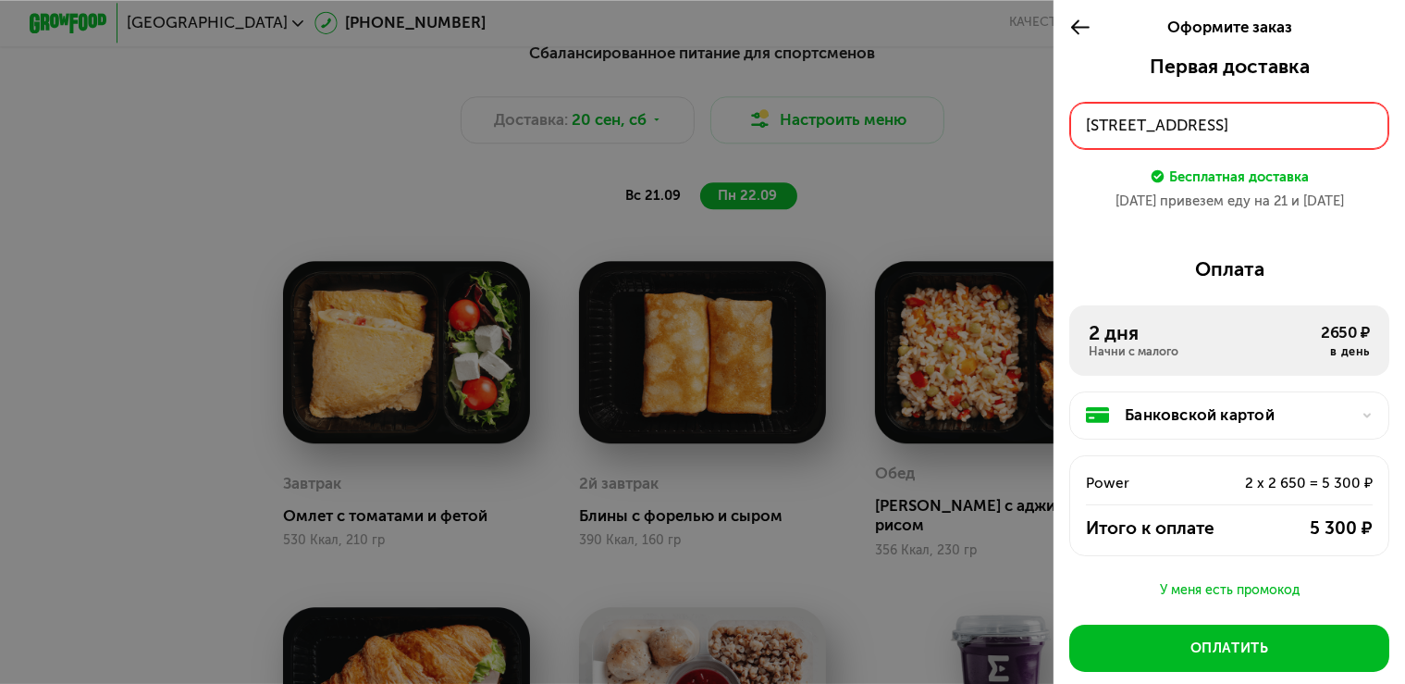
scroll to position [1324, 0]
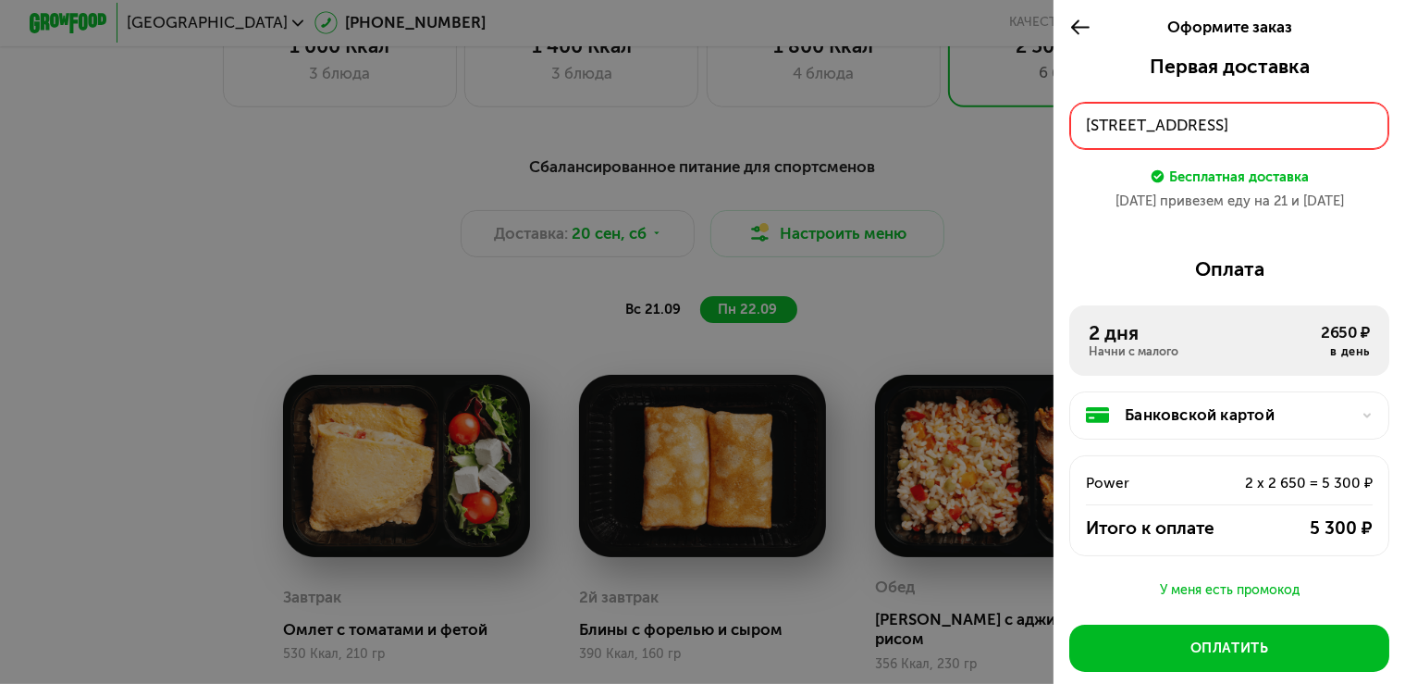
click at [864, 137] on div at bounding box center [702, 342] width 1405 height 684
click at [1071, 31] on icon at bounding box center [1080, 27] width 22 height 23
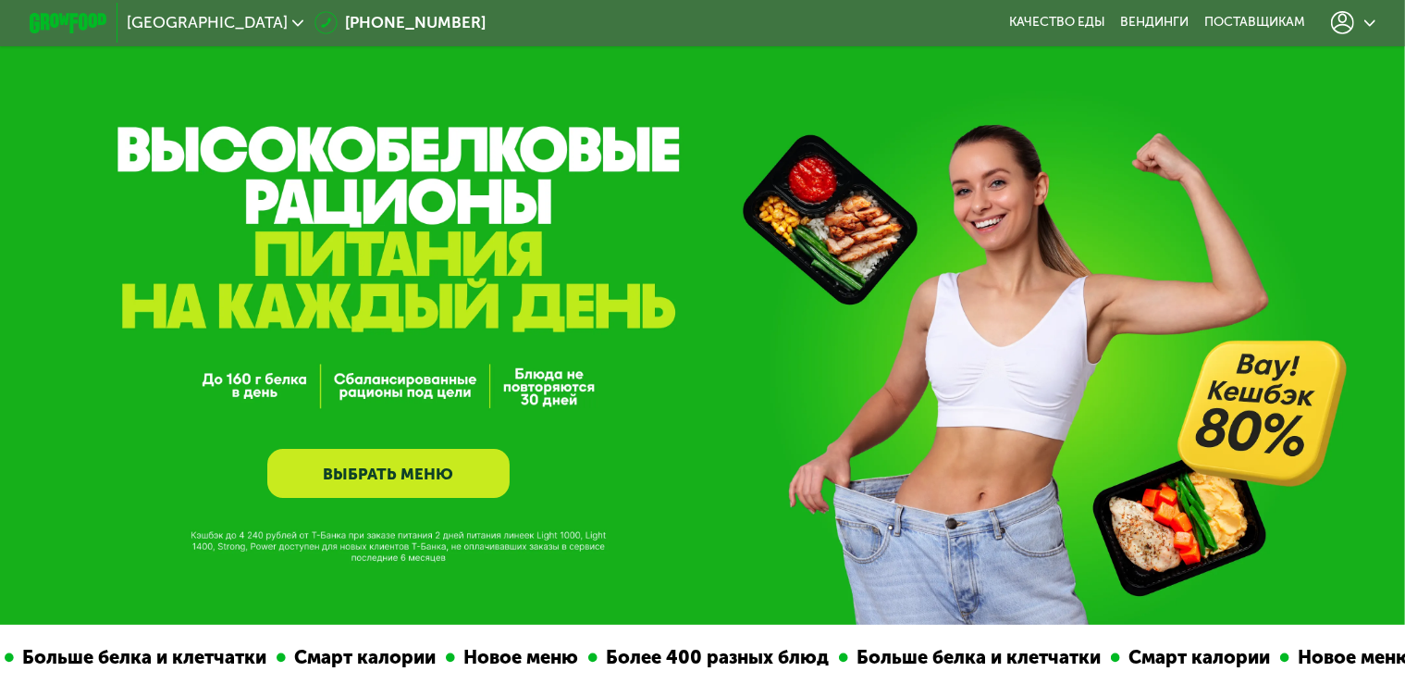
click at [1376, 24] on icon at bounding box center [1370, 24] width 12 height 12
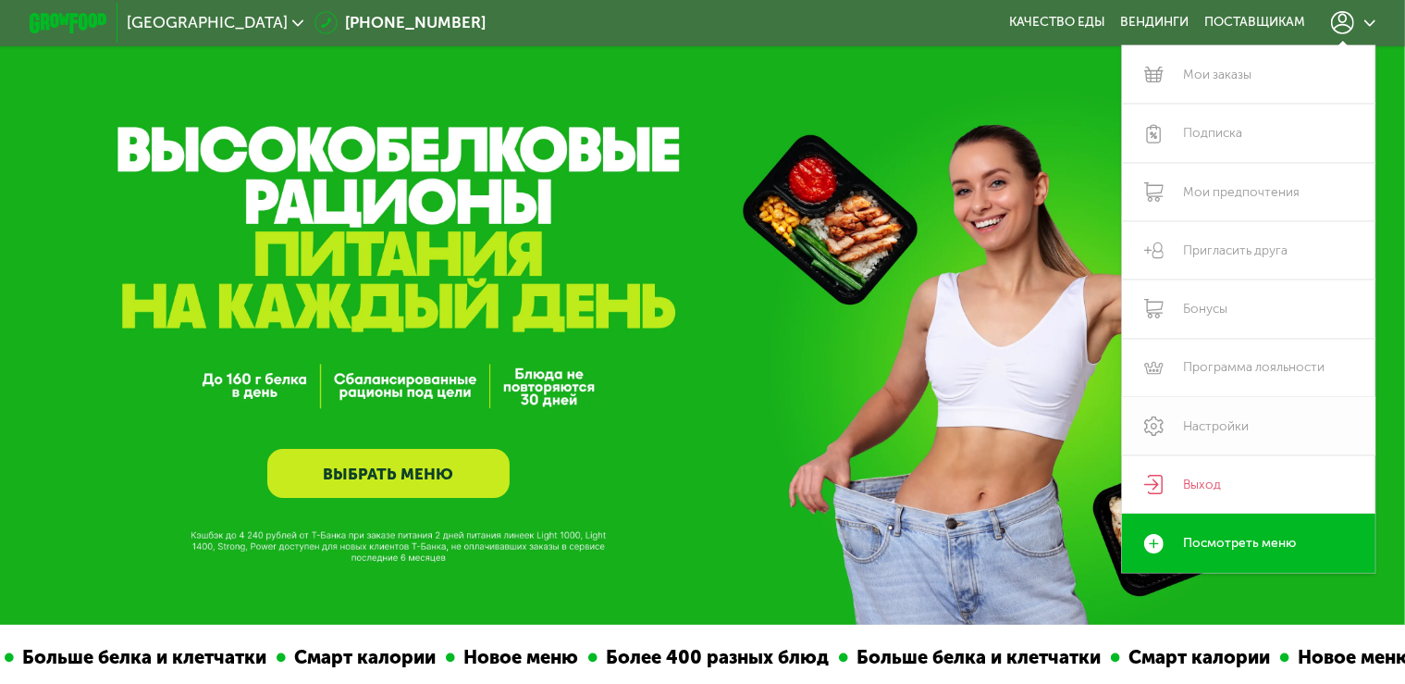
click at [1220, 433] on link "Настройки" at bounding box center [1248, 426] width 253 height 58
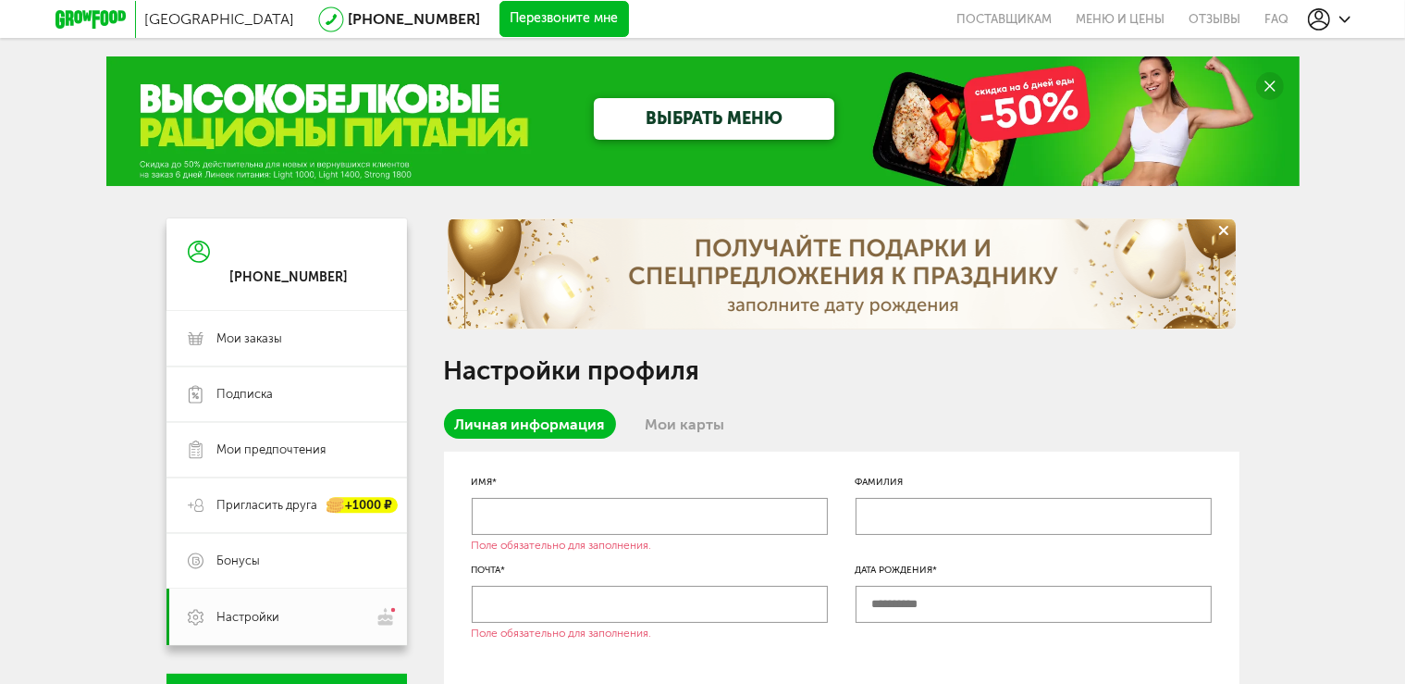
click at [569, 523] on input "text" at bounding box center [650, 516] width 356 height 37
type input "*"
type input "*****"
click at [574, 609] on input "text" at bounding box center [650, 603] width 356 height 37
click at [878, 607] on input "text" at bounding box center [1034, 603] width 356 height 37
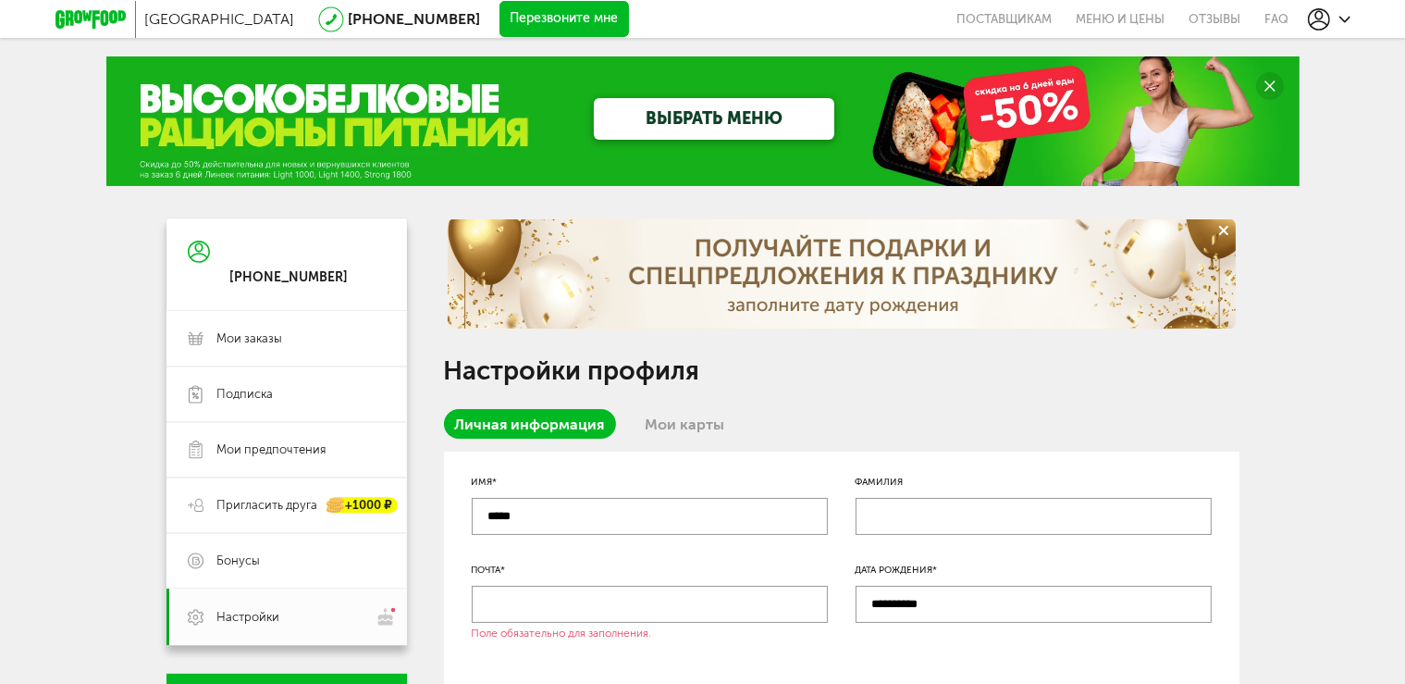
type input "**********"
click at [549, 608] on input "text" at bounding box center [650, 603] width 356 height 37
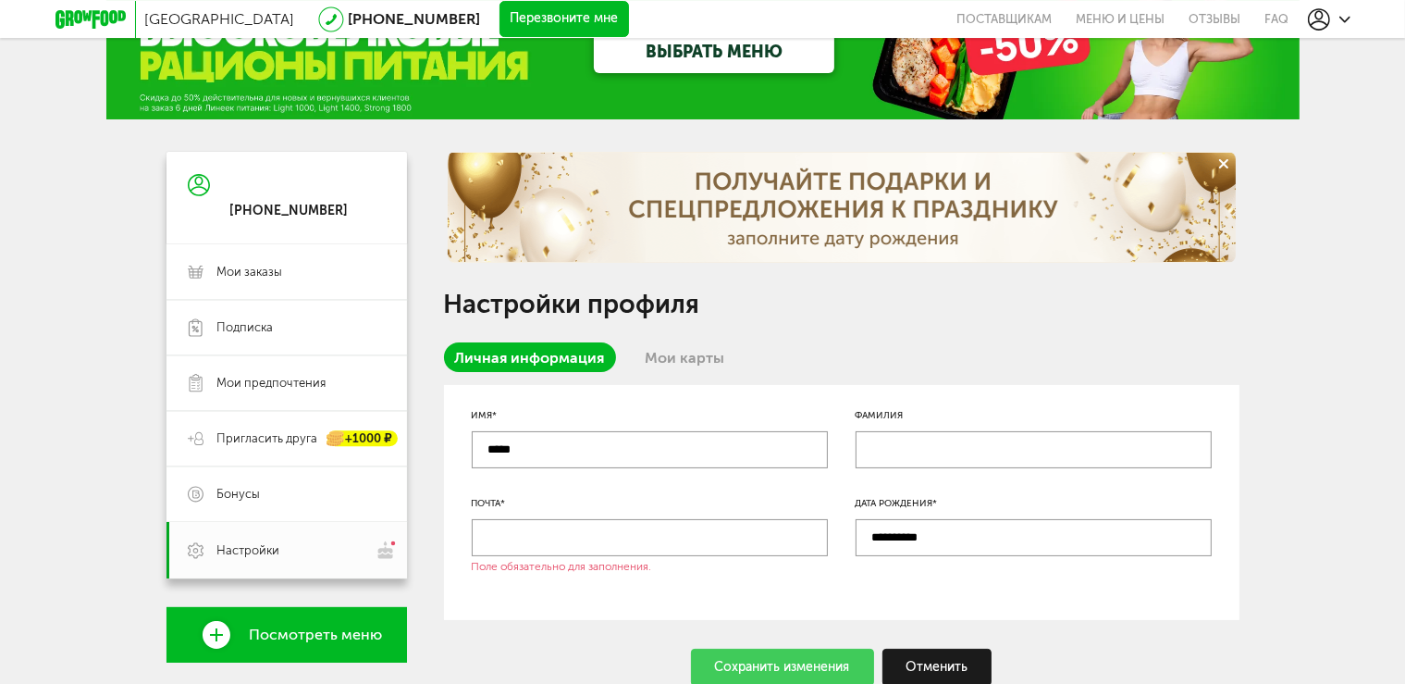
scroll to position [97, 0]
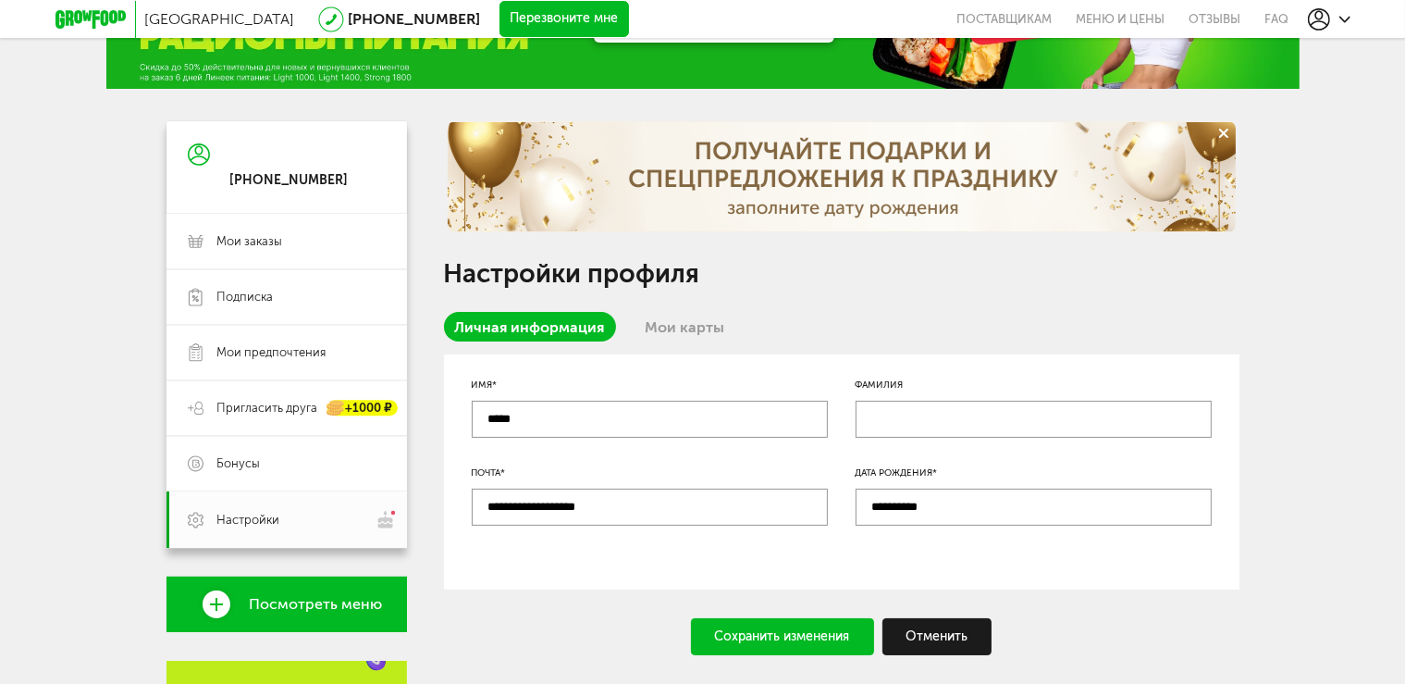
type input "**********"
click at [775, 634] on div "Сохранить изменения" at bounding box center [782, 636] width 183 height 37
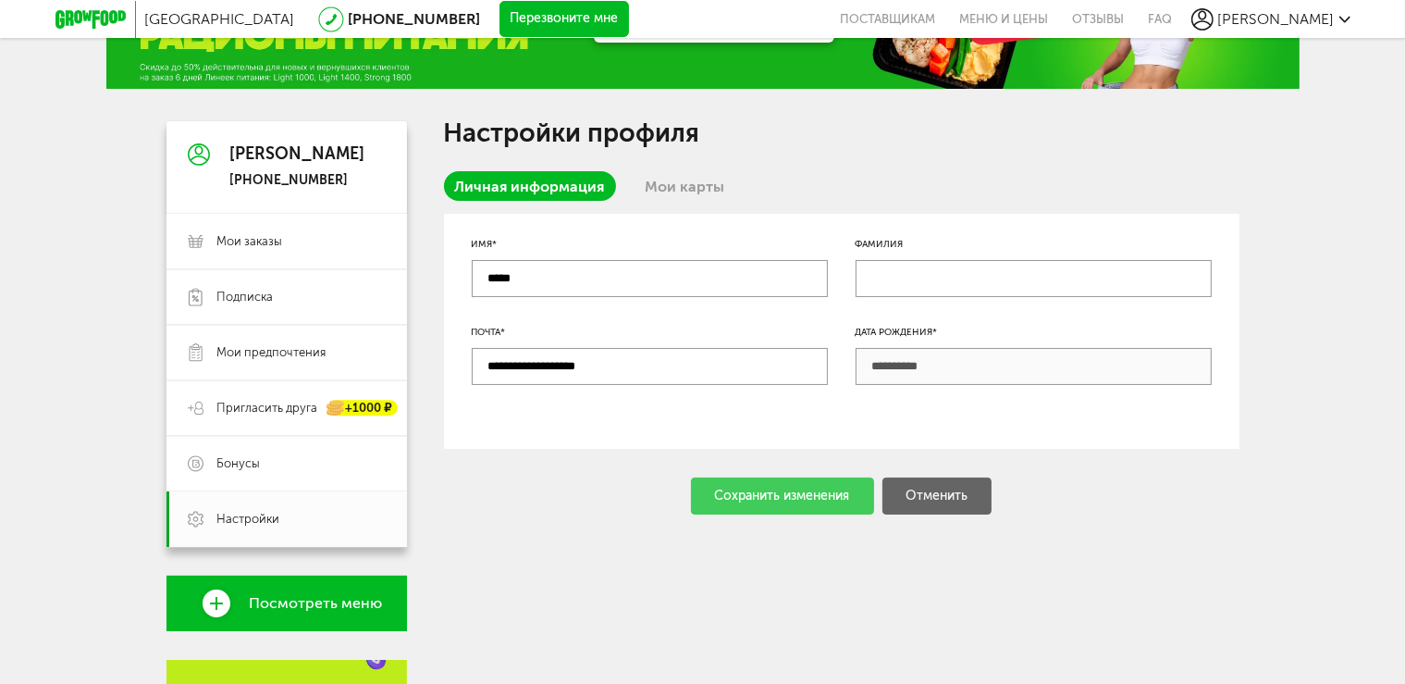
click at [782, 493] on div "Сохранить изменения Отменить" at bounding box center [841, 495] width 795 height 37
click at [242, 510] on link "Настройки" at bounding box center [286, 518] width 240 height 55
click at [245, 512] on span "Настройки" at bounding box center [248, 519] width 63 height 17
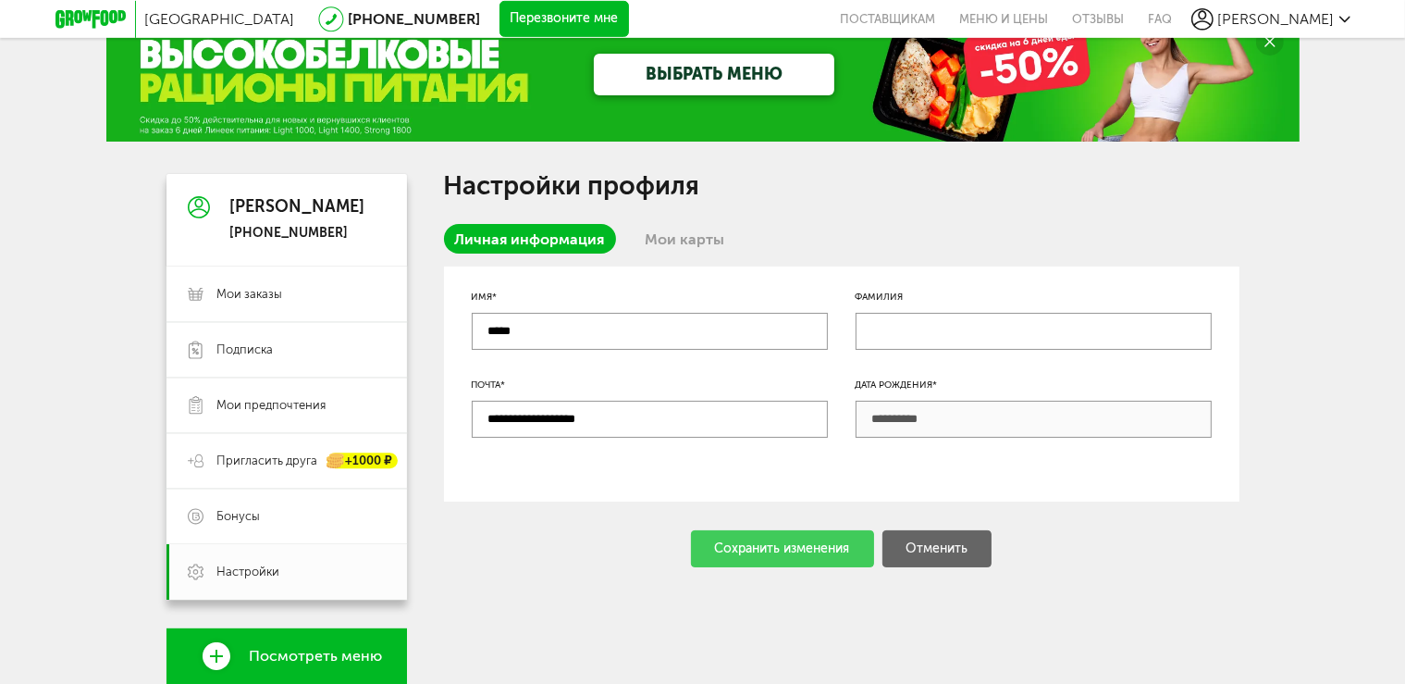
scroll to position [0, 0]
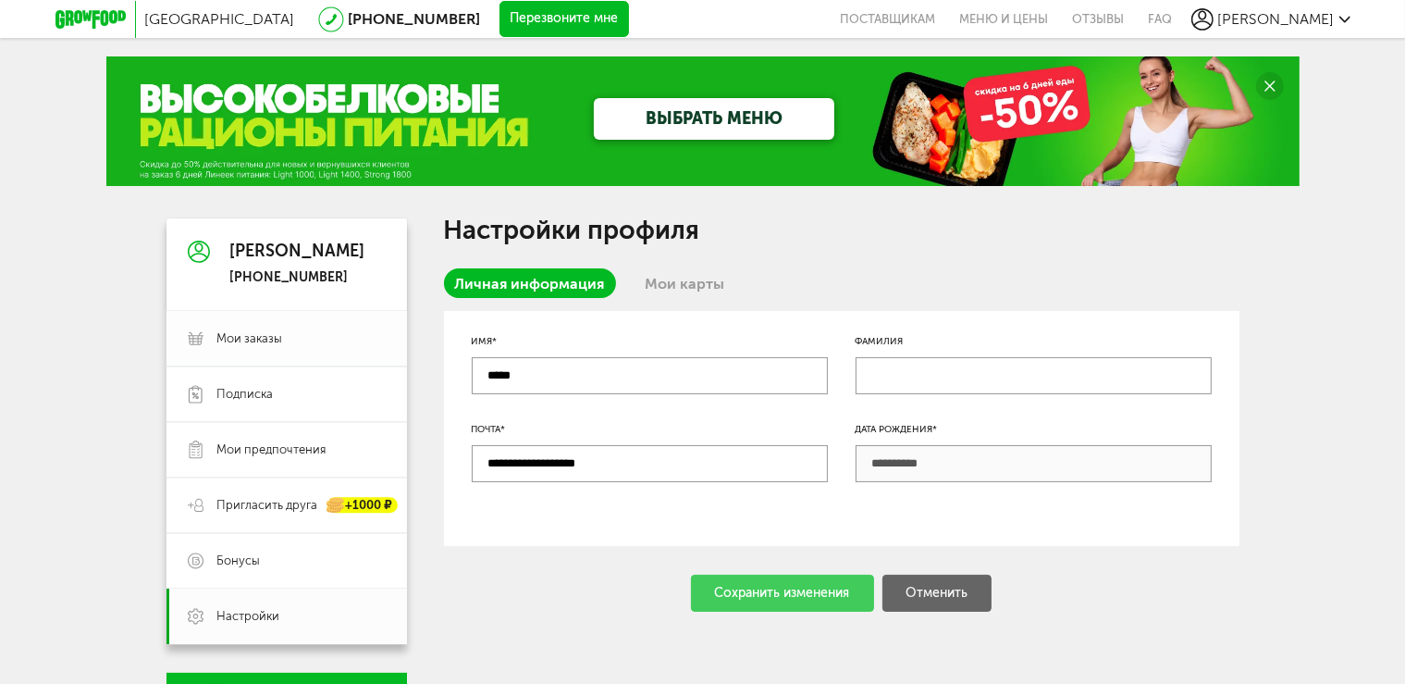
click at [265, 338] on span "Мои заказы" at bounding box center [250, 338] width 66 height 17
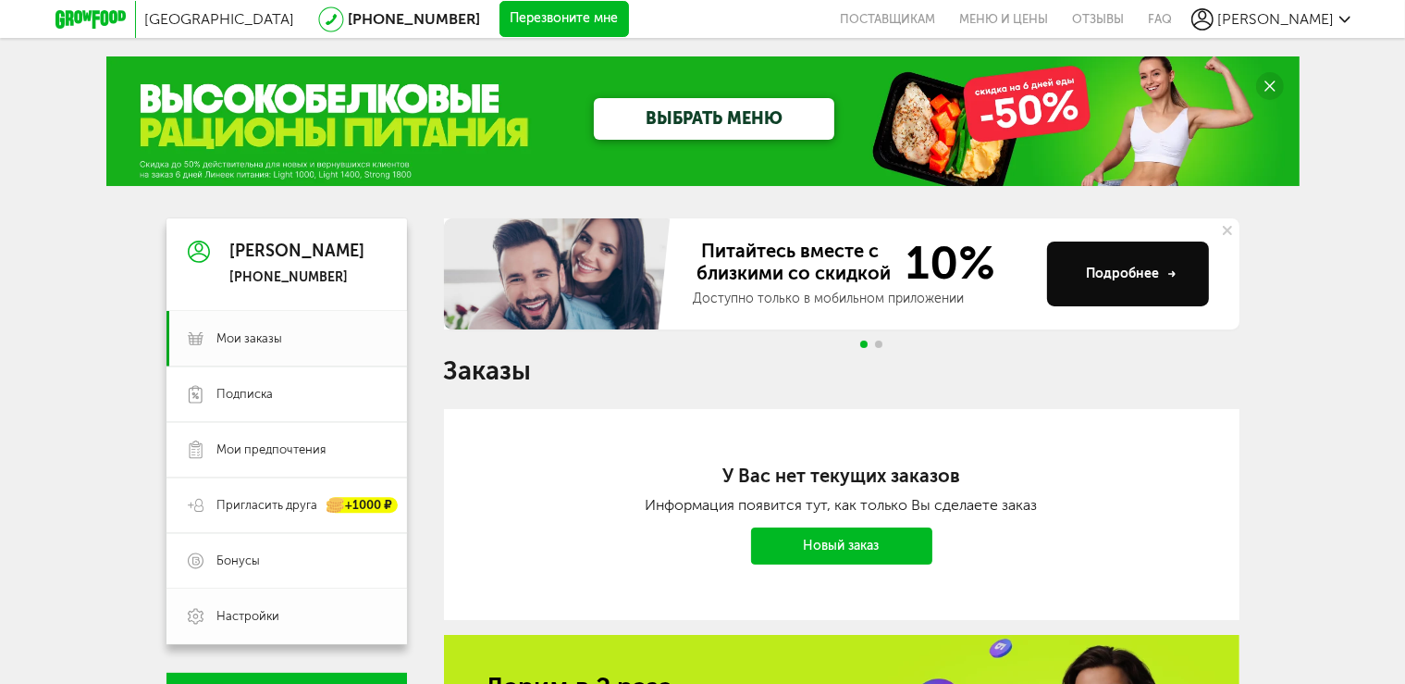
click at [259, 628] on link "Настройки" at bounding box center [286, 615] width 240 height 55
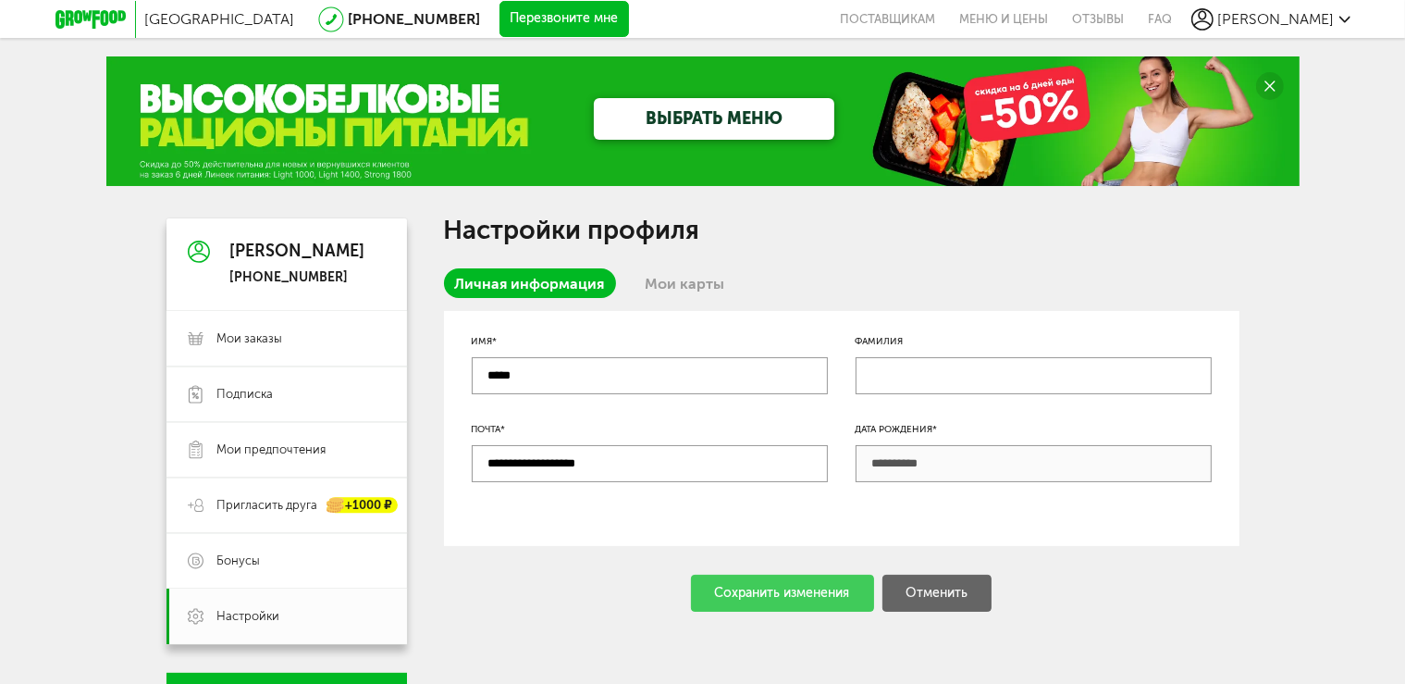
click at [678, 269] on link "Мои карты" at bounding box center [685, 283] width 102 height 30
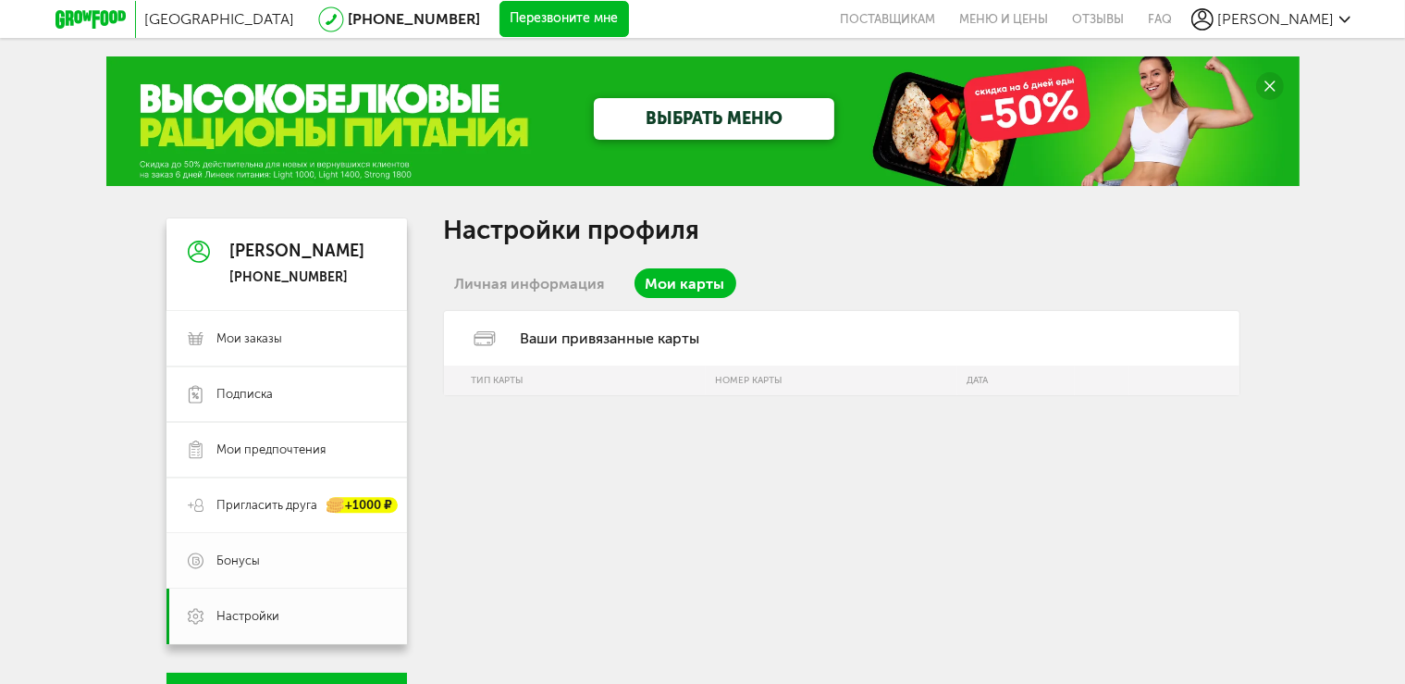
click at [249, 566] on span "Бонусы" at bounding box center [238, 560] width 43 height 17
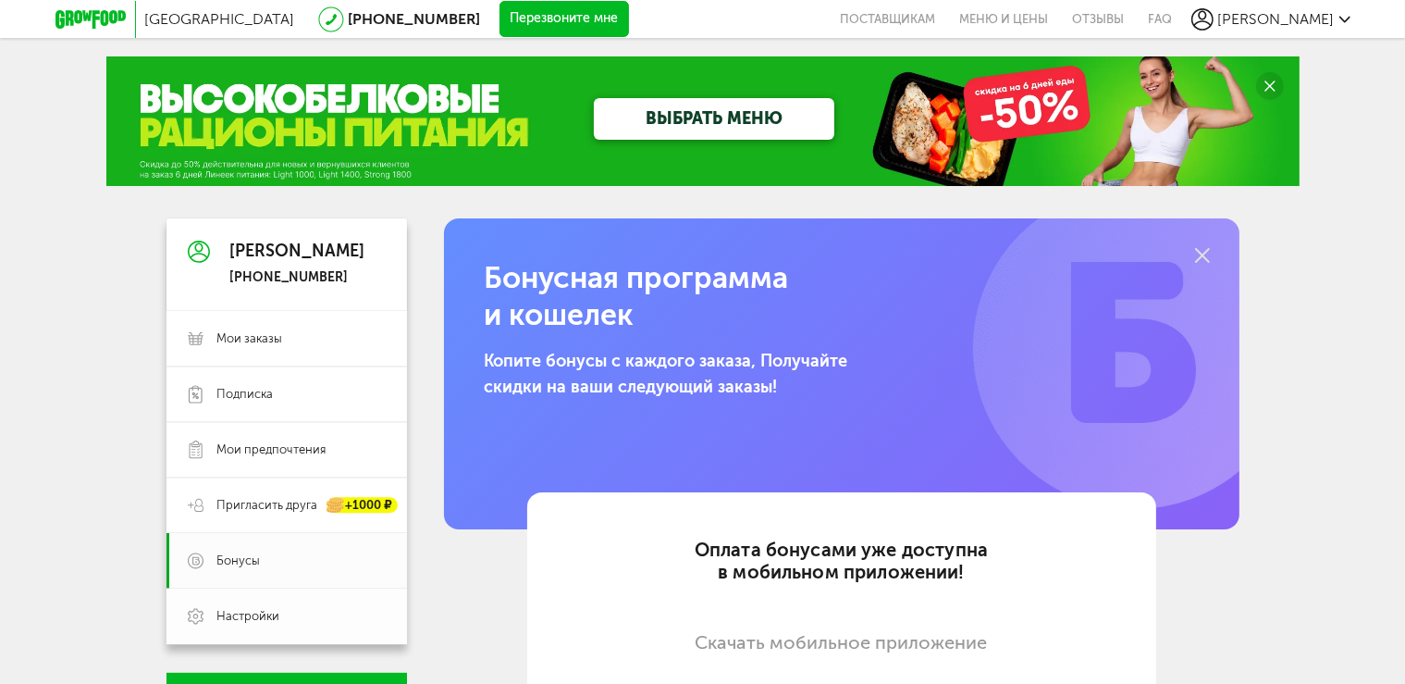
click at [243, 610] on span "Настройки" at bounding box center [248, 616] width 63 height 17
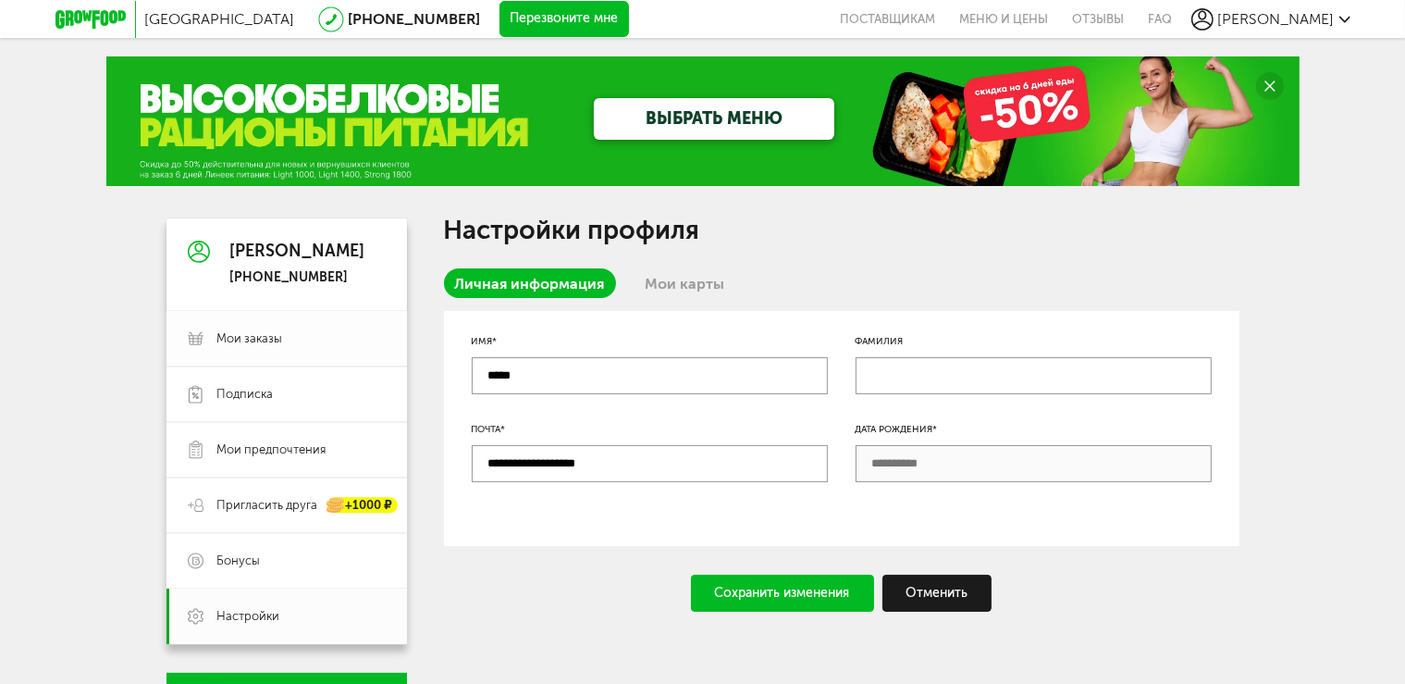
click at [277, 335] on span "Мои заказы" at bounding box center [250, 338] width 66 height 17
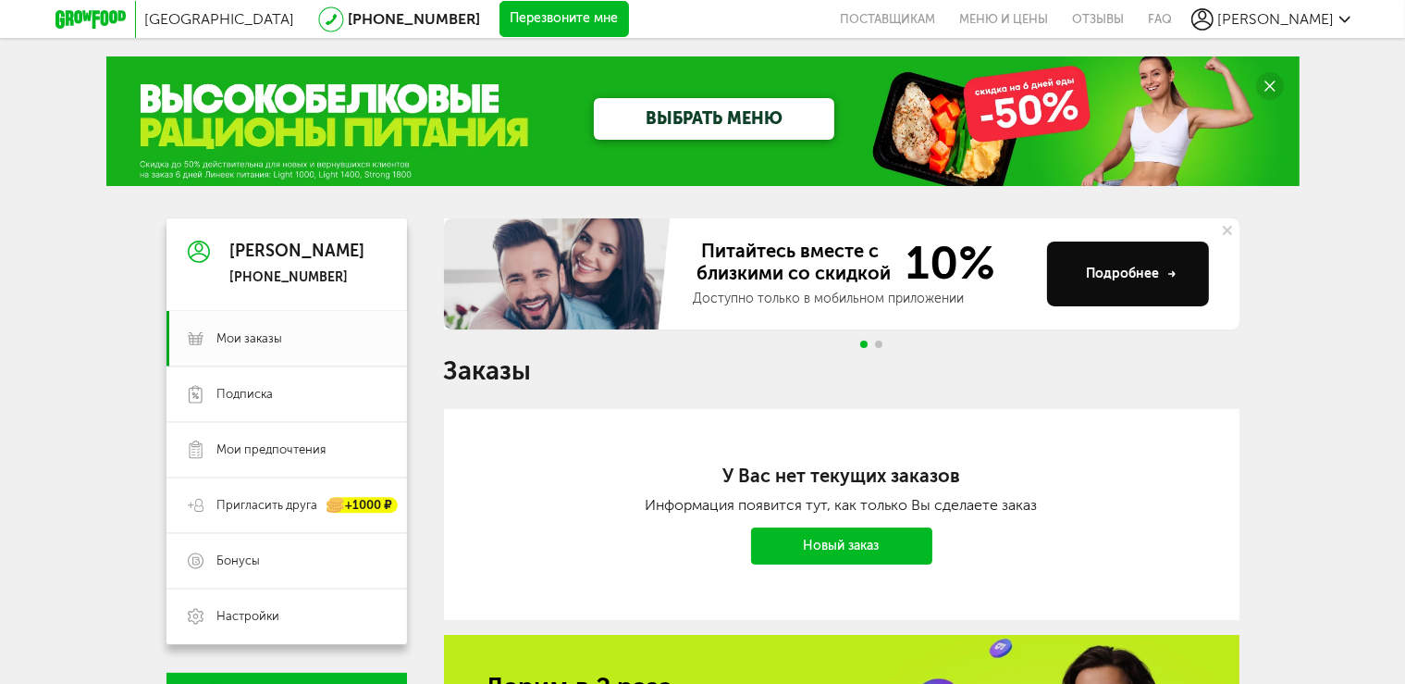
click at [843, 554] on link "Новый заказ" at bounding box center [841, 545] width 181 height 37
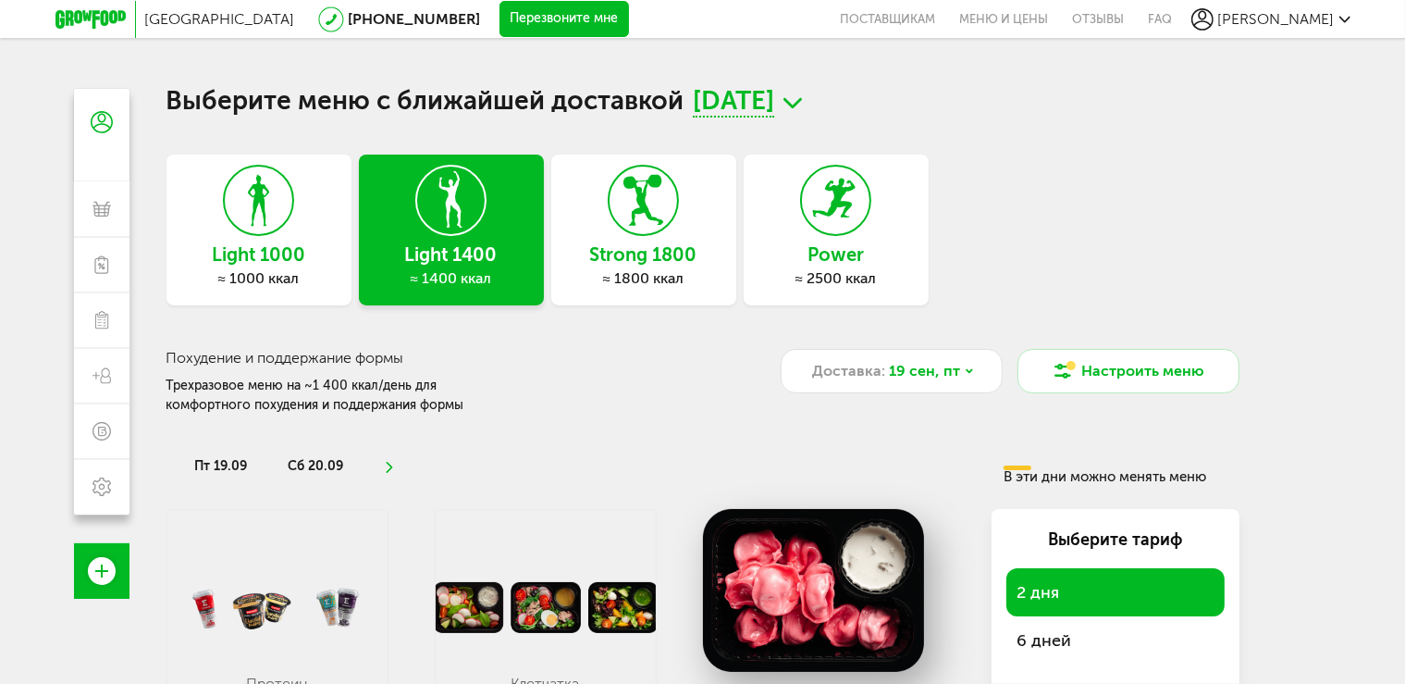
click at [859, 261] on h3 "Power" at bounding box center [836, 254] width 185 height 20
click at [831, 259] on h3 "Power" at bounding box center [836, 254] width 185 height 20
click at [839, 200] on use at bounding box center [834, 198] width 43 height 39
click at [838, 252] on h3 "Power" at bounding box center [836, 254] width 185 height 20
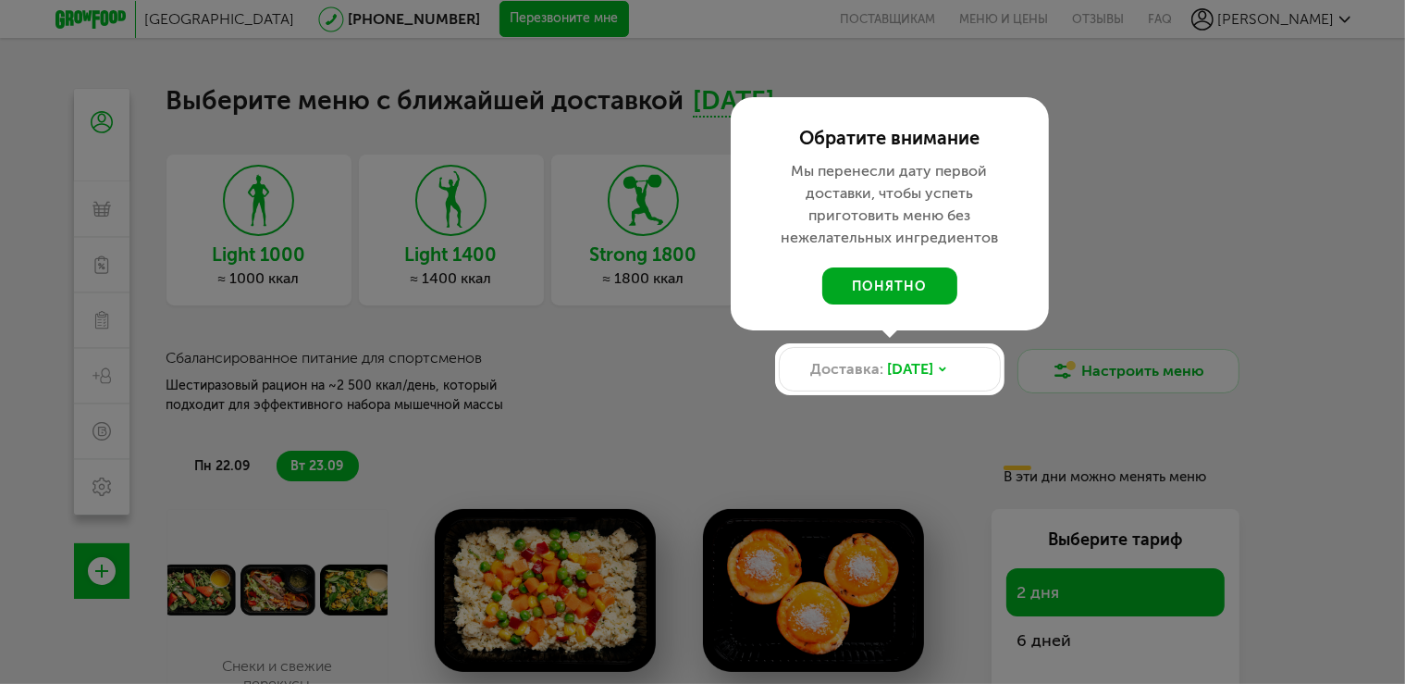
click at [879, 283] on button "понятно" at bounding box center [889, 285] width 135 height 37
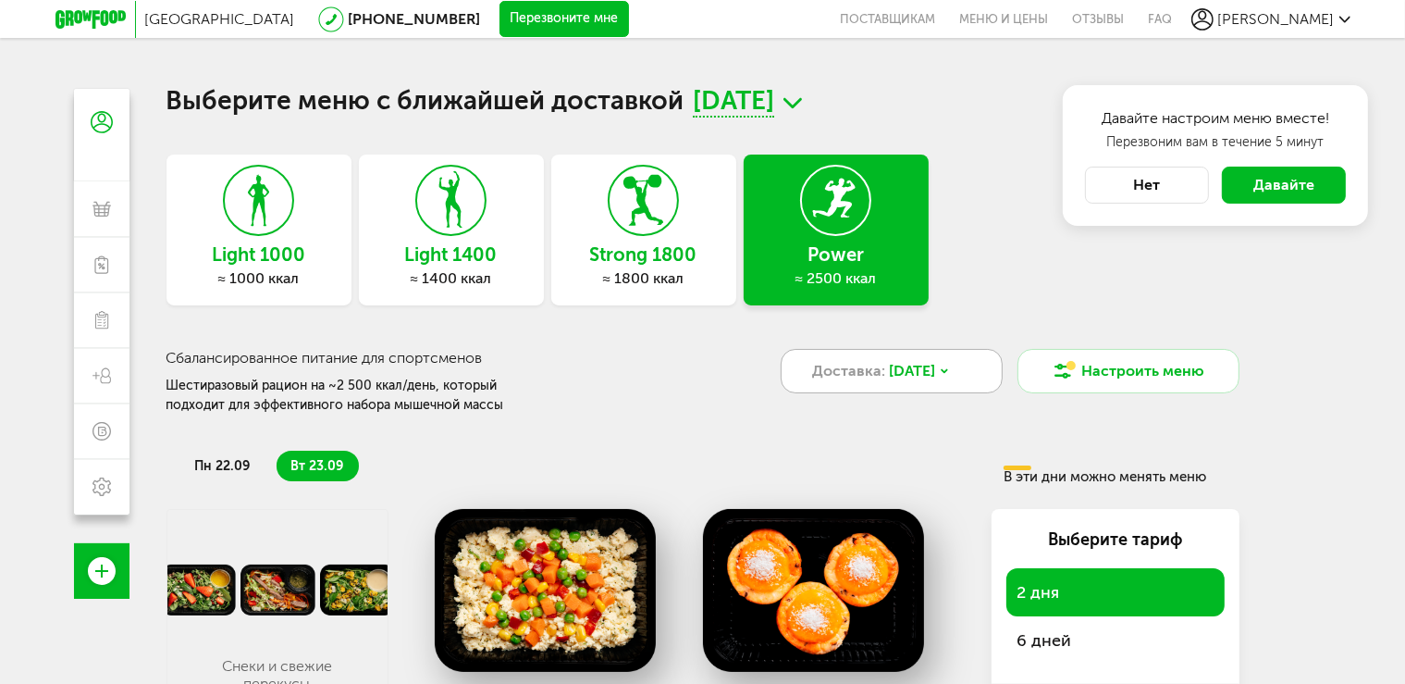
click at [947, 372] on icon at bounding box center [945, 370] width 6 height 3
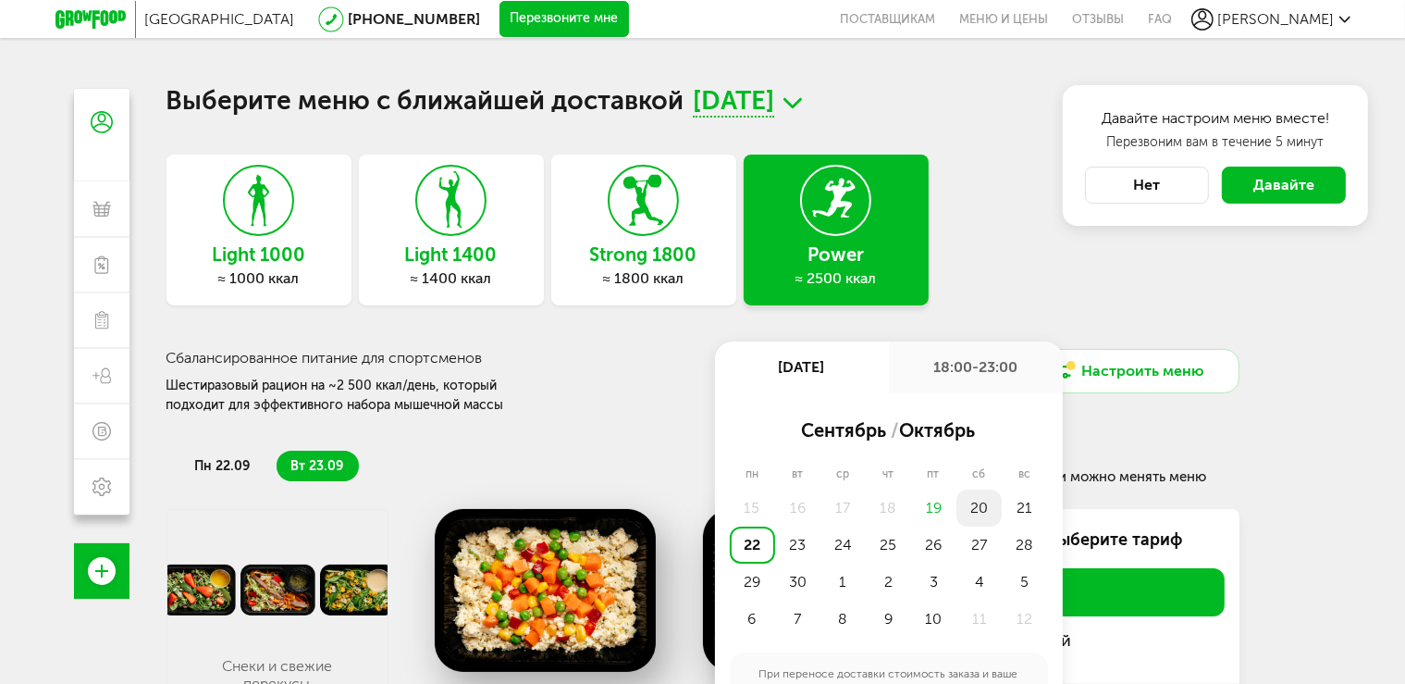
click at [982, 511] on div "20" at bounding box center [978, 507] width 45 height 37
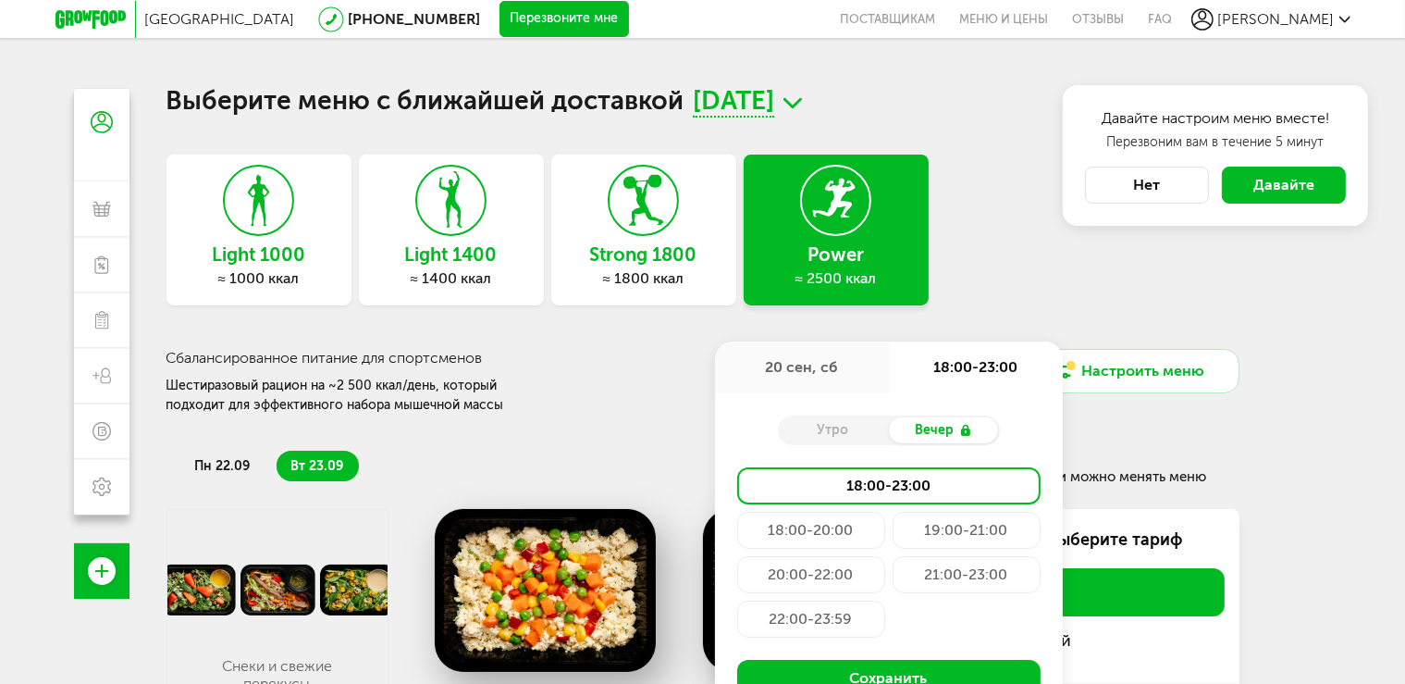
click at [807, 616] on div "22:00-23:59" at bounding box center [811, 618] width 148 height 37
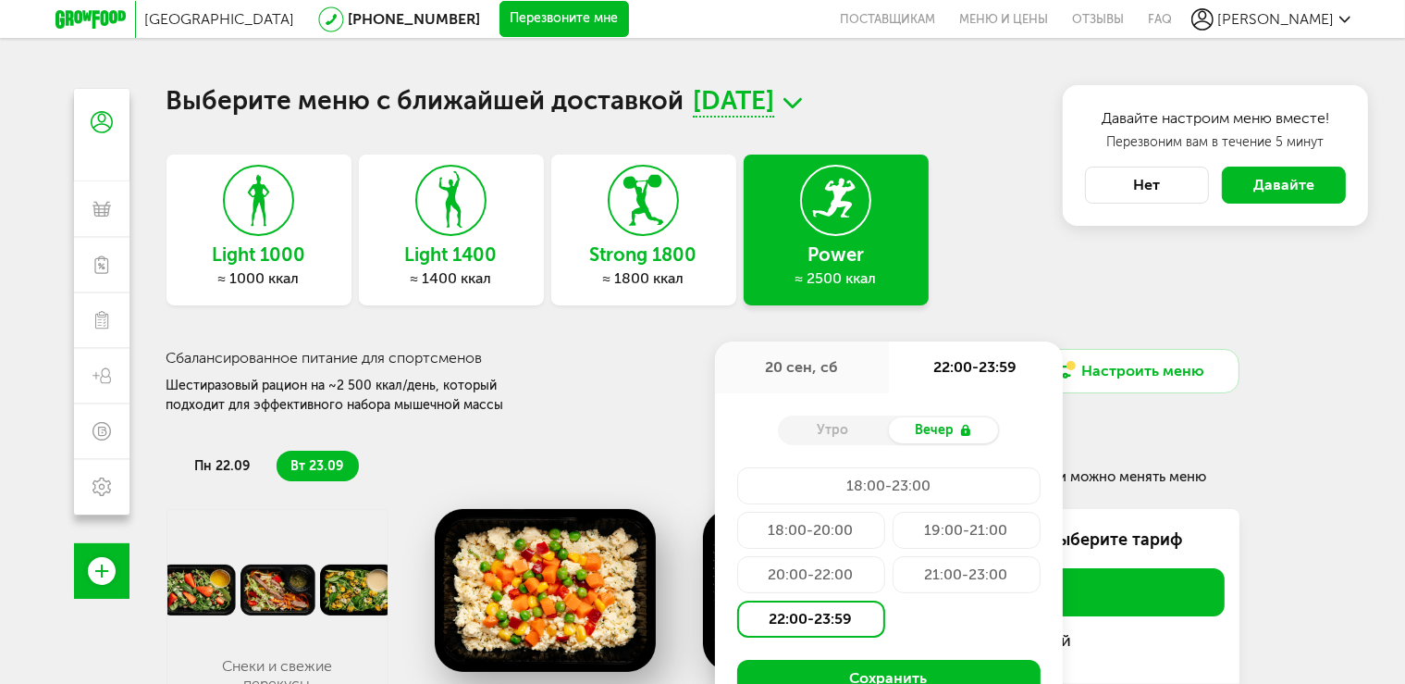
click at [1343, 388] on div "Москва [PHONE_NUMBER] Перезвоните мне поставщикам Меню и цены Отзывы FAQ [PERSO…" at bounding box center [702, 423] width 1405 height 846
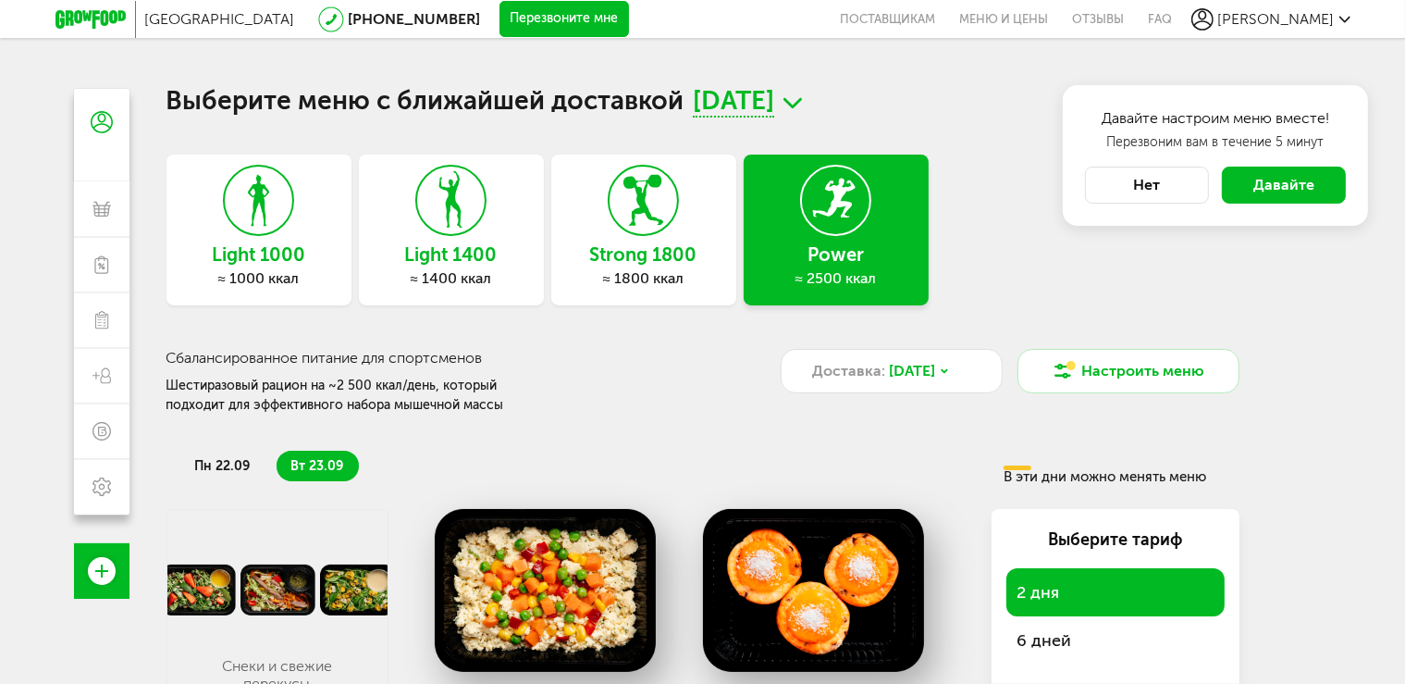
click at [1327, 10] on span "[PERSON_NAME]" at bounding box center [1276, 19] width 117 height 18
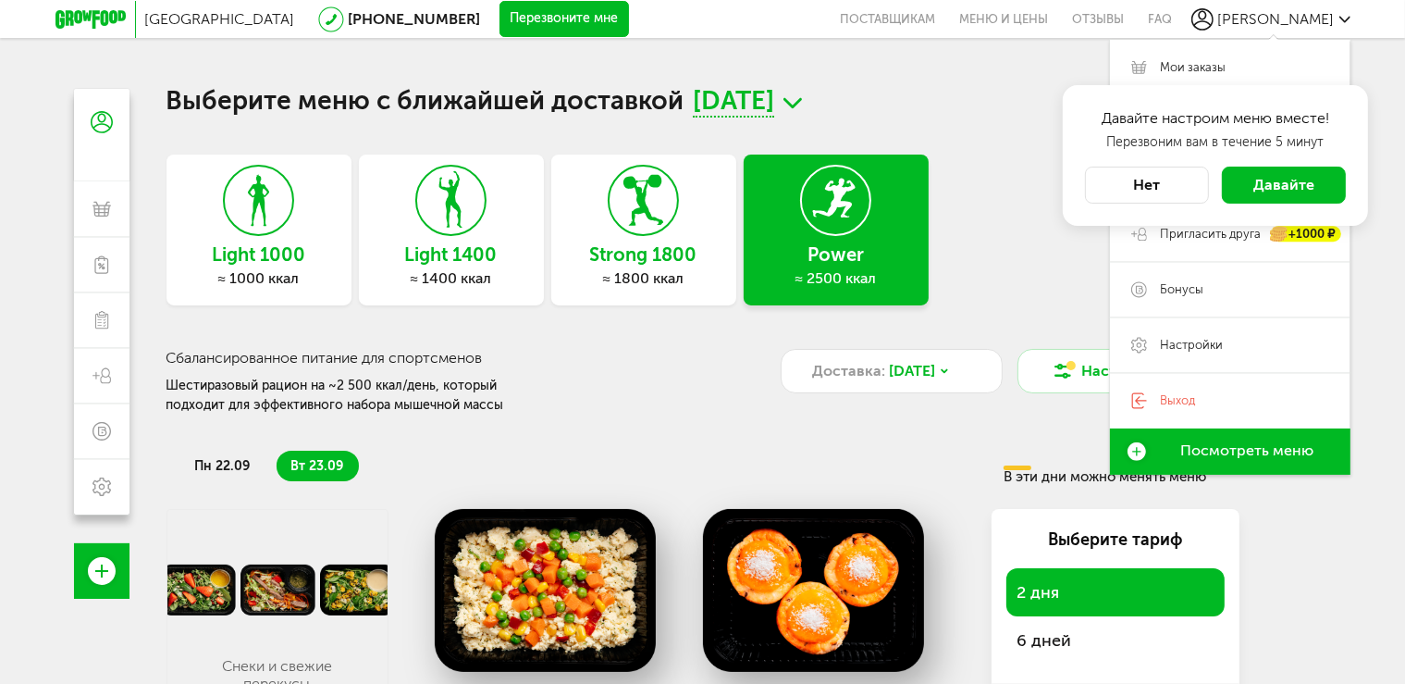
click at [952, 105] on h1 "Выберите меню с ближайшей доставкой [DATE][GEOGRAPHIC_DATA]" at bounding box center [702, 103] width 1073 height 29
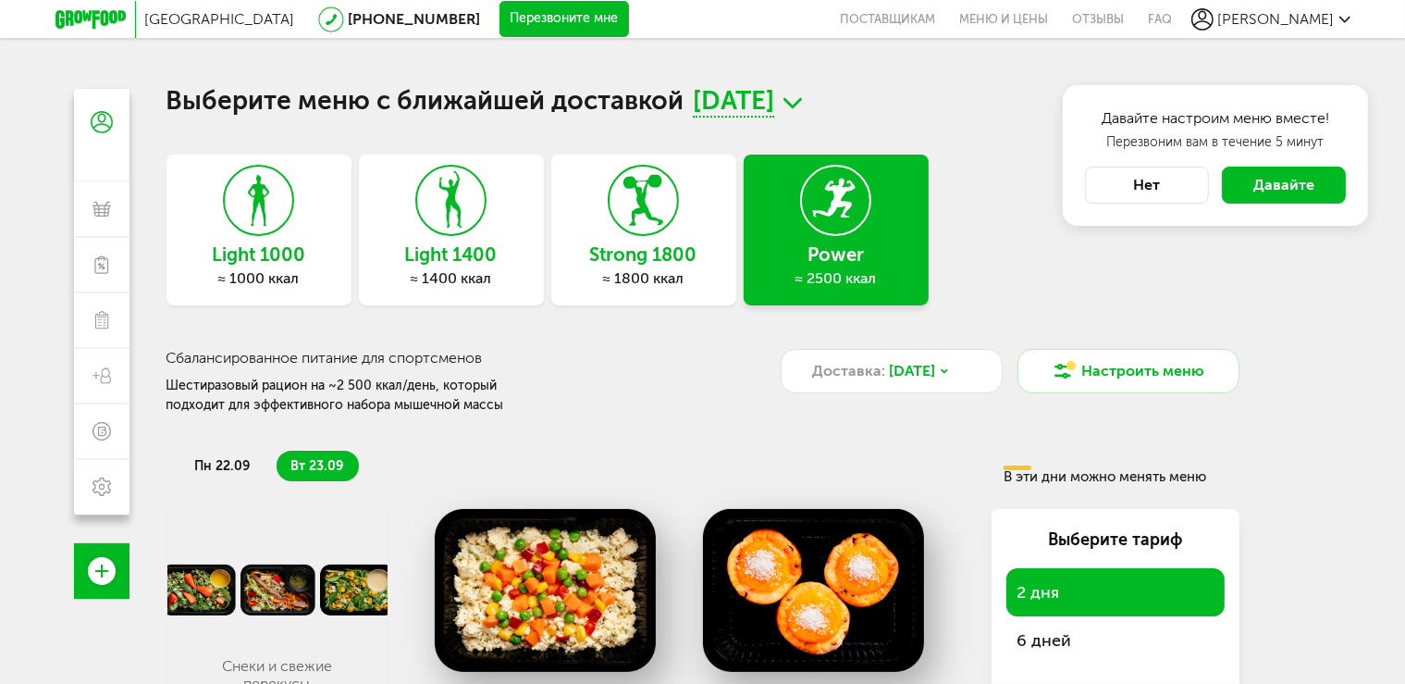
click at [1340, 21] on icon at bounding box center [1344, 19] width 11 height 11
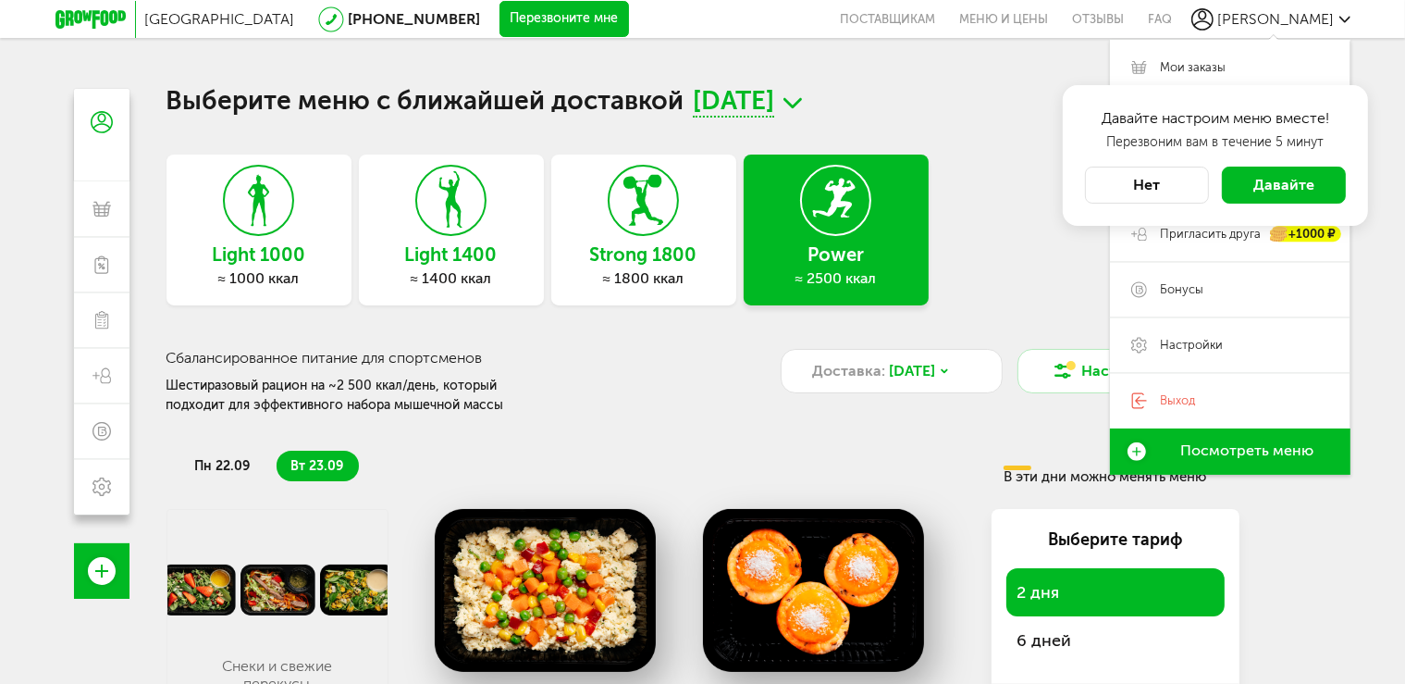
click at [1038, 231] on div "Light 1000 ≈ 1000 ккал Light 1400 ≈ 1400 ккал Strong 1800 ≈ 1800 ккал Power ≈ 2…" at bounding box center [702, 229] width 1073 height 151
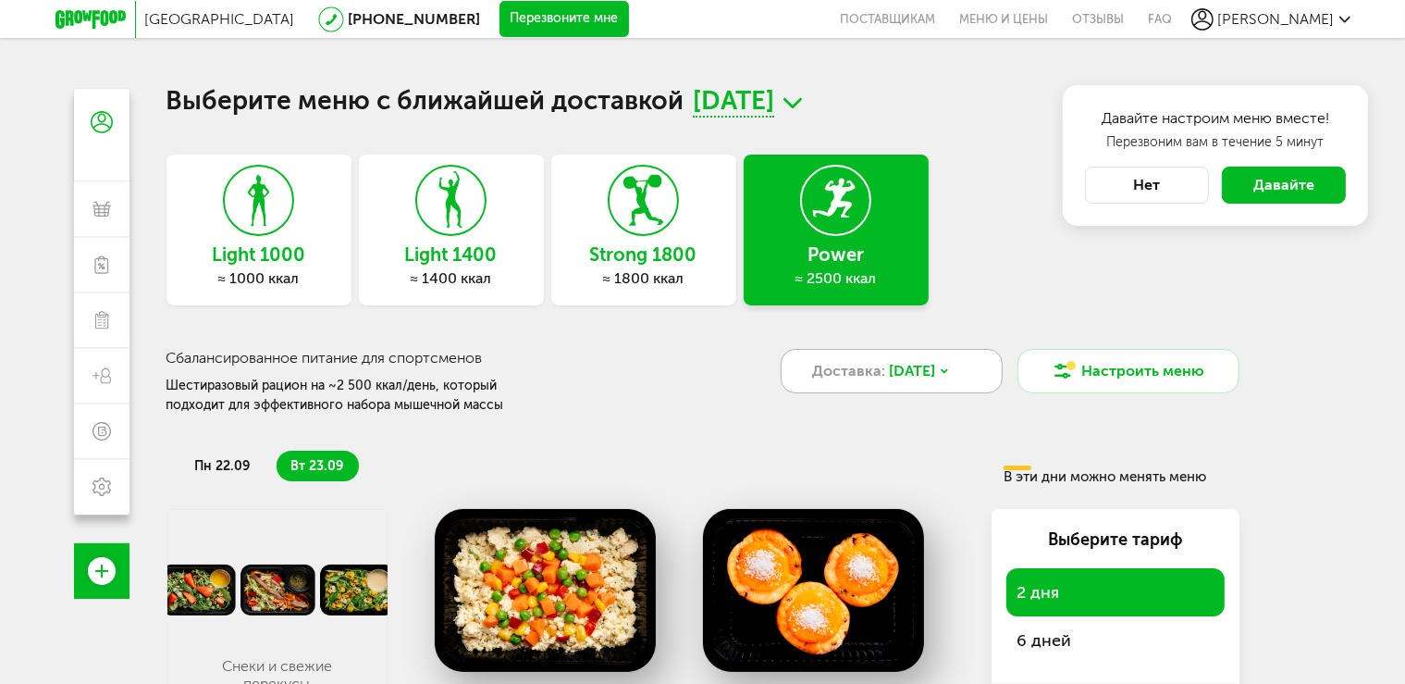
click at [950, 373] on icon at bounding box center [944, 370] width 11 height 11
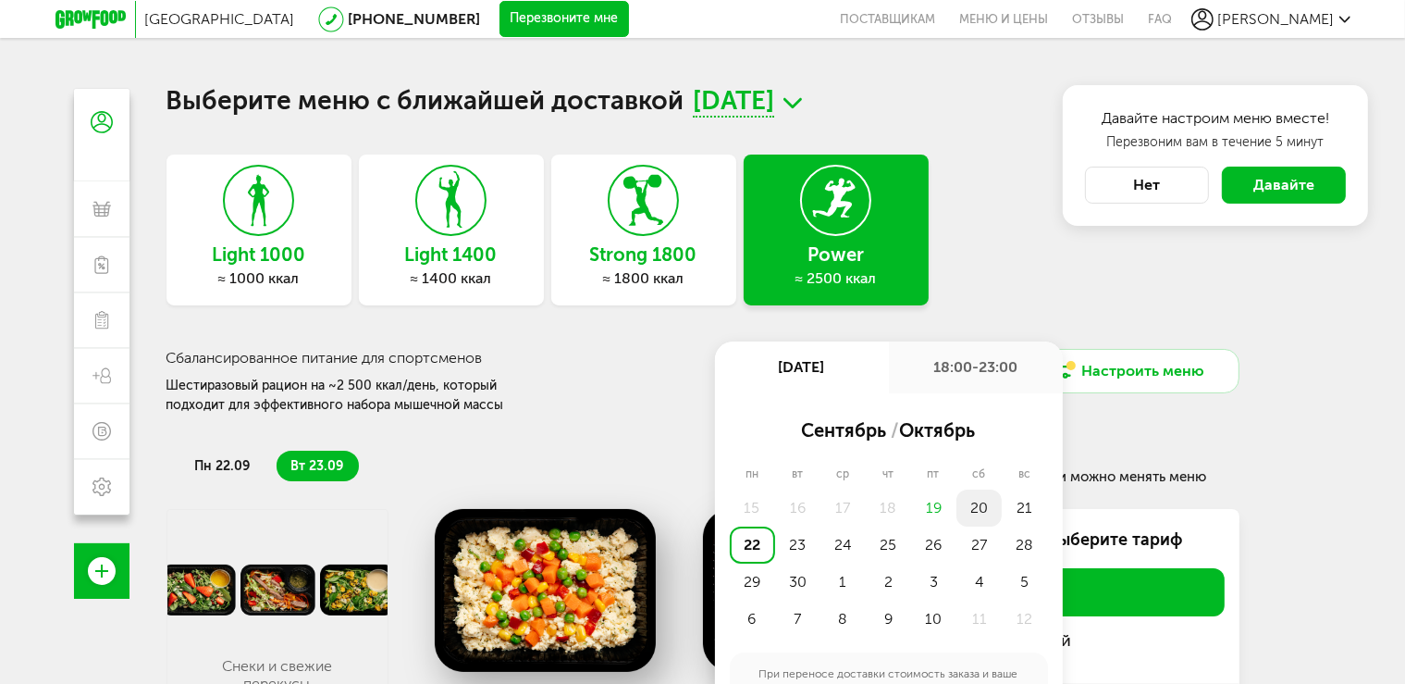
click at [976, 499] on div "20" at bounding box center [978, 507] width 45 height 37
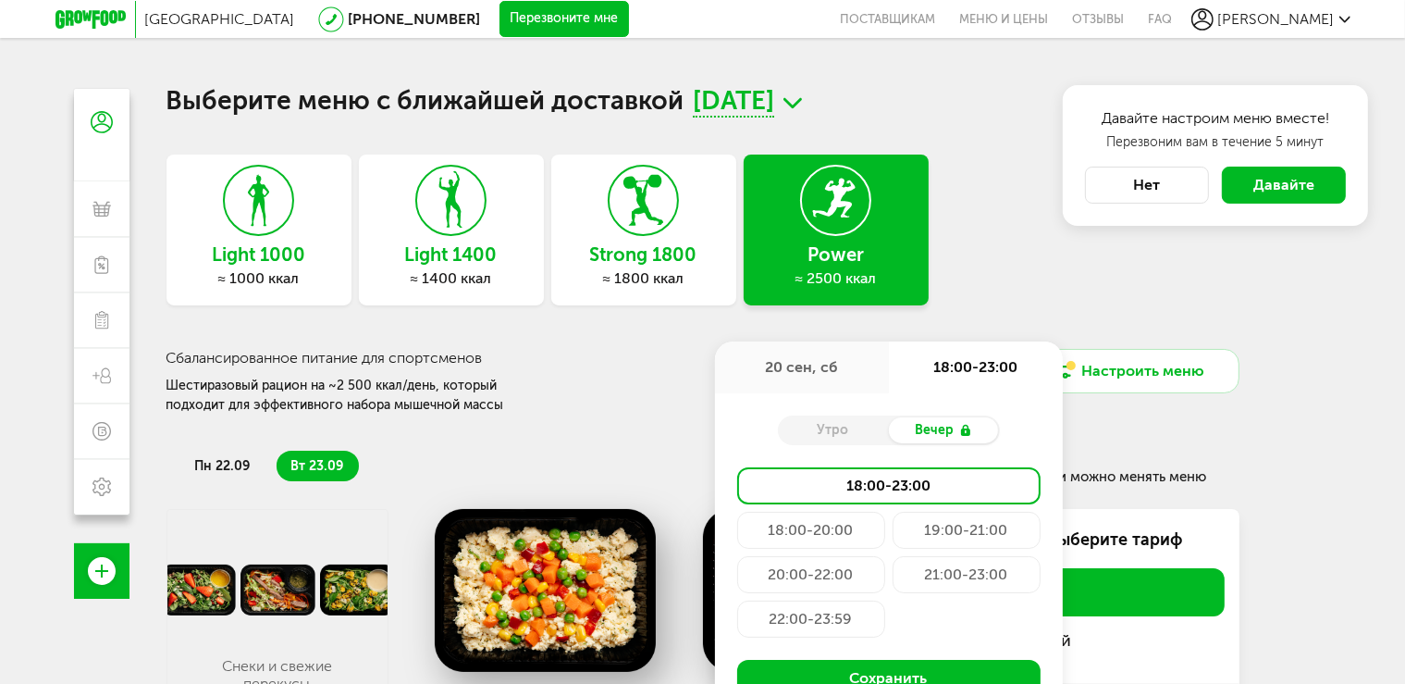
click at [782, 618] on div "22:00-23:59" at bounding box center [811, 618] width 148 height 37
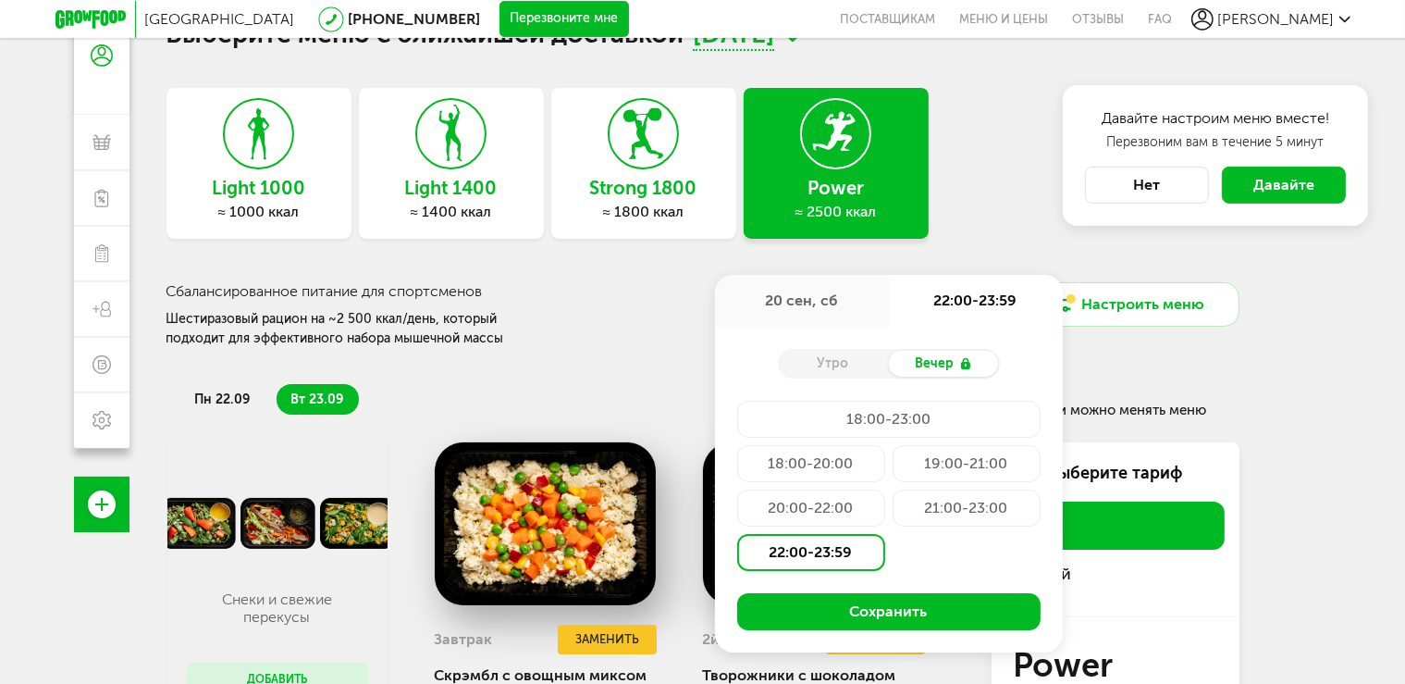
scroll to position [97, 0]
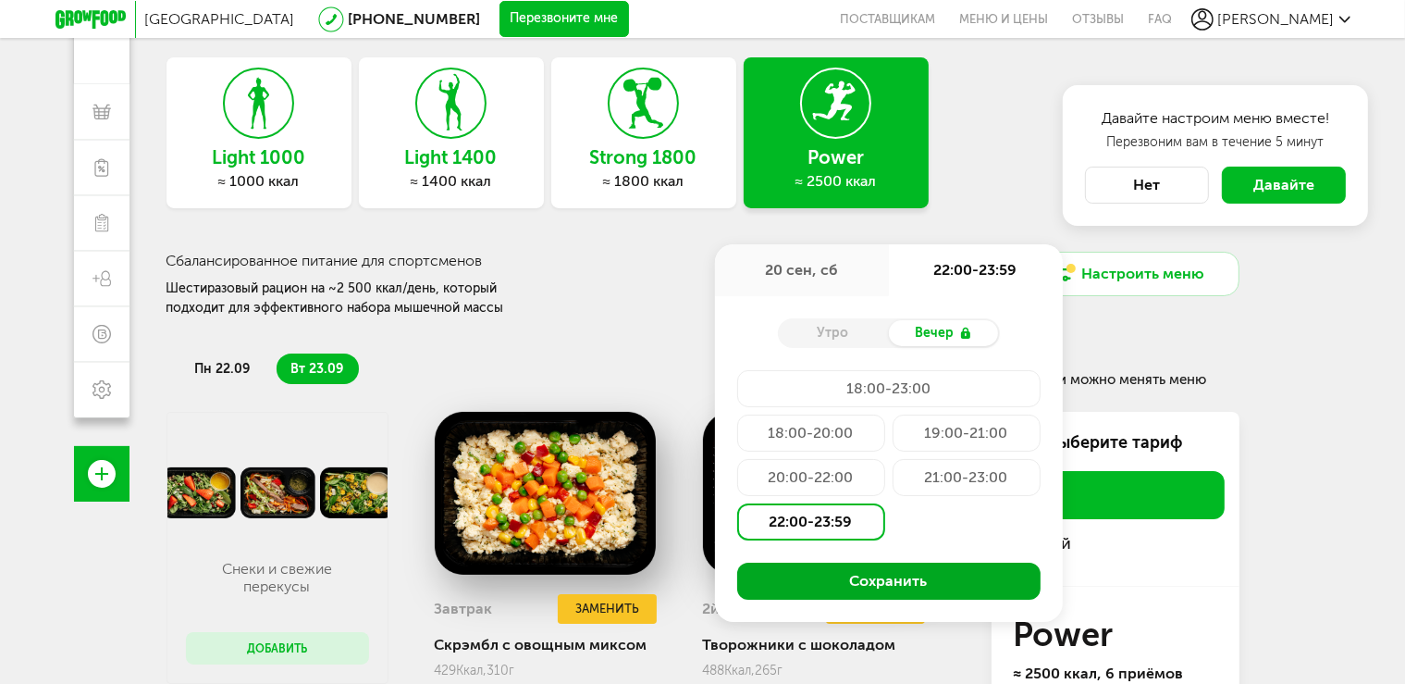
click at [888, 584] on button "Сохранить" at bounding box center [888, 580] width 303 height 37
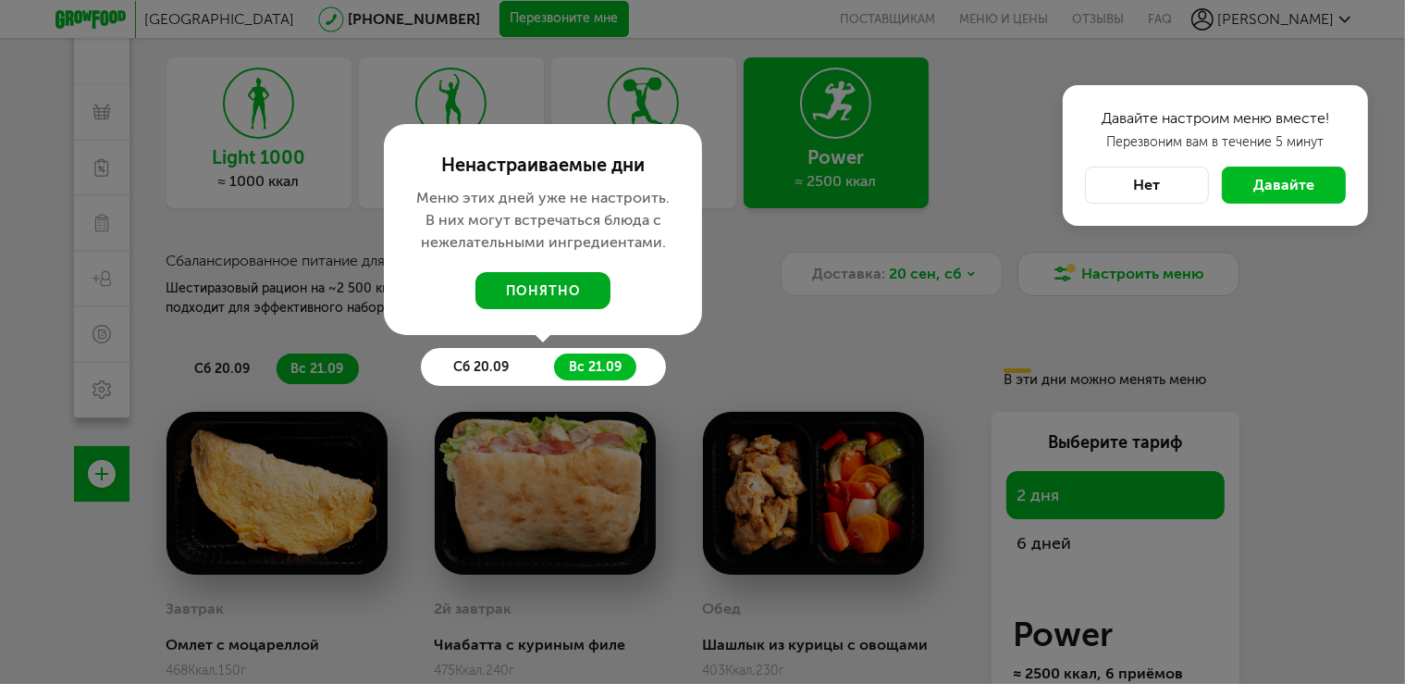
click at [523, 289] on button "понятно" at bounding box center [542, 290] width 135 height 37
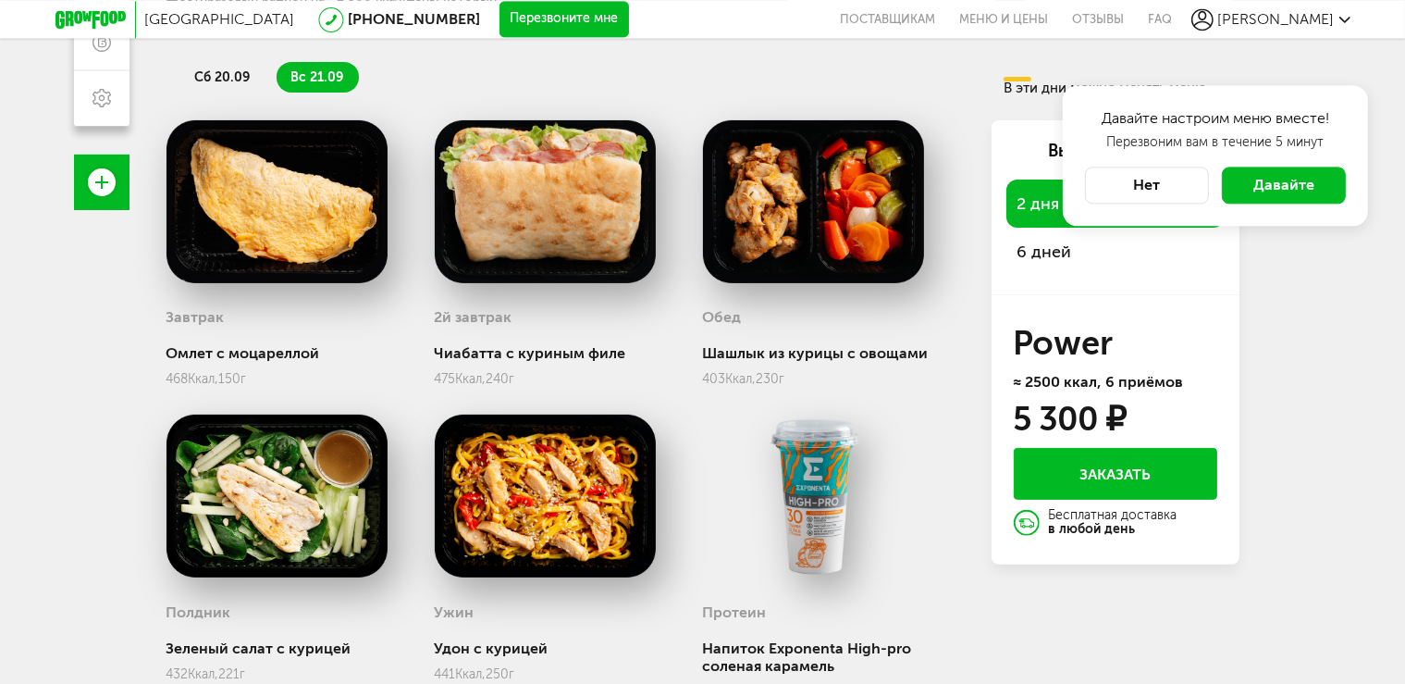
scroll to position [390, 0]
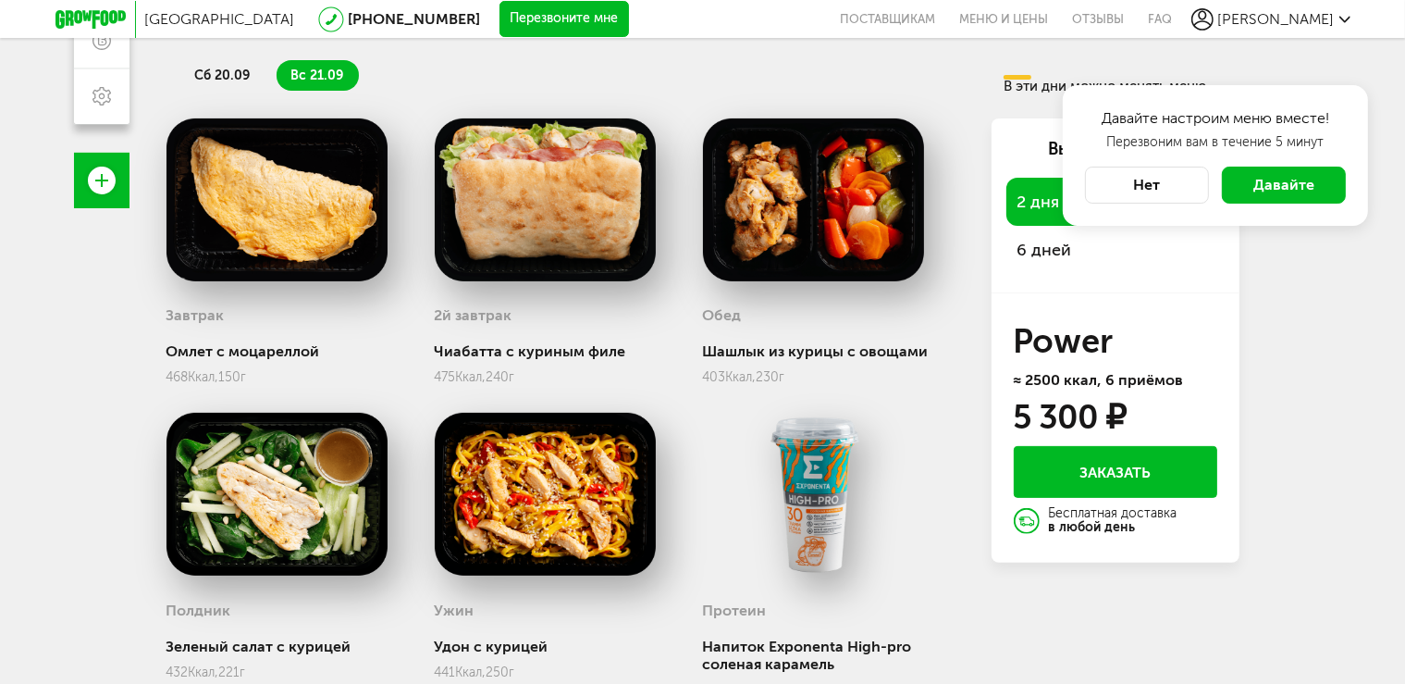
click at [1147, 181] on button "Нет" at bounding box center [1147, 184] width 124 height 37
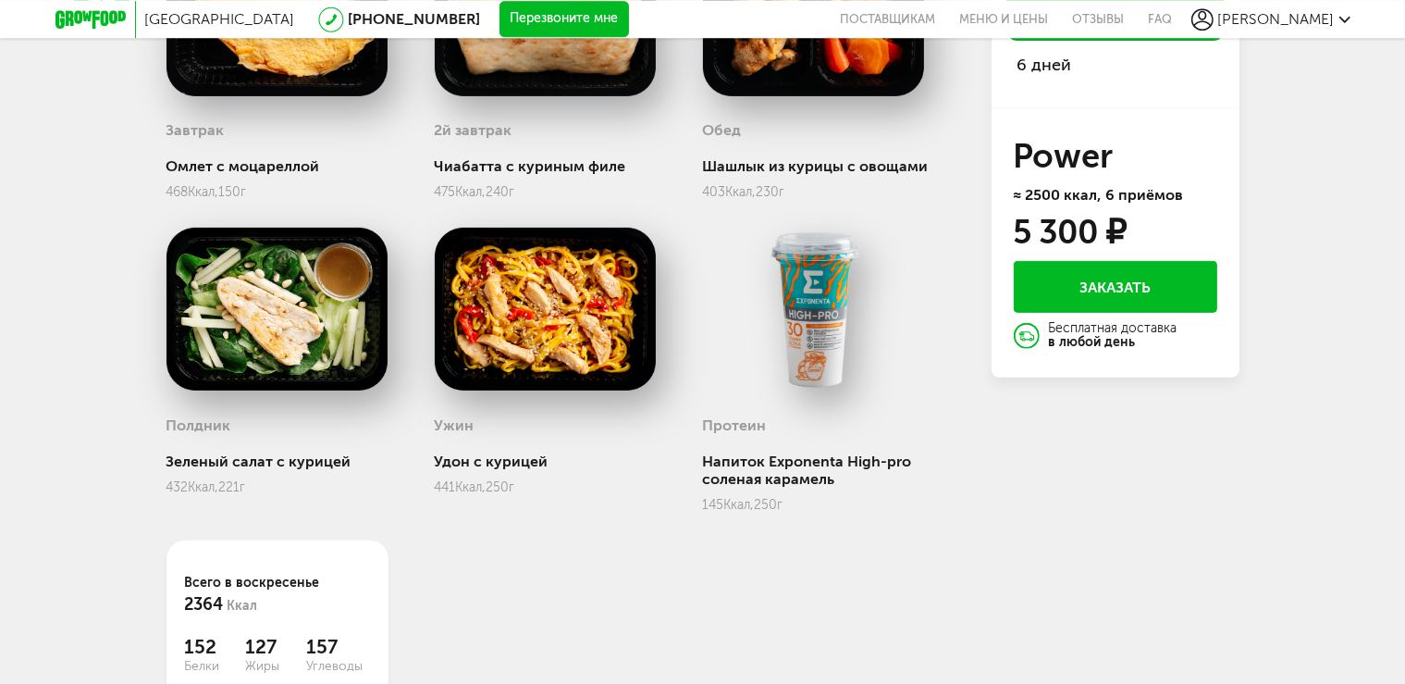
scroll to position [585, 0]
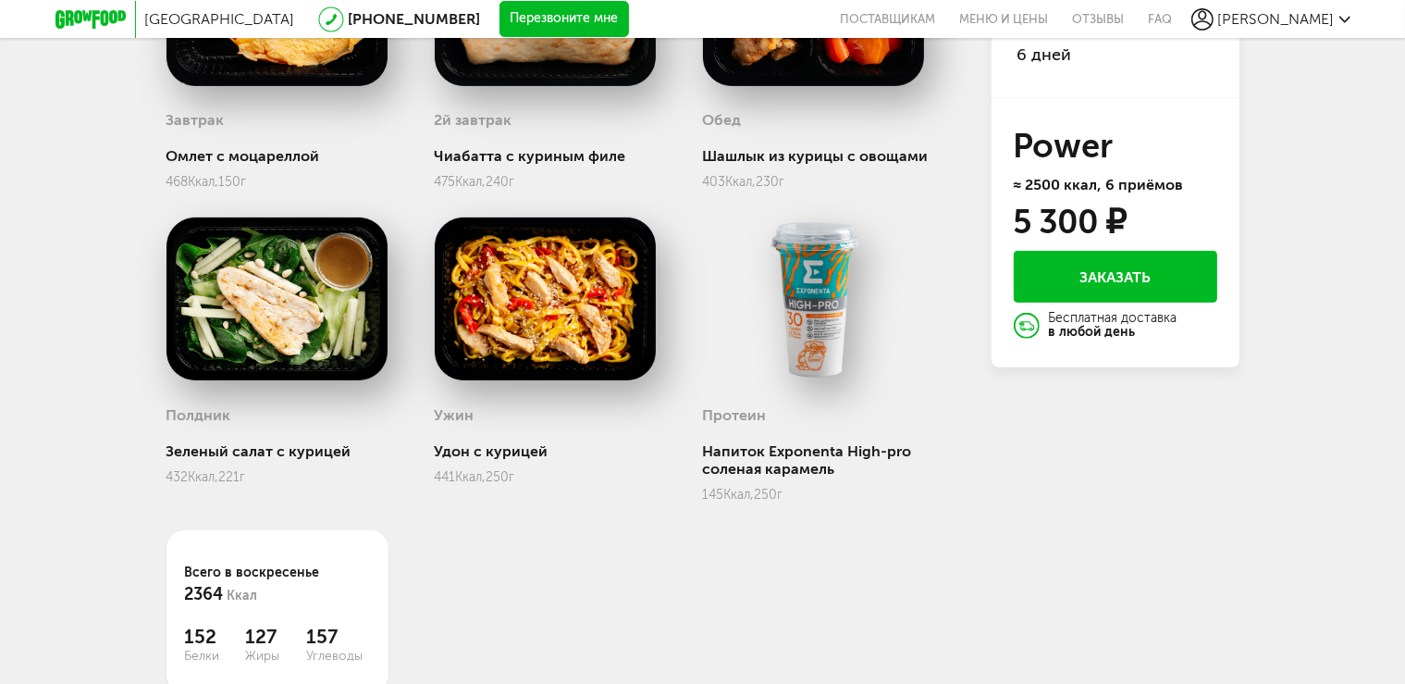
click at [1103, 275] on button "Заказать" at bounding box center [1115, 277] width 203 height 52
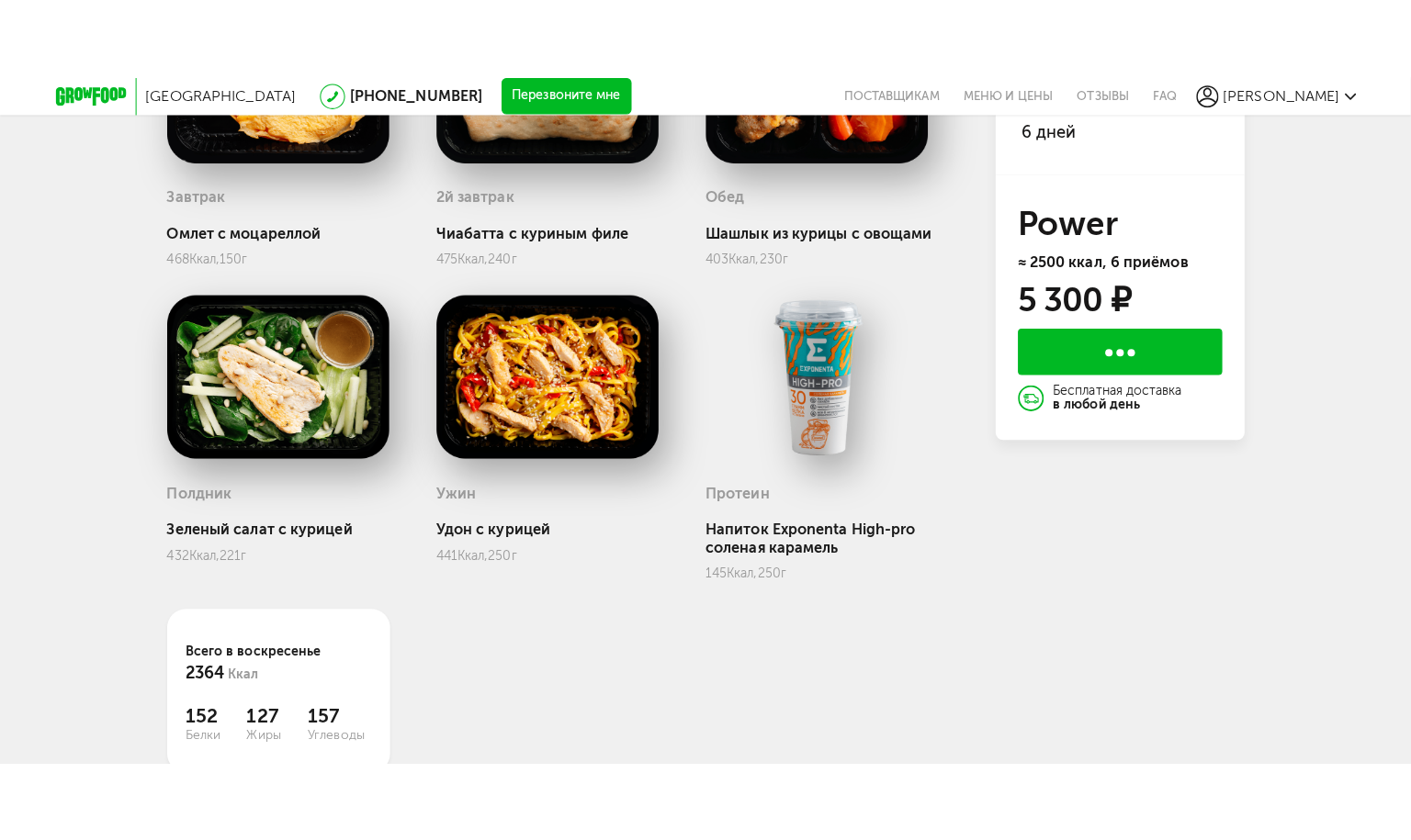
scroll to position [162, 0]
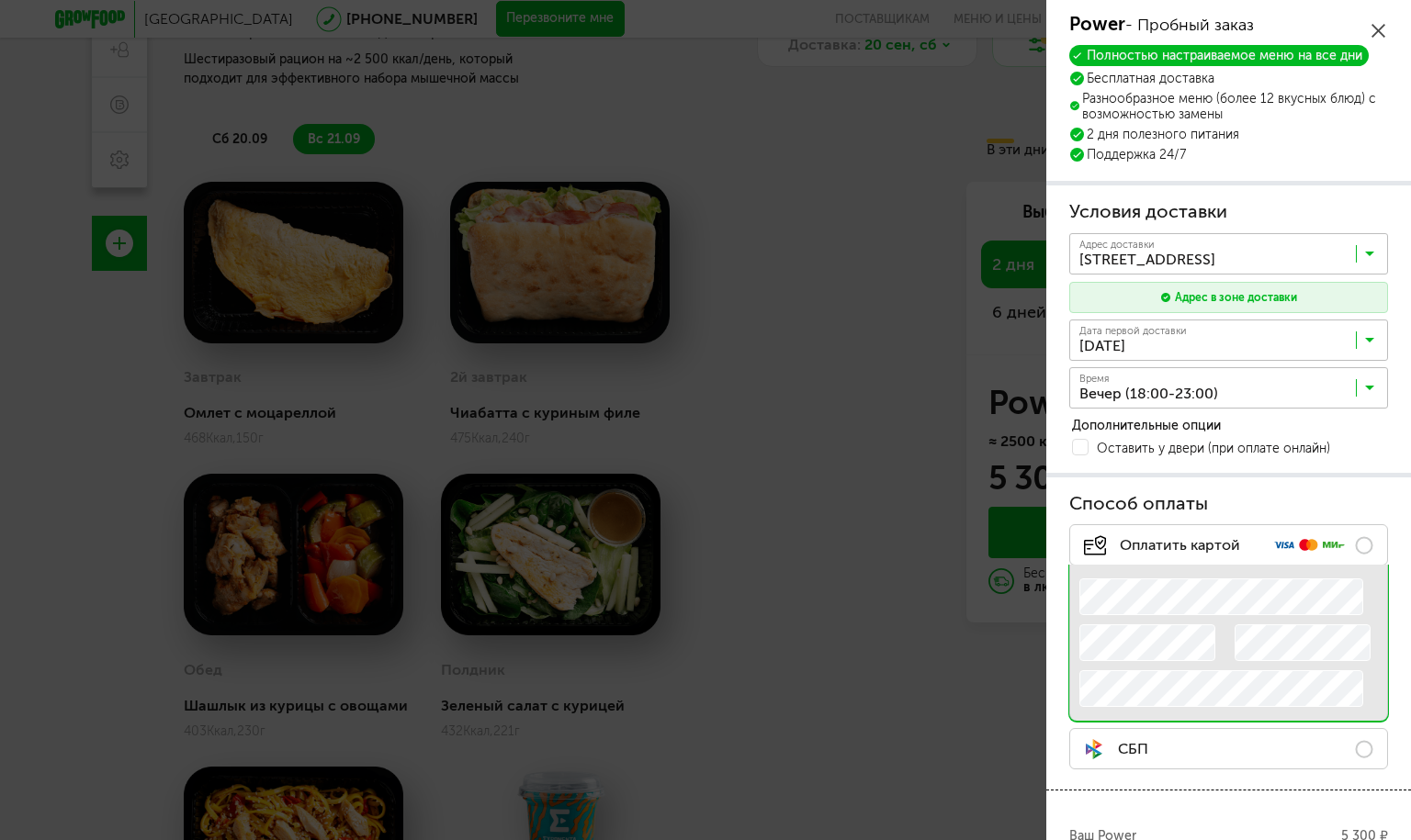
click at [1364, 253] on icon at bounding box center [1368, 258] width 9 height 18
click at [1364, 336] on icon at bounding box center [1368, 345] width 9 height 18
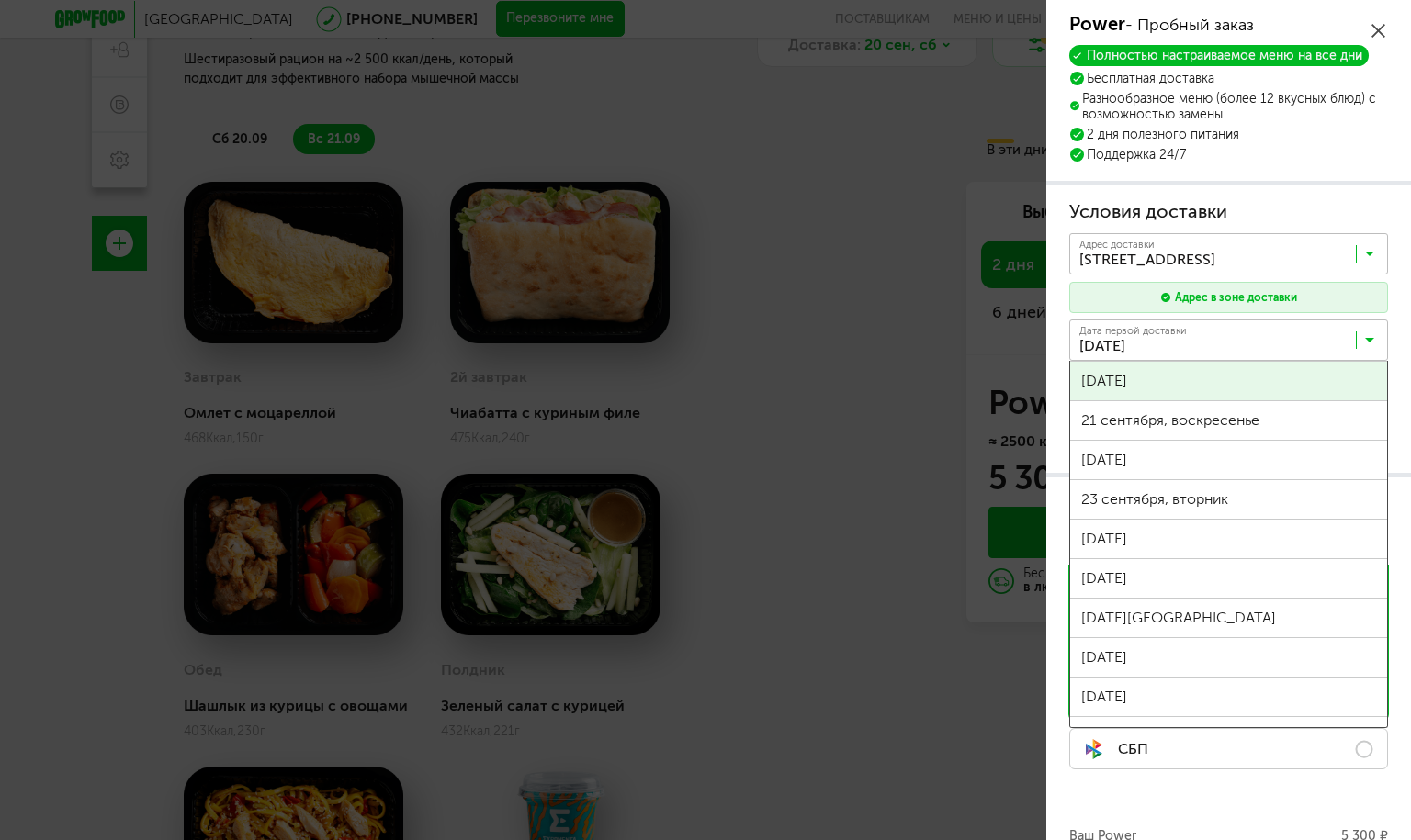
click at [1274, 374] on span "[DATE]" at bounding box center [1228, 380] width 317 height 39
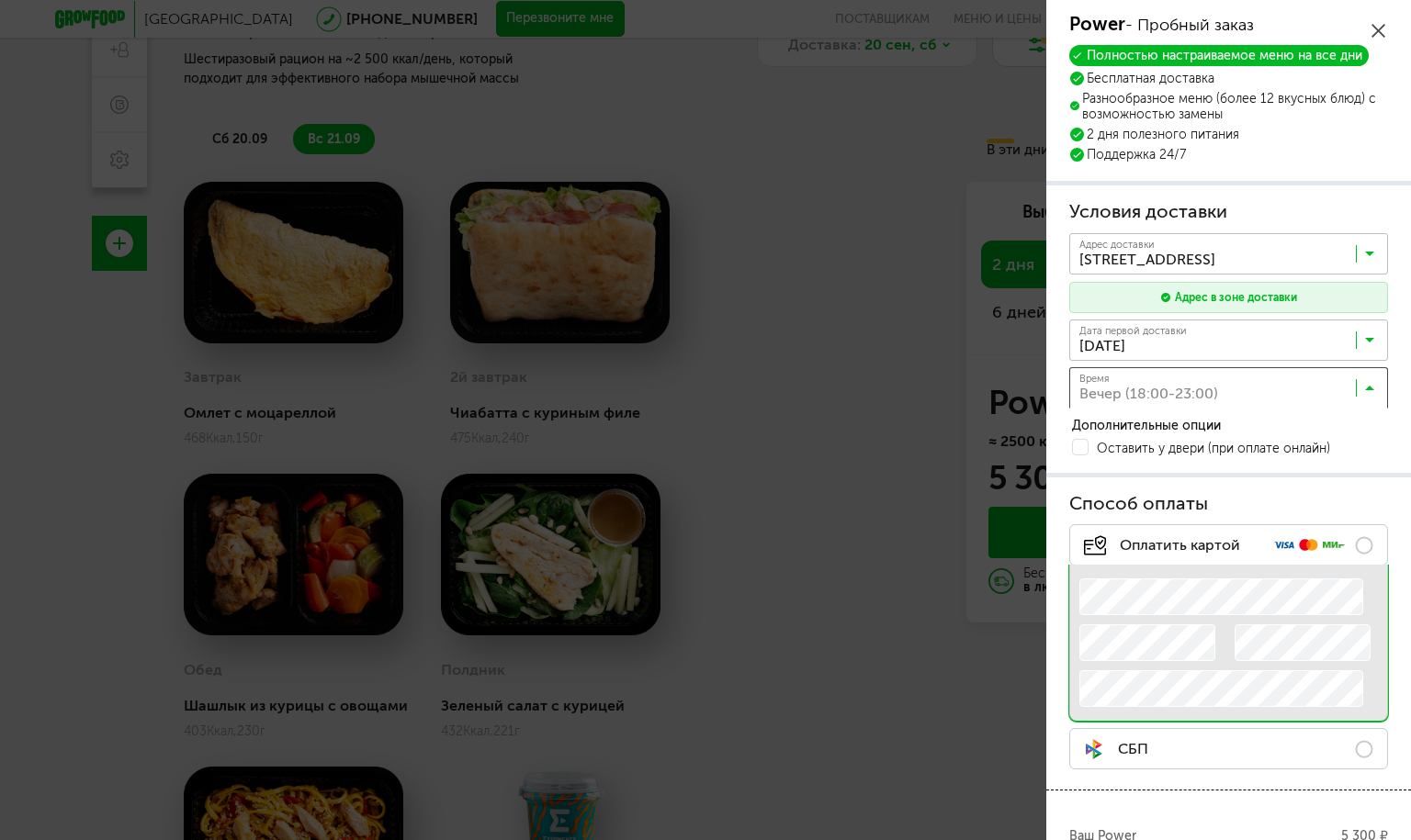
click at [1345, 385] on input "Search for option" at bounding box center [1232, 391] width 319 height 31
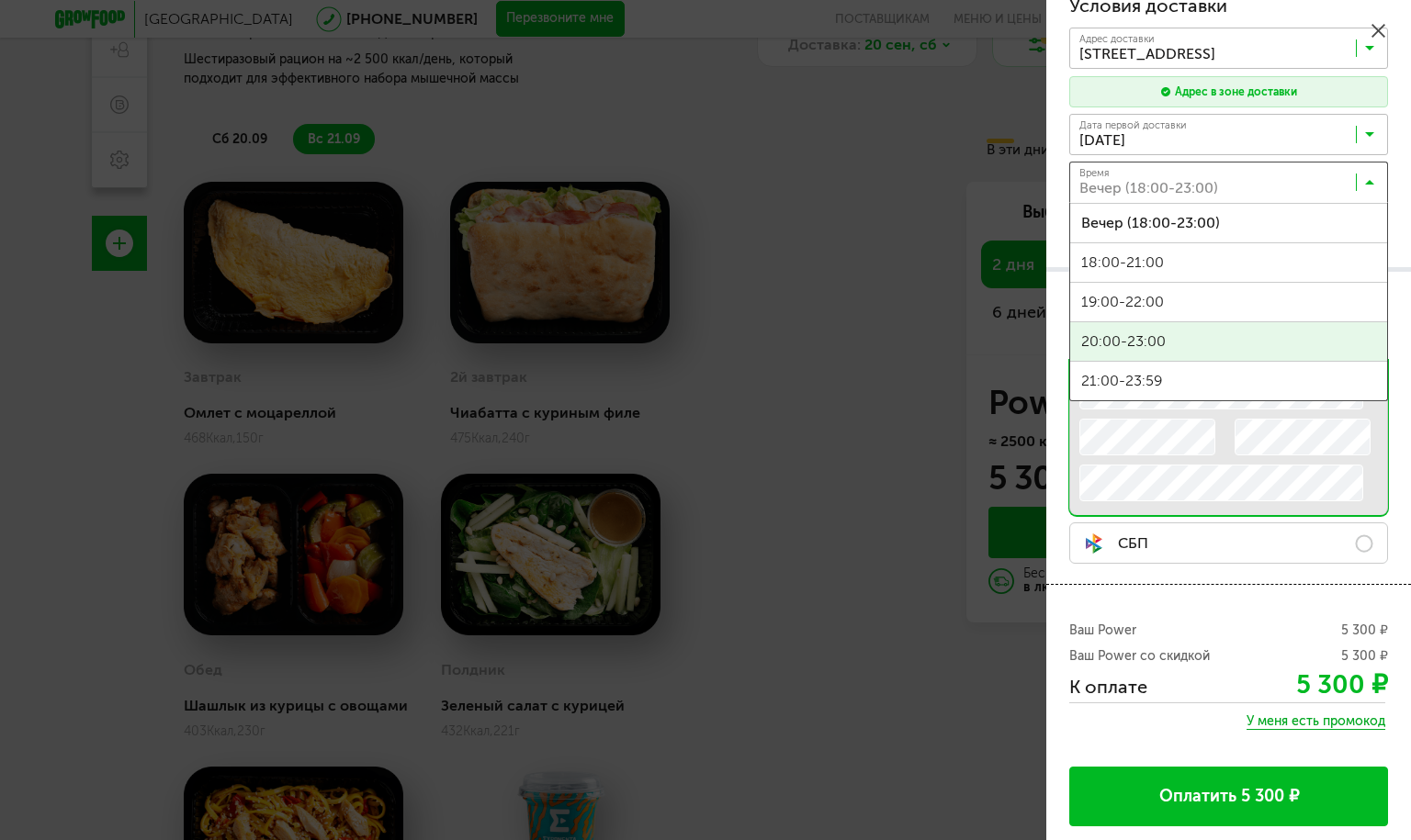
scroll to position [363, 0]
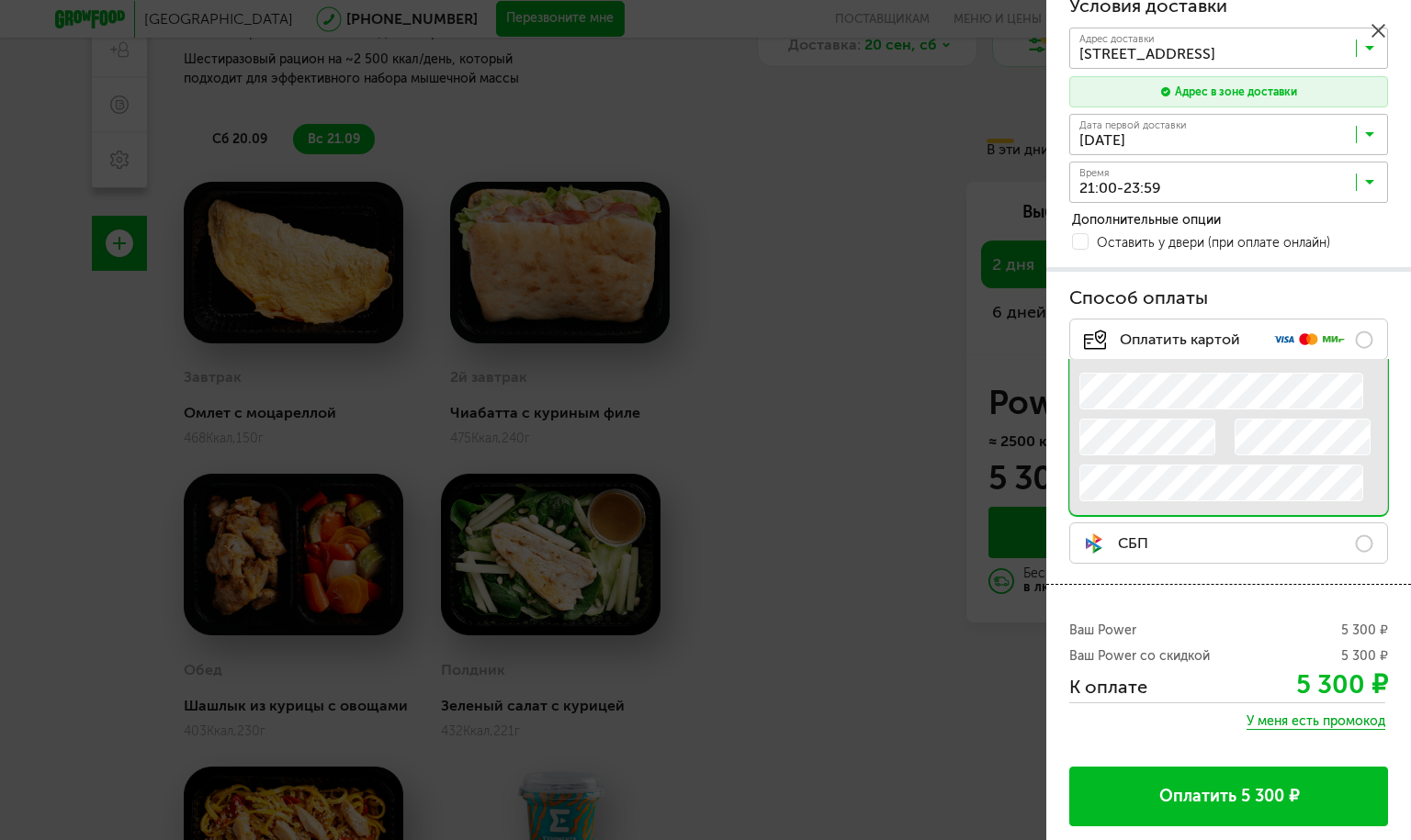
click at [1133, 361] on span "21:00-23:59" at bounding box center [1228, 380] width 317 height 39
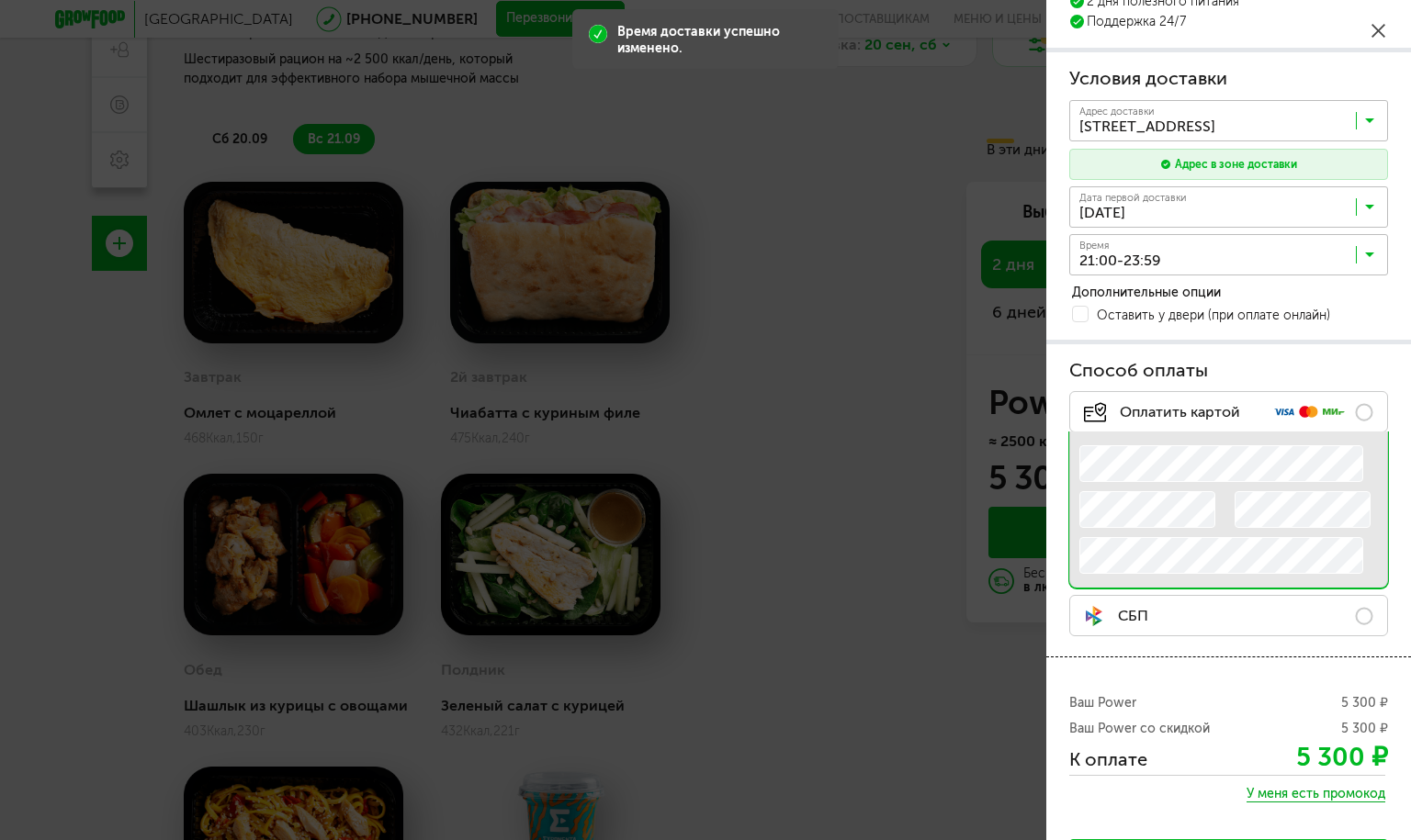
scroll to position [0, 0]
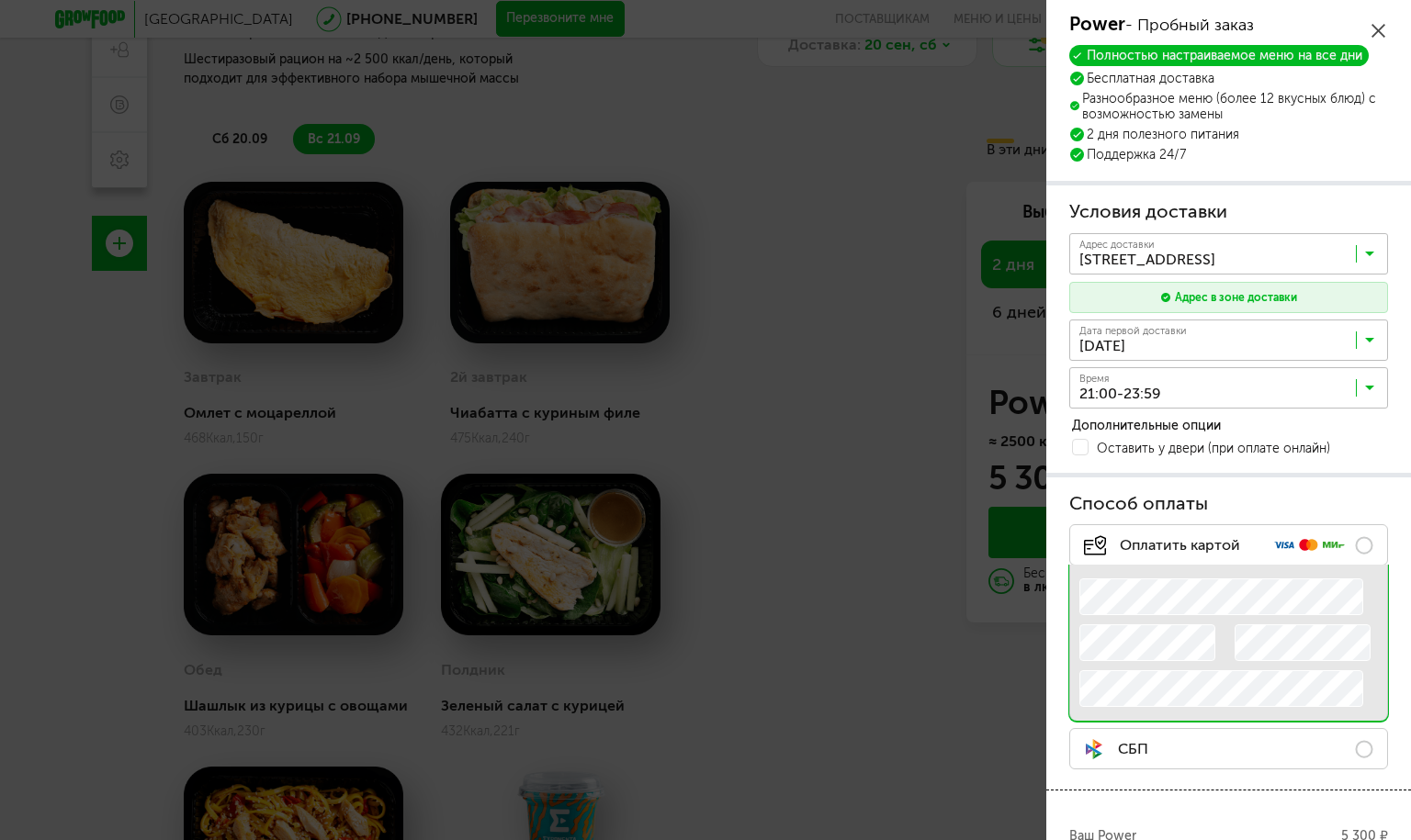
click at [1359, 254] on input "Search for option" at bounding box center [1232, 257] width 319 height 31
click at [1216, 294] on span "[STREET_ADDRESS]" at bounding box center [1149, 294] width 136 height 39
click at [1154, 250] on input "Search for option" at bounding box center [1232, 257] width 319 height 31
click at [1216, 303] on span "[STREET_ADDRESS]" at bounding box center [1149, 294] width 135 height 39
click at [1364, 251] on icon at bounding box center [1368, 258] width 9 height 18
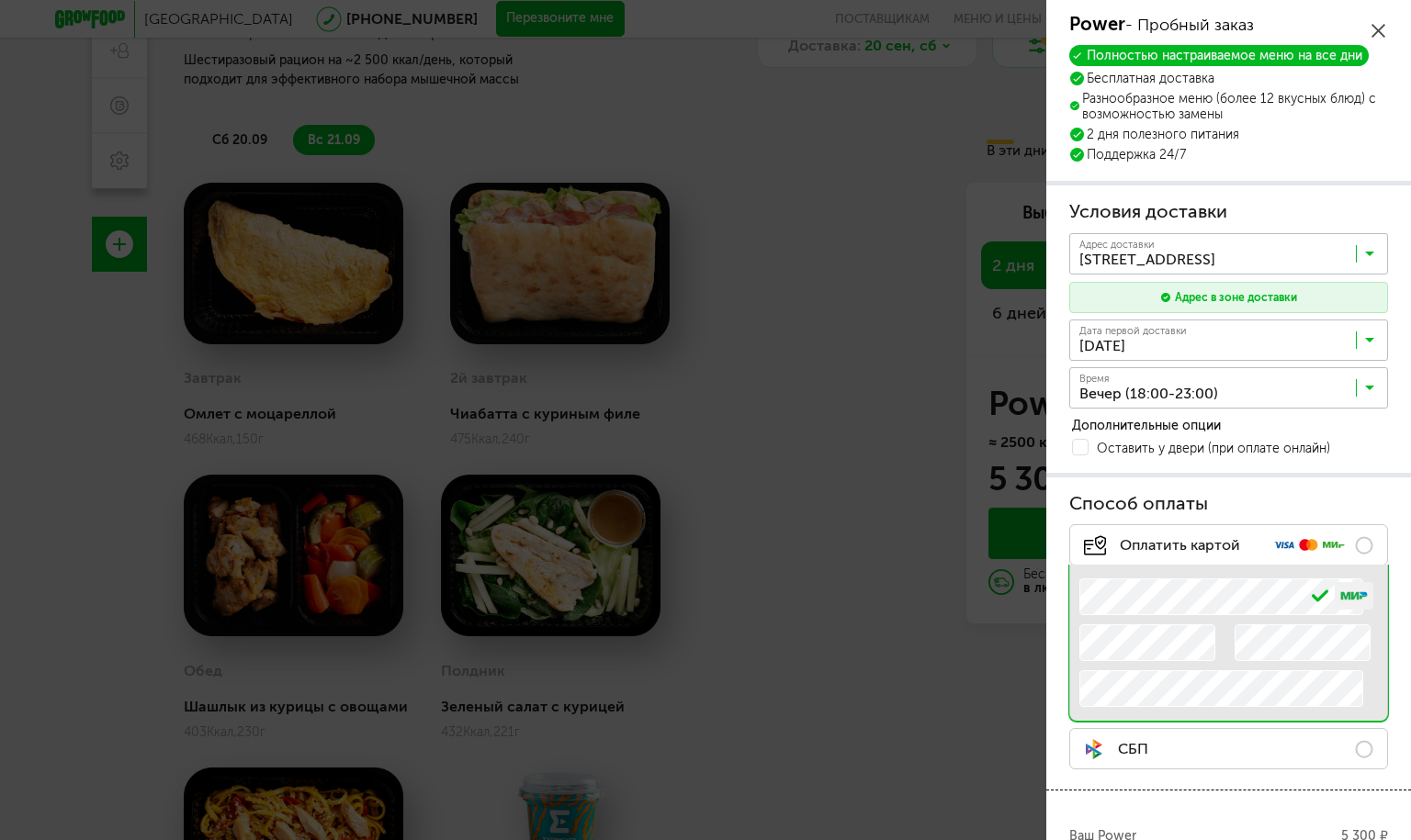
click at [1346, 385] on input "Search for option" at bounding box center [1232, 391] width 319 height 31
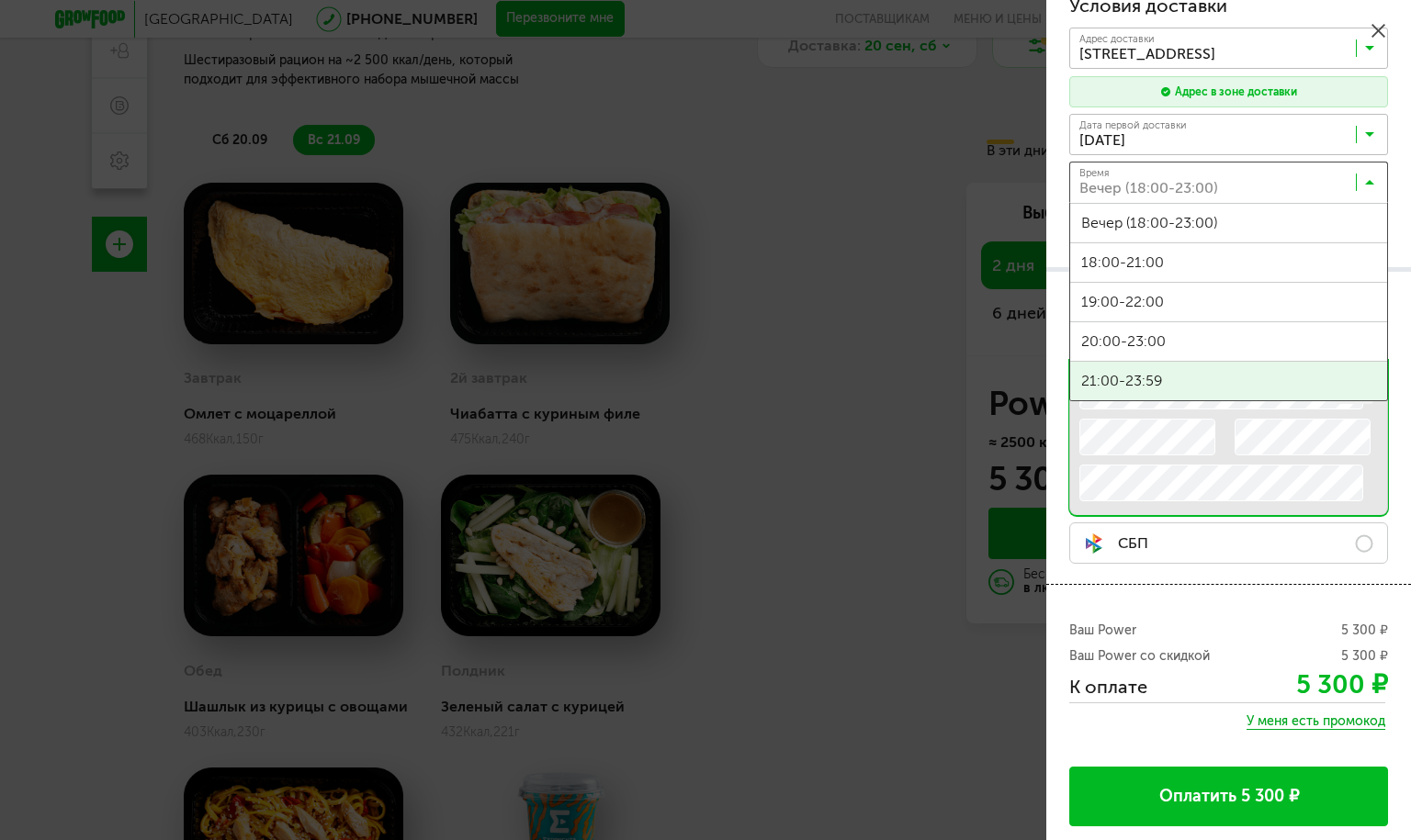
scroll to position [363, 0]
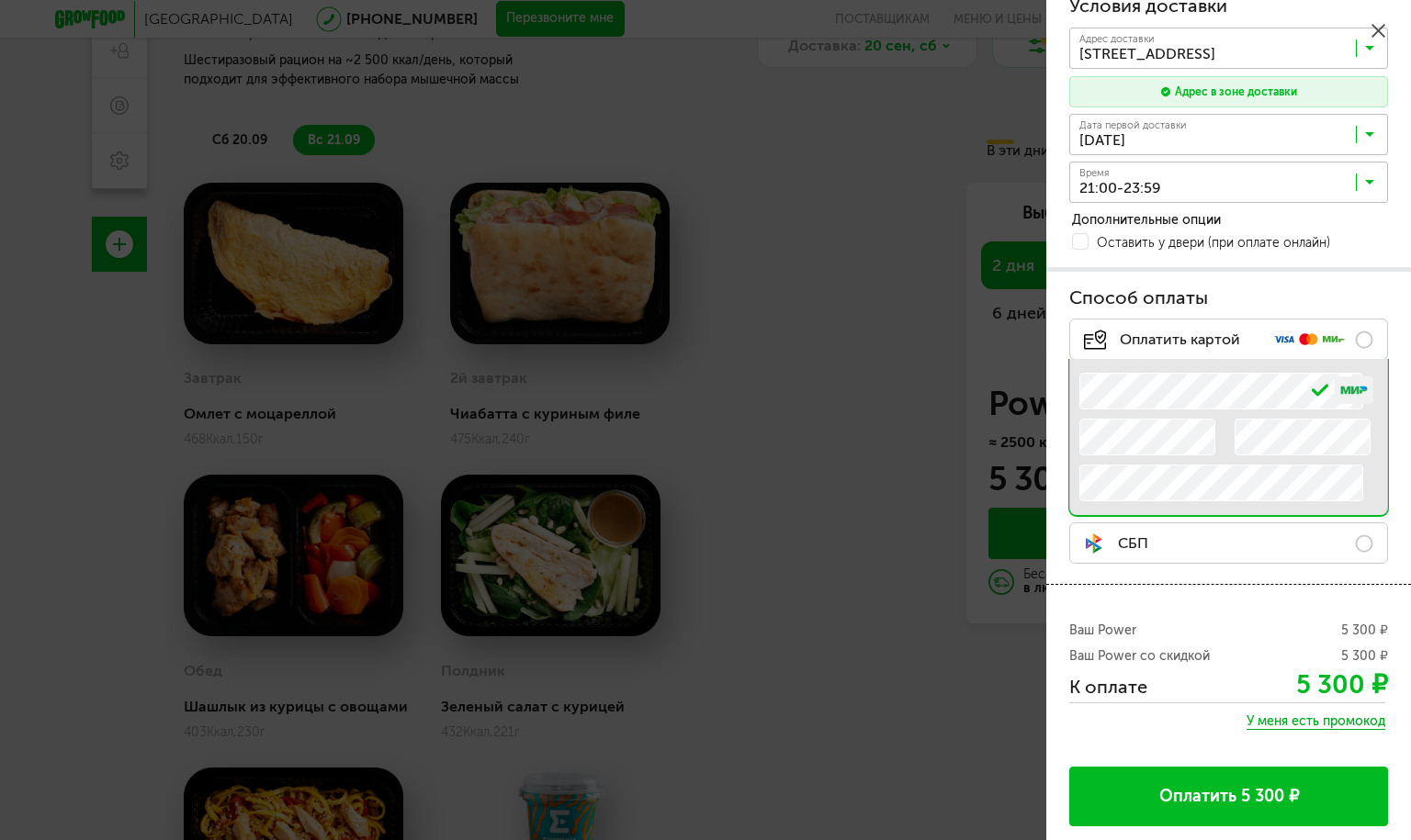
click at [1138, 361] on span "21:00-23:59" at bounding box center [1228, 380] width 317 height 39
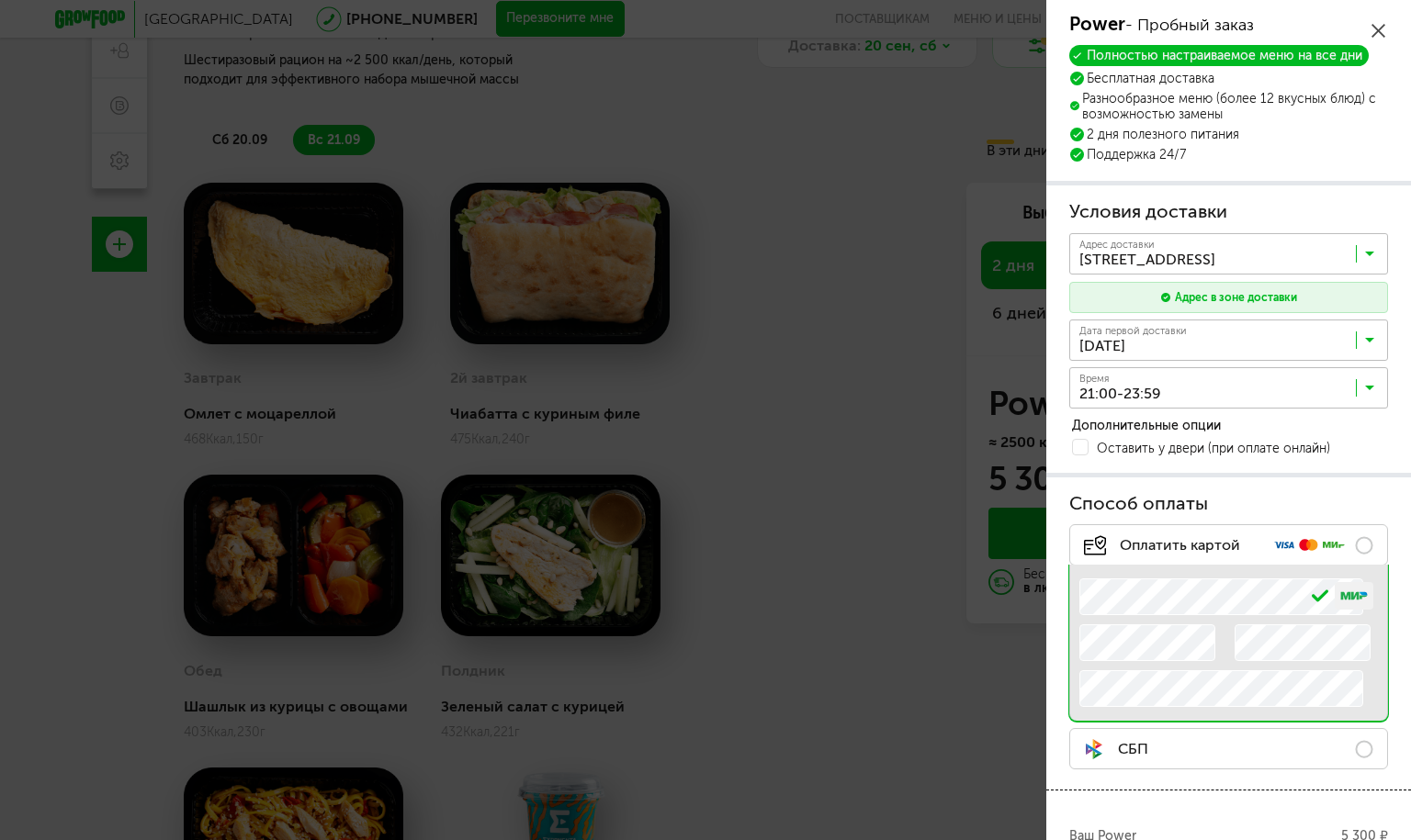
click at [1338, 201] on h3 "Условия доставки" at bounding box center [1228, 212] width 319 height 26
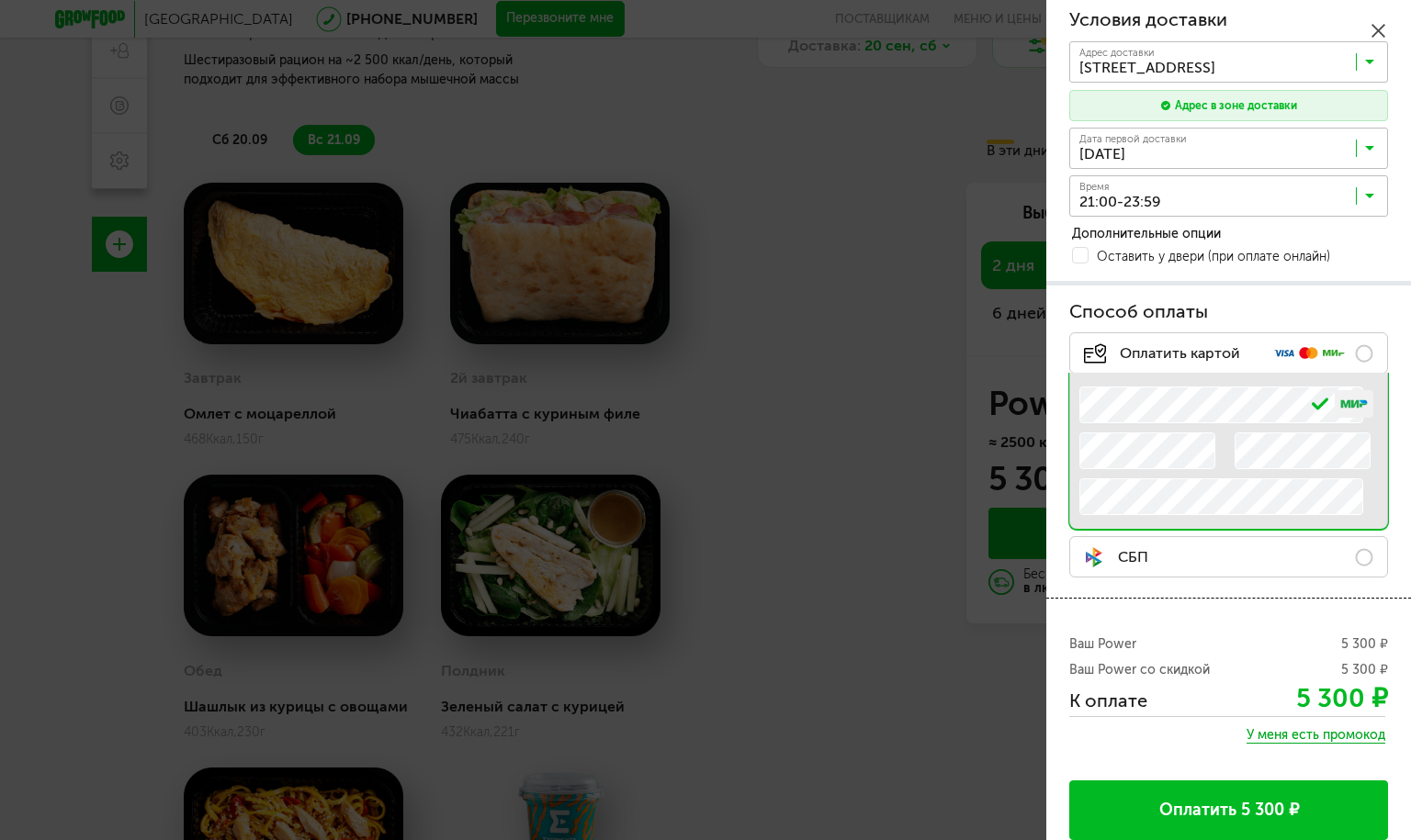
scroll to position [363, 0]
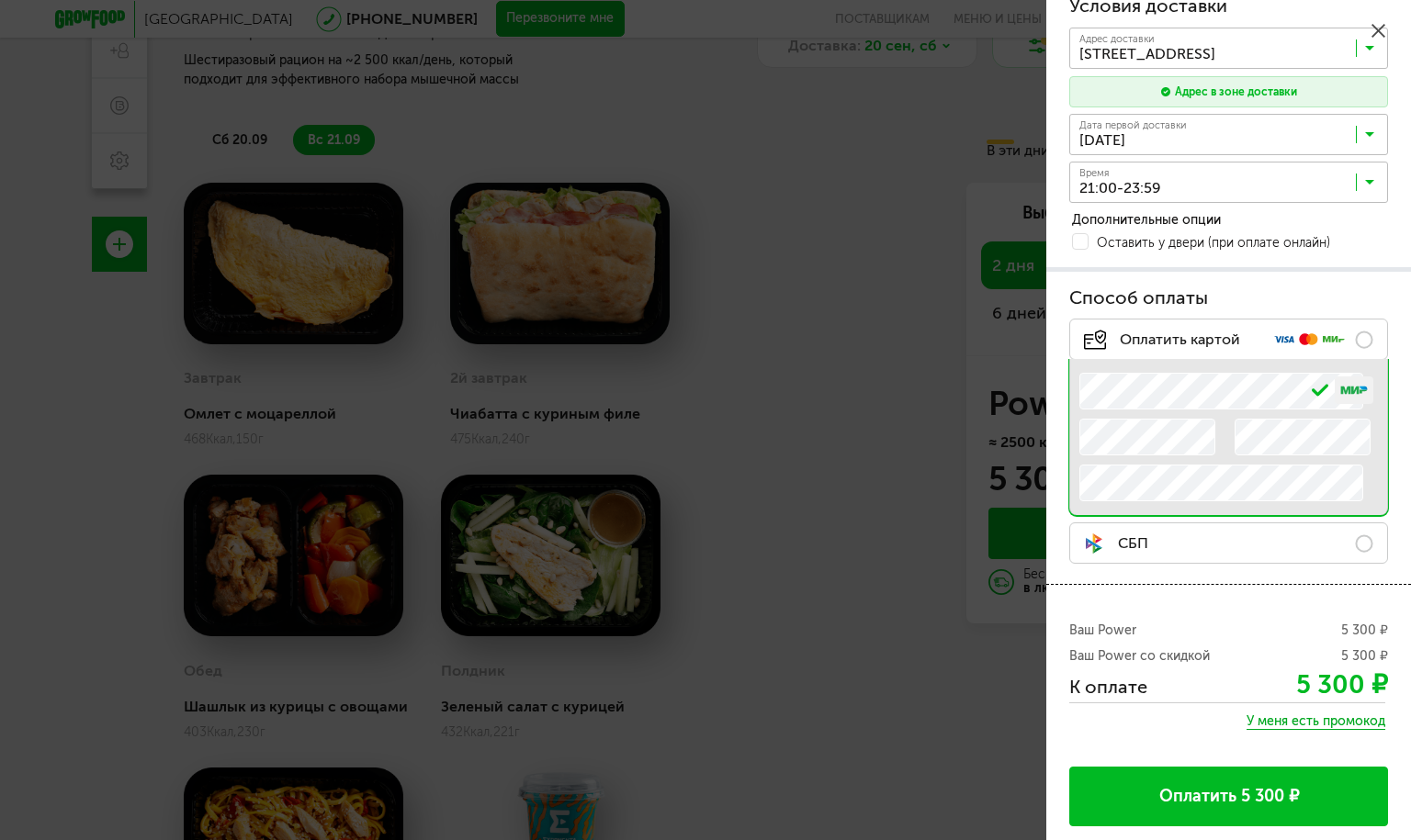
click at [1240, 678] on button "Оплатить 5 300 ₽" at bounding box center [1228, 796] width 319 height 60
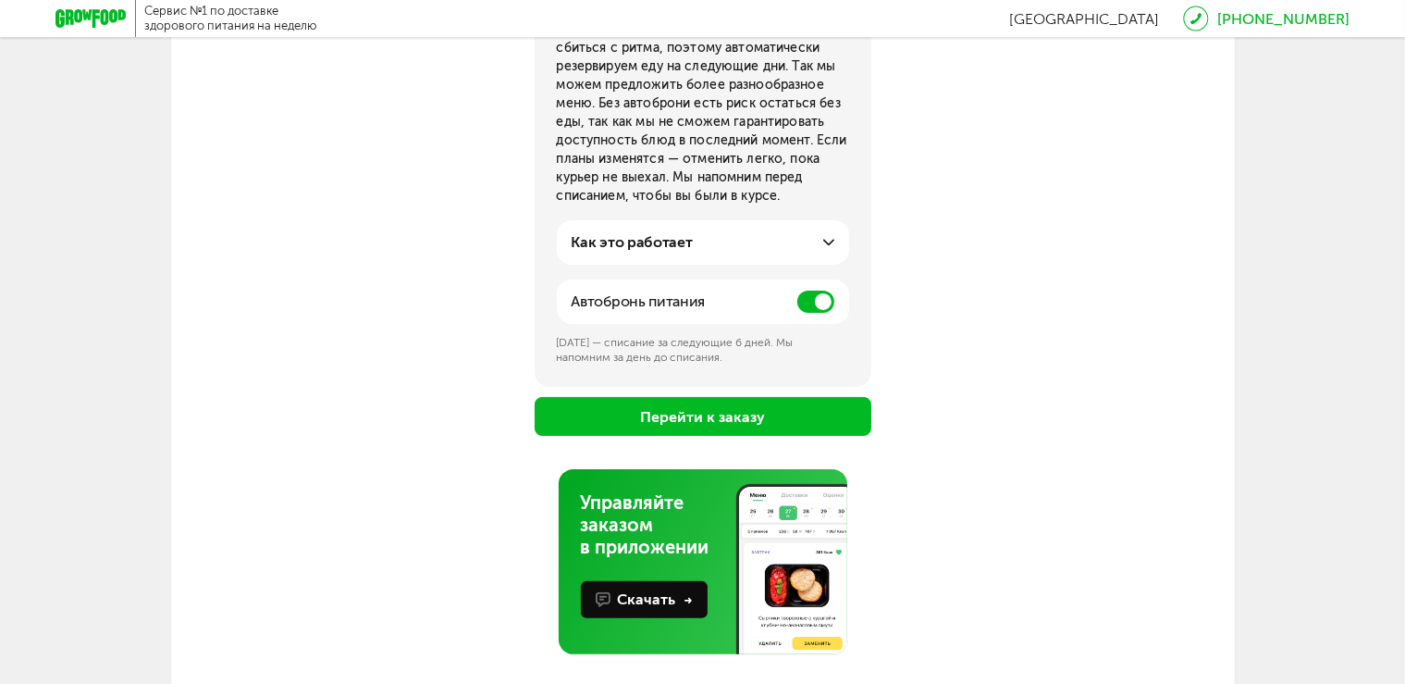
scroll to position [362, 0]
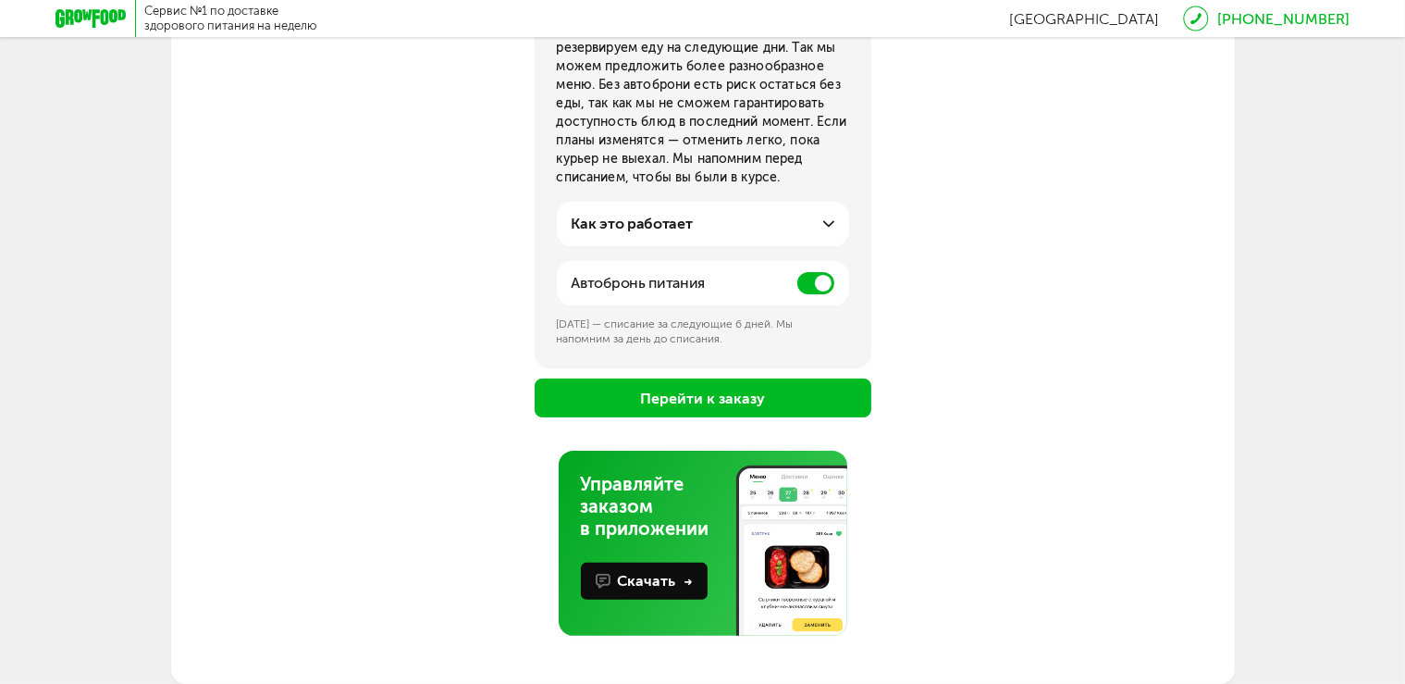
click at [805, 283] on span at bounding box center [815, 283] width 37 height 22
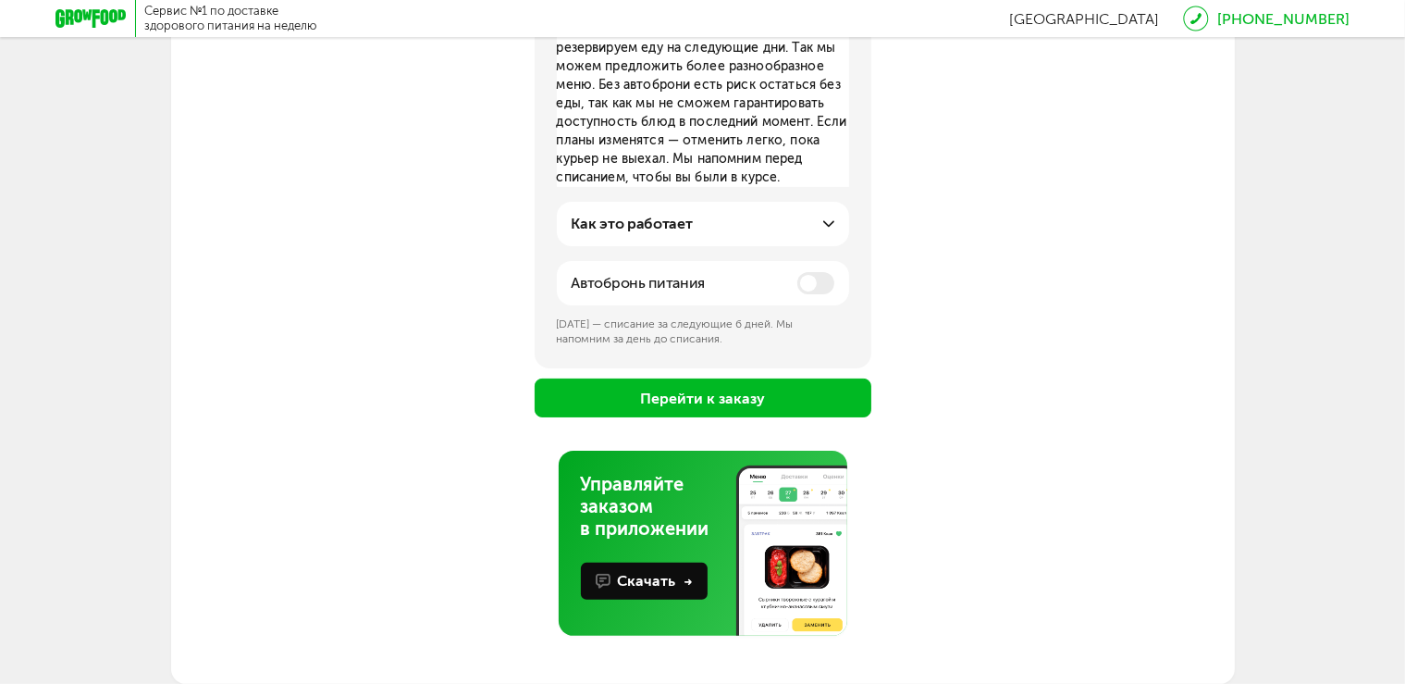
scroll to position [280, 0]
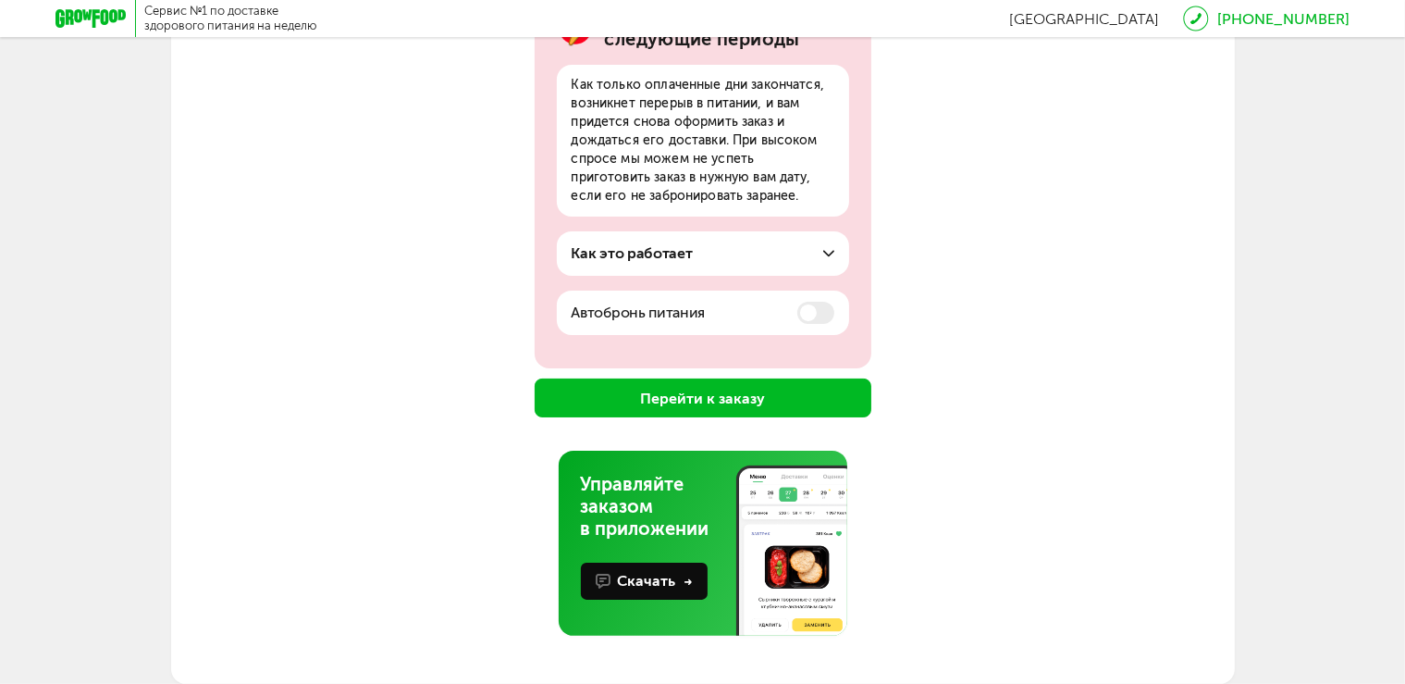
click at [670, 399] on button "Перейти к заказу" at bounding box center [703, 397] width 337 height 39
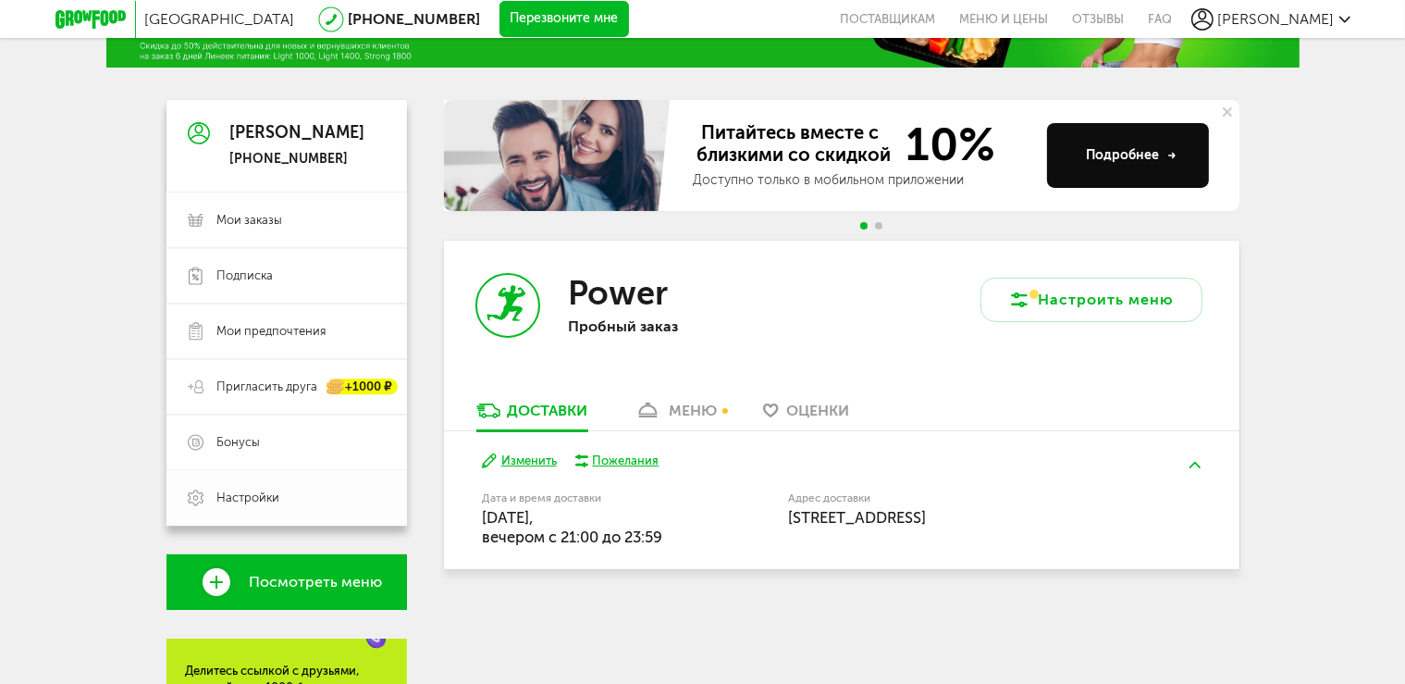
click at [258, 500] on span "Настройки" at bounding box center [248, 497] width 63 height 17
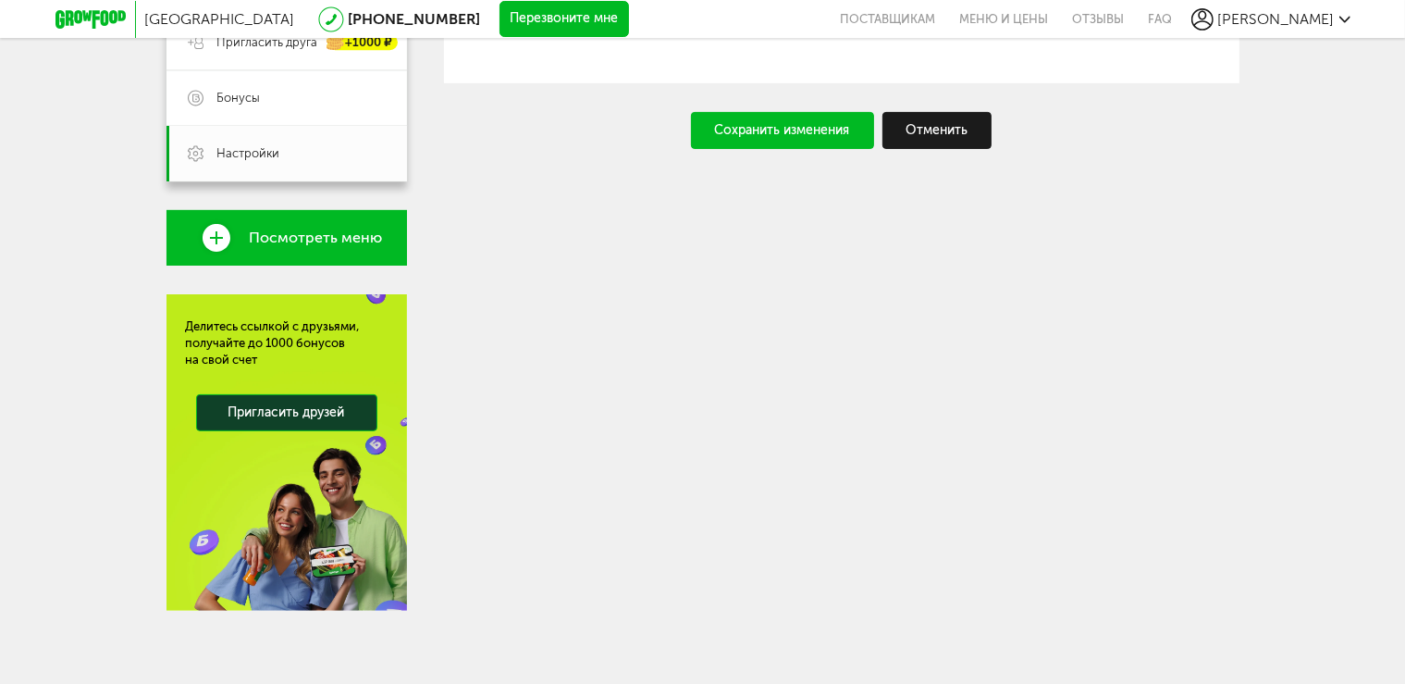
scroll to position [72, 0]
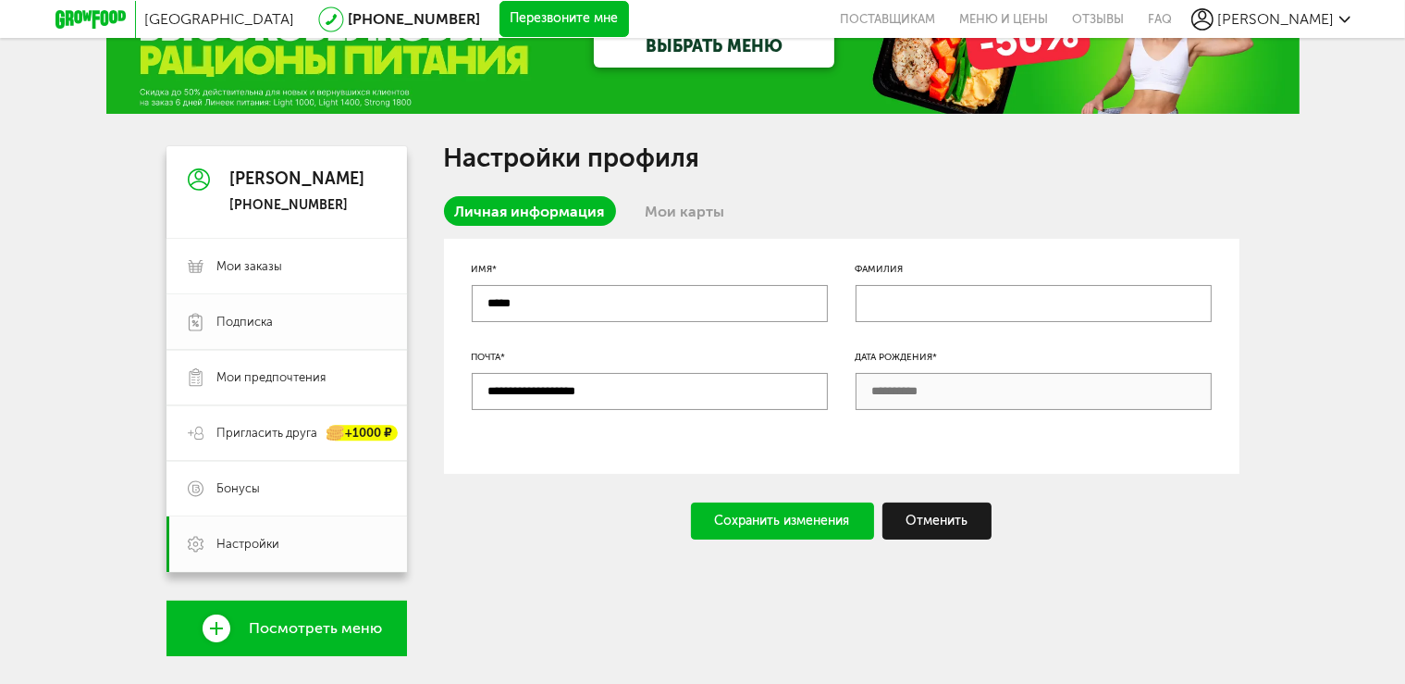
click at [257, 321] on span "Подписка" at bounding box center [245, 322] width 56 height 17
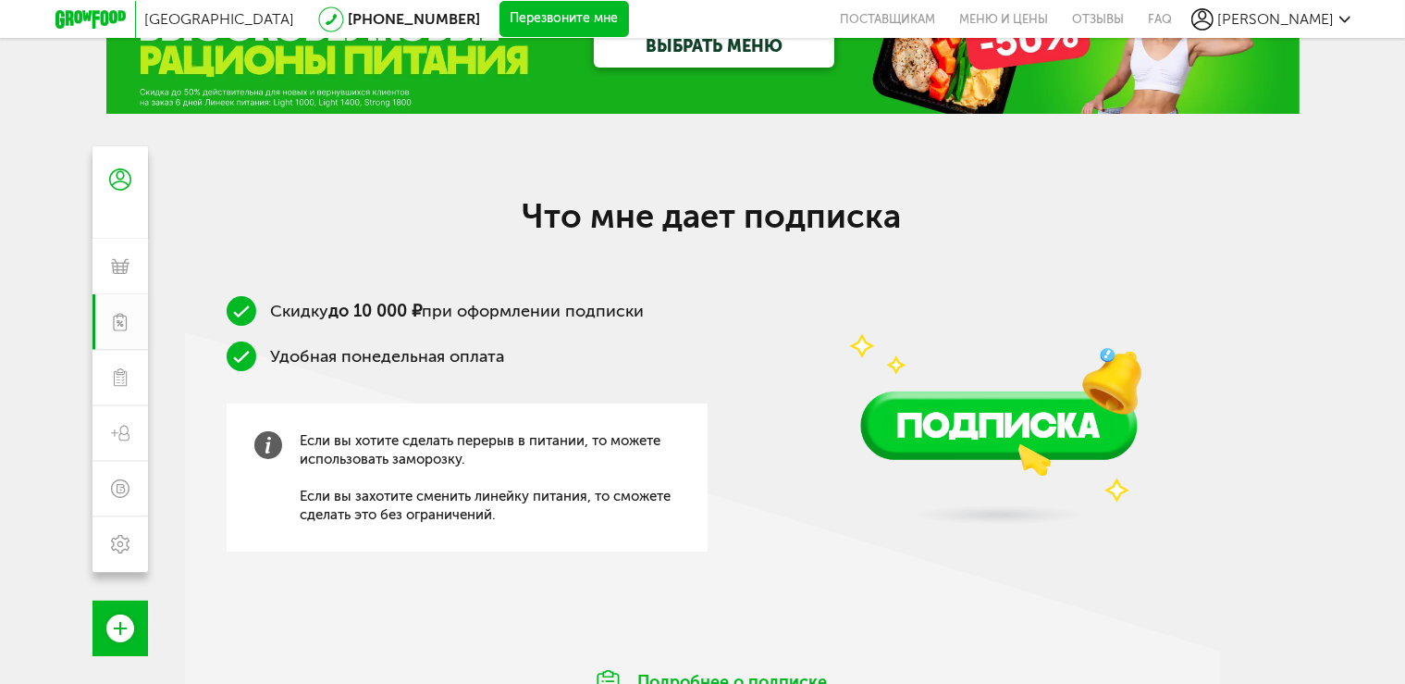
click at [940, 523] on img at bounding box center [999, 369] width 398 height 351
